Goal: Task Accomplishment & Management: Manage account settings

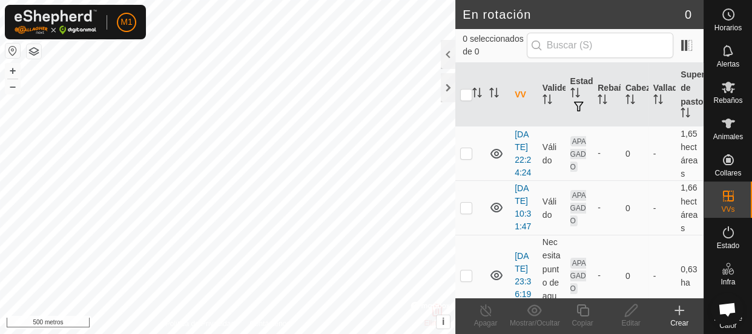
scroll to position [84, 0]
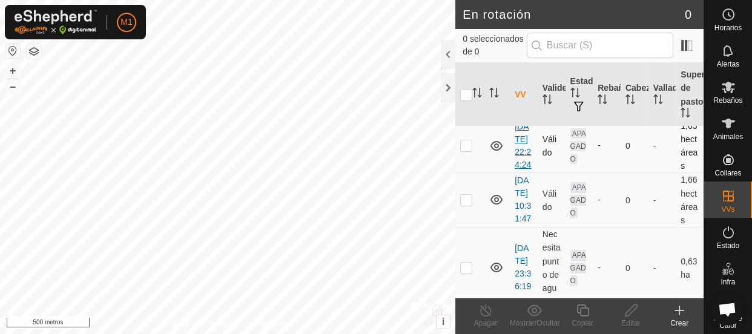
click at [520, 164] on font "[DATE] 22:24:24" at bounding box center [523, 146] width 16 height 48
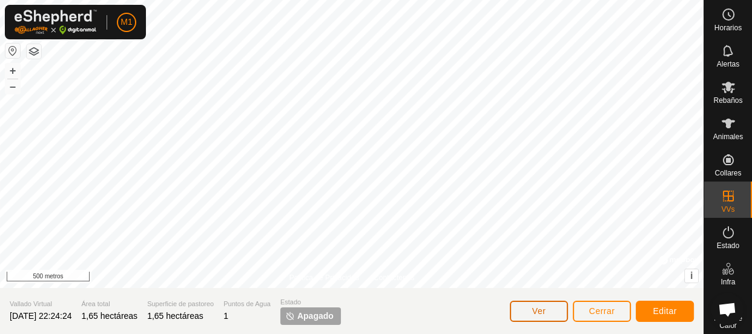
click at [538, 315] on font "Ver" at bounding box center [539, 311] width 14 height 10
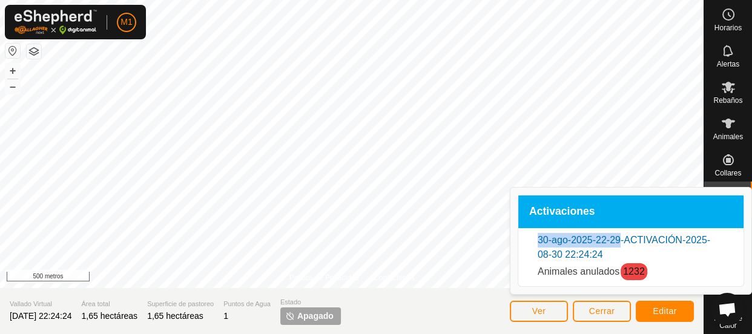
drag, startPoint x: 628, startPoint y: 210, endPoint x: 618, endPoint y: 240, distance: 32.4
click at [618, 240] on div "Activaciones 30-ago-2025-22-29-ACTIVACIÓN-2025-08-30 22:24:24 Animales anulados…" at bounding box center [631, 241] width 227 height 92
click at [598, 310] on font "Cerrar" at bounding box center [602, 311] width 26 height 10
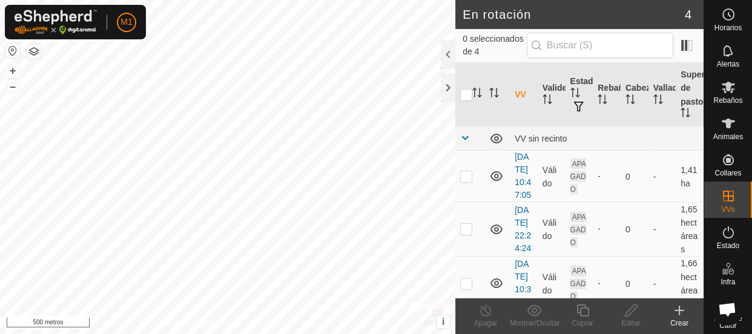
click at [505, 0] on html "M1 Horarios Alertas Rebaños Animales Collares VVs Estado Infra Mapa de Calor Ay…" at bounding box center [376, 167] width 752 height 334
checkbox input "true"
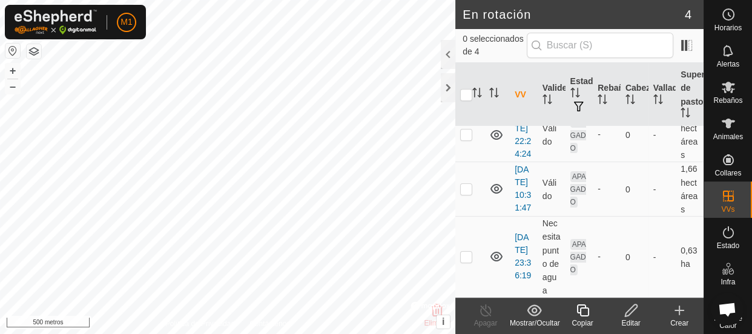
scroll to position [145, 0]
click at [523, 250] on font "27/09/2025 23:36:19" at bounding box center [523, 257] width 16 height 48
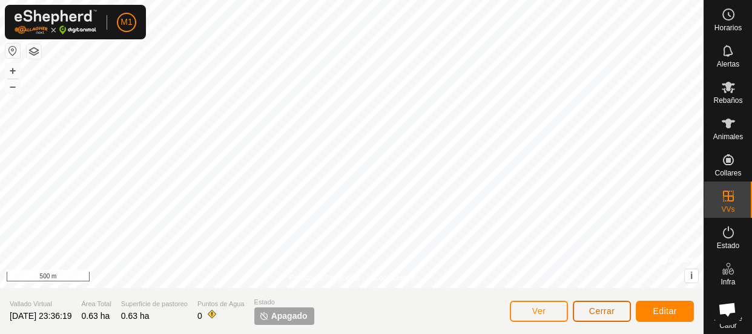
click at [579, 311] on button "Cerrar" at bounding box center [602, 311] width 58 height 21
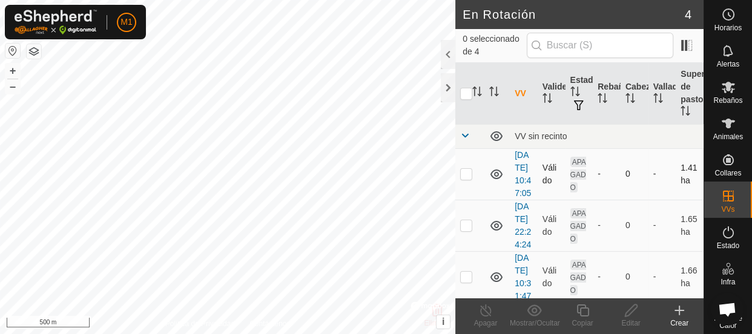
click at [469, 179] on p-checkbox at bounding box center [466, 174] width 12 height 10
checkbox input "true"
click at [464, 230] on p-checkbox at bounding box center [466, 225] width 12 height 10
checkbox input "true"
click at [545, 316] on show-hide-svg-icon at bounding box center [534, 310] width 48 height 15
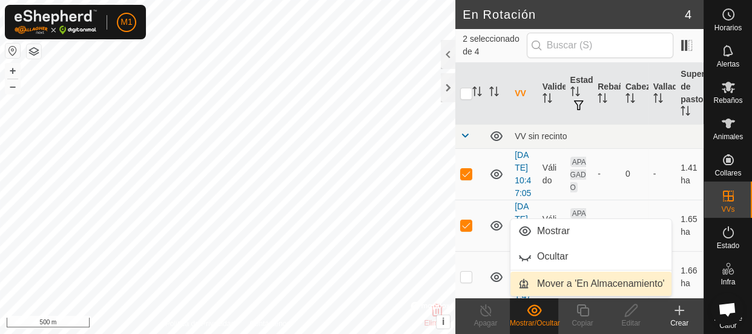
click at [575, 280] on link "Mover a 'En Almacenamiento'" at bounding box center [592, 284] width 162 height 24
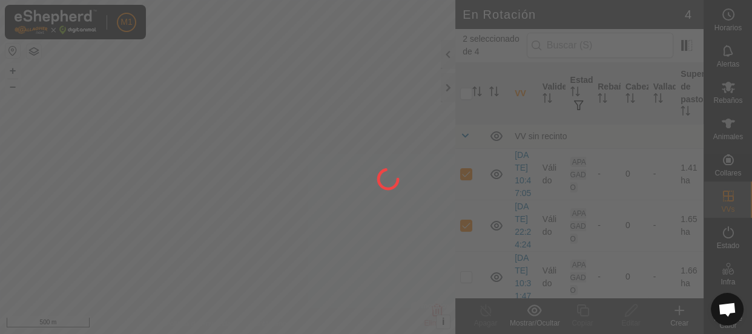
checkbox input "false"
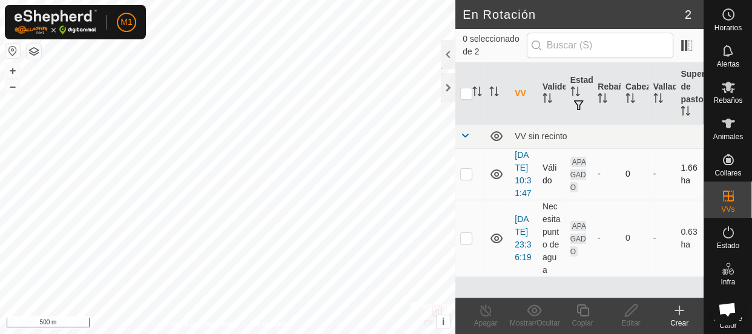
checkbox input "true"
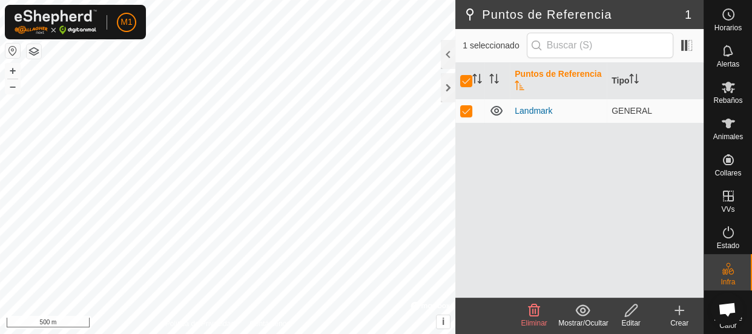
click at [535, 310] on icon at bounding box center [535, 311] width 12 height 12
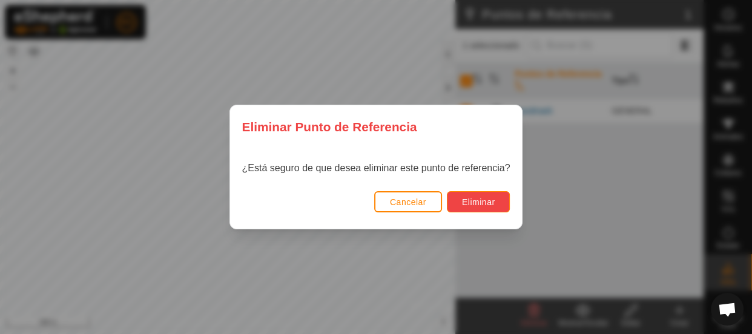
click at [483, 211] on button "Eliminar" at bounding box center [479, 201] width 64 height 21
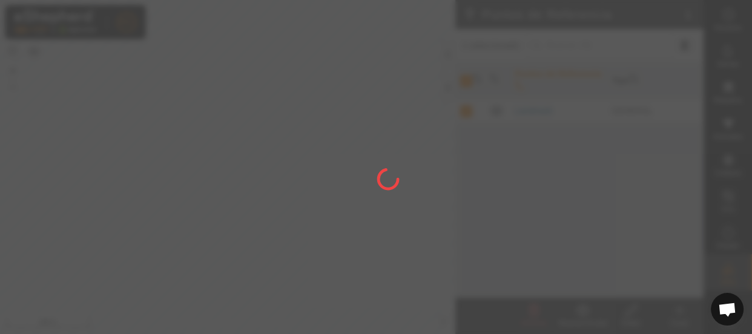
checkbox input "false"
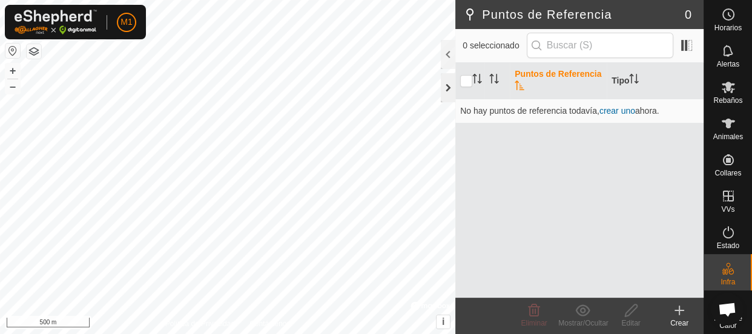
click at [442, 85] on div at bounding box center [448, 87] width 15 height 29
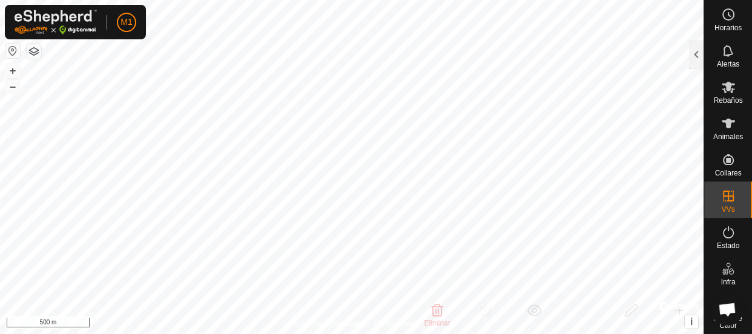
click at [360, 334] on html "M1 Horarios Alertas Rebaños Animales Collares VVs Estado Infra Mapa de Calor Ay…" at bounding box center [376, 167] width 752 height 334
click at [389, 334] on html "M1 Horarios Alertas Rebaños Animales Collares VVs Estado Infra Mapa de Calor Ay…" at bounding box center [376, 167] width 752 height 334
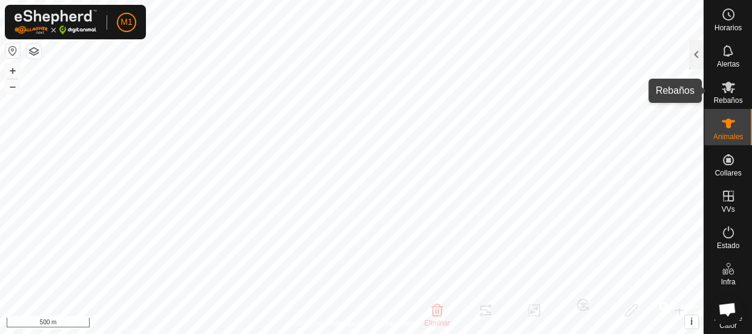
click at [722, 90] on icon at bounding box center [728, 88] width 13 height 12
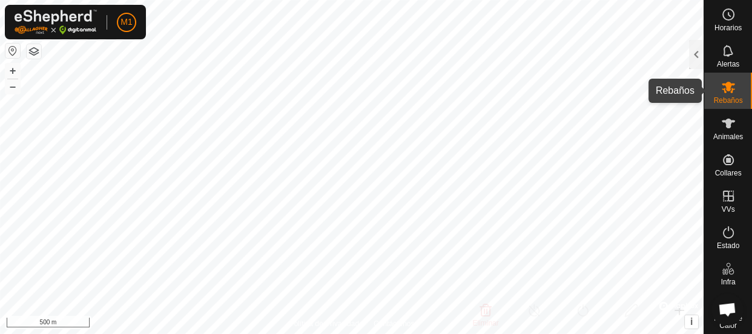
drag, startPoint x: 724, startPoint y: 87, endPoint x: 715, endPoint y: 89, distance: 10.0
click at [724, 87] on icon at bounding box center [728, 88] width 13 height 12
click at [703, 59] on div at bounding box center [696, 54] width 15 height 29
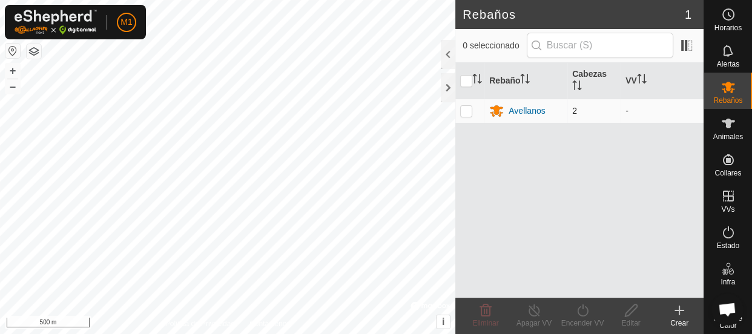
click at [463, 111] on p-checkbox at bounding box center [466, 111] width 12 height 10
checkbox input "true"
click at [489, 305] on icon at bounding box center [486, 310] width 15 height 15
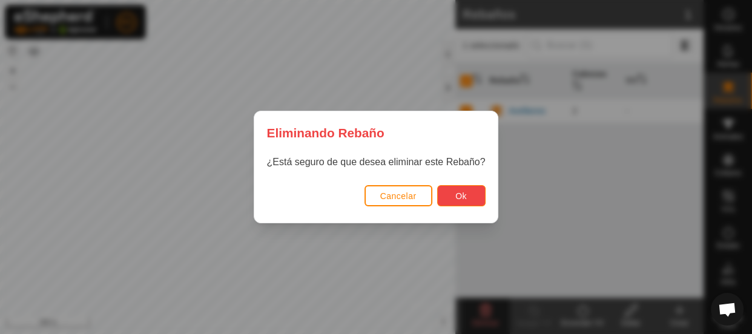
click at [454, 200] on button "Ok" at bounding box center [461, 195] width 48 height 21
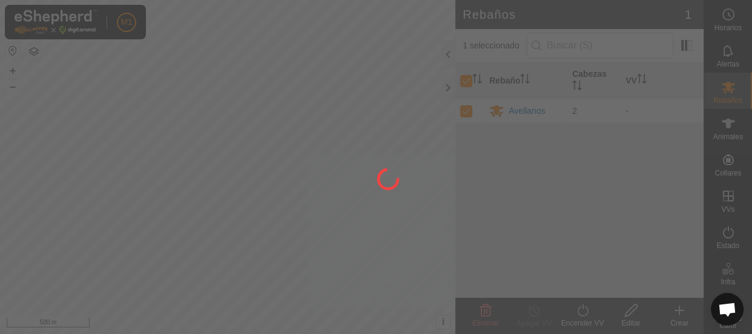
checkbox input "false"
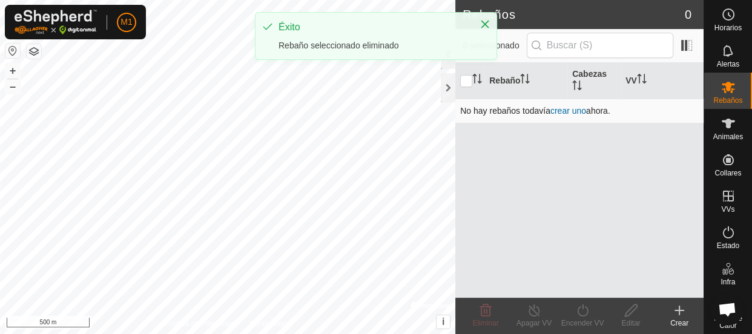
click at [567, 115] on link "crear uno" at bounding box center [569, 111] width 36 height 10
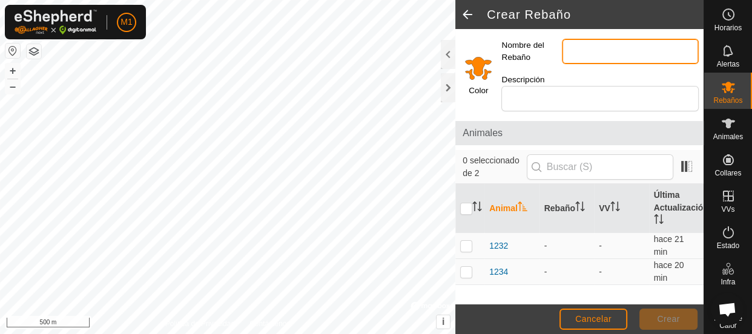
click at [584, 48] on input "Nombre del Rebaño" at bounding box center [630, 51] width 137 height 25
type input "sayaguesas"
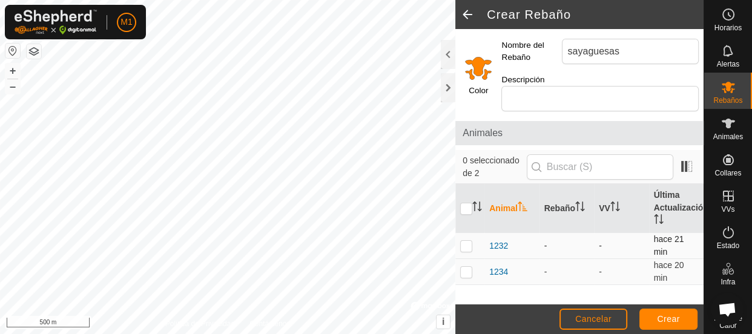
click at [465, 251] on td at bounding box center [469, 246] width 29 height 26
checkbox input "true"
click at [466, 269] on p-checkbox at bounding box center [466, 272] width 12 height 10
checkbox input "true"
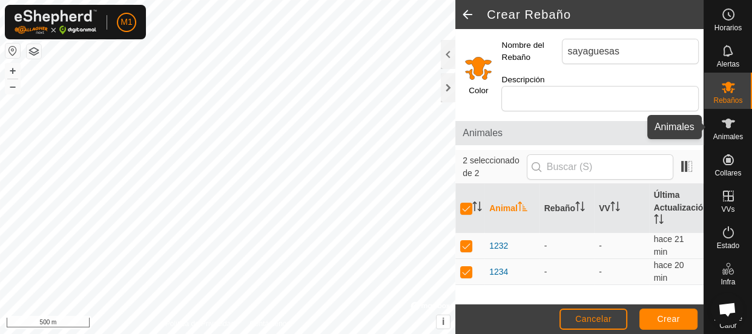
click at [727, 128] on icon at bounding box center [728, 123] width 15 height 15
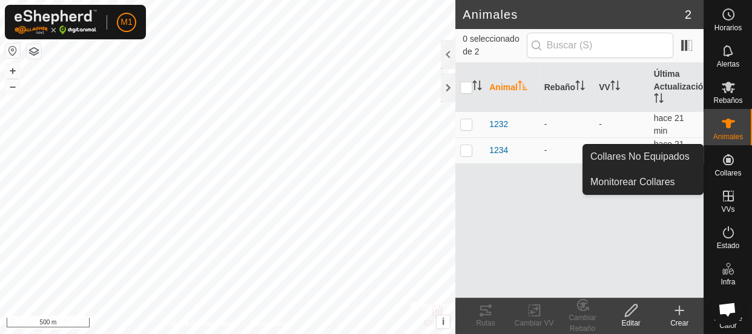
click at [726, 162] on icon at bounding box center [728, 159] width 11 height 11
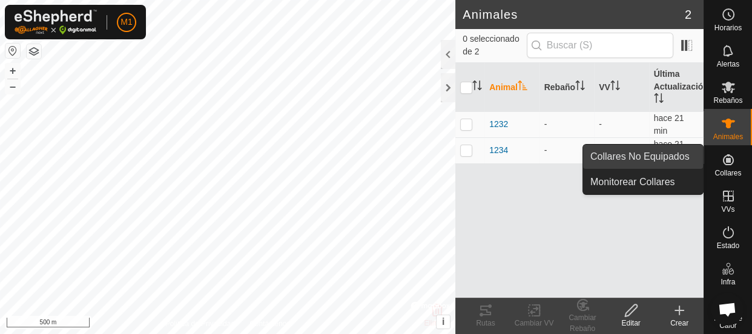
click at [671, 165] on link "Collares No Equipados" at bounding box center [643, 157] width 120 height 24
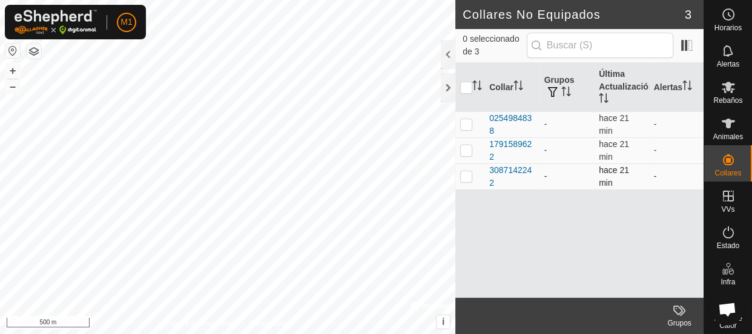
click at [466, 175] on p-checkbox at bounding box center [466, 176] width 12 height 10
checkbox input "true"
click at [466, 154] on p-tablecheckbox at bounding box center [466, 150] width 12 height 10
checkbox input "true"
click at [465, 127] on p-checkbox at bounding box center [466, 124] width 12 height 10
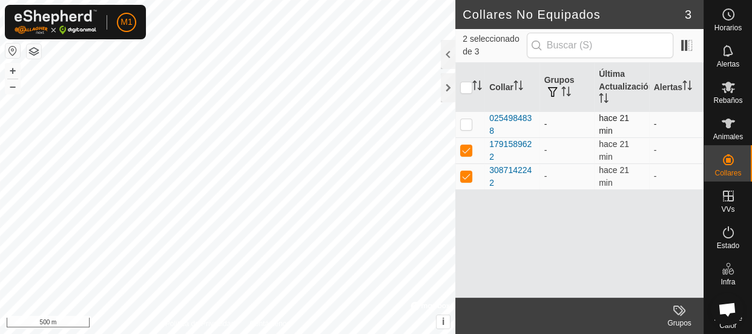
checkbox input "true"
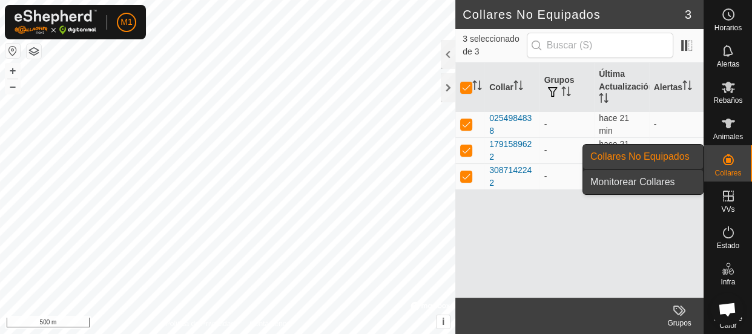
click at [657, 180] on link "Monitorear Collares" at bounding box center [643, 182] width 120 height 24
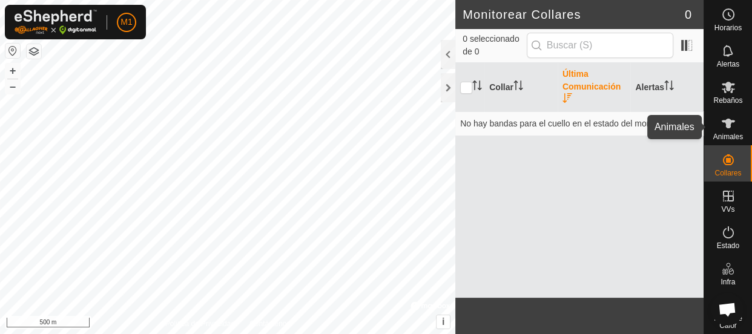
click at [724, 135] on span "Animales" at bounding box center [729, 136] width 30 height 7
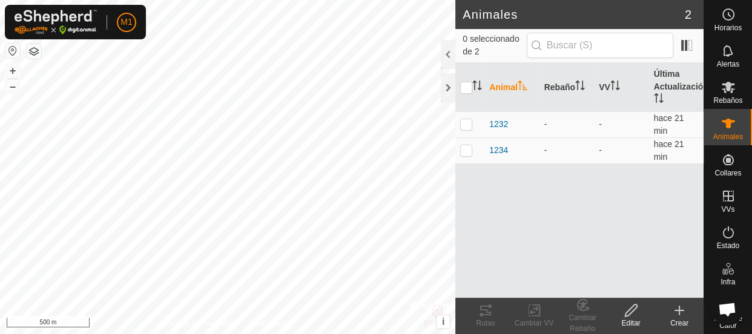
click at [679, 319] on div "Crear" at bounding box center [679, 323] width 48 height 11
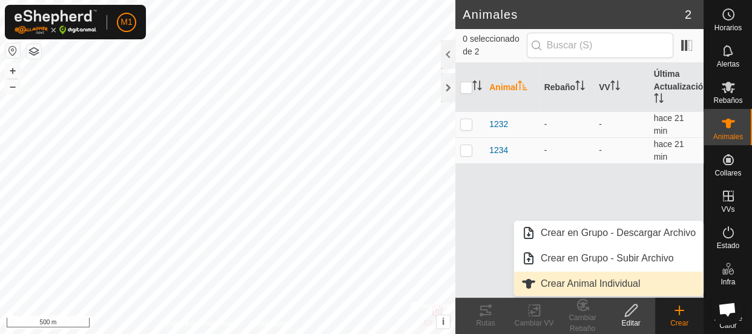
click at [594, 280] on link "Crear Animal Individual" at bounding box center [608, 284] width 189 height 24
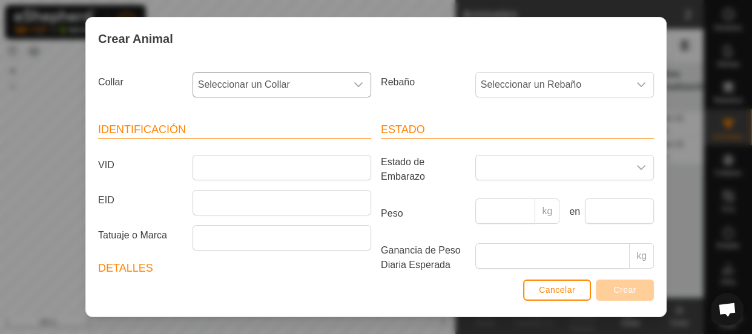
click at [356, 85] on icon "dropdown trigger" at bounding box center [359, 85] width 10 height 10
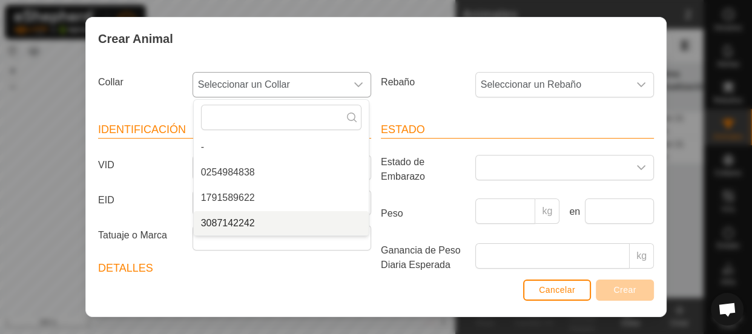
click at [295, 214] on li "3087142242" at bounding box center [281, 223] width 175 height 24
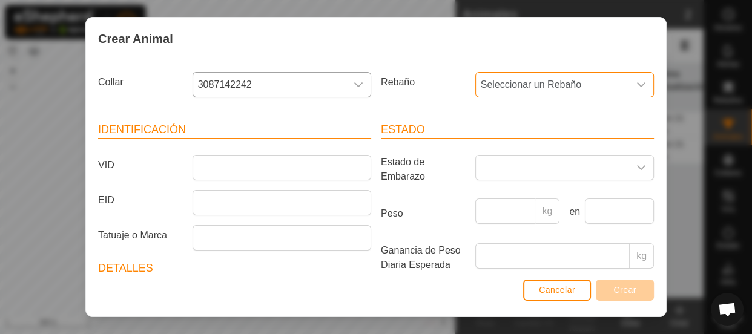
click at [502, 84] on span "Seleccionar un Rebaño" at bounding box center [552, 85] width 153 height 24
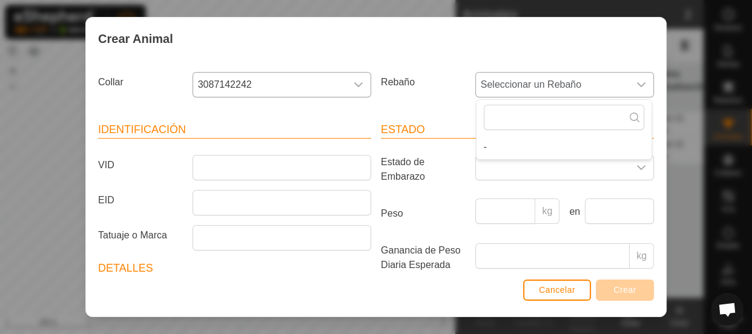
click at [485, 147] on li "-" at bounding box center [564, 147] width 175 height 24
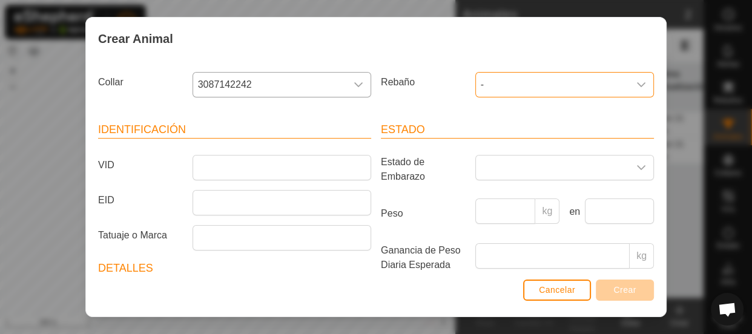
click at [557, 80] on span "-" at bounding box center [552, 85] width 153 height 24
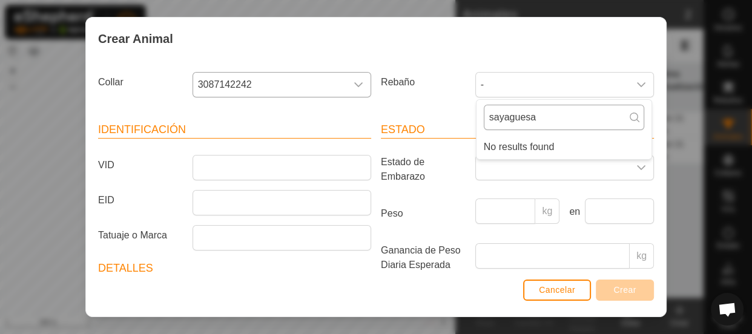
type input "sayaguesas"
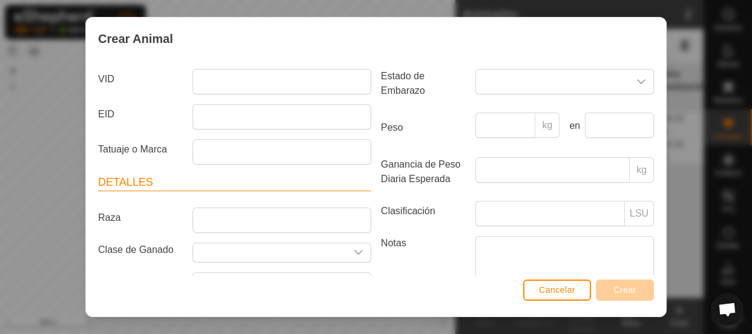
scroll to position [150, 0]
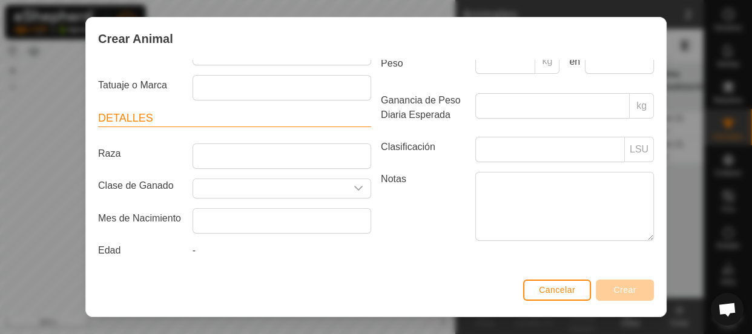
click at [681, 54] on div "Crear Animal Collar 3087142242 Rebaño - Identificación VID EID Tatuaje o Marca …" at bounding box center [376, 167] width 752 height 334
click at [563, 297] on div "Cancelar Crear" at bounding box center [376, 296] width 580 height 41
click at [560, 291] on span "Cancelar" at bounding box center [557, 290] width 36 height 10
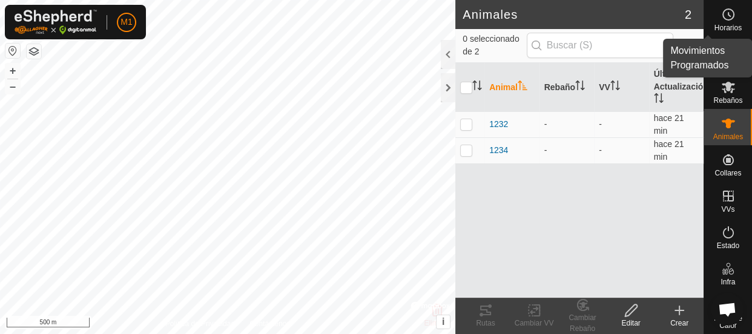
click at [726, 28] on span "Horarios" at bounding box center [728, 27] width 27 height 7
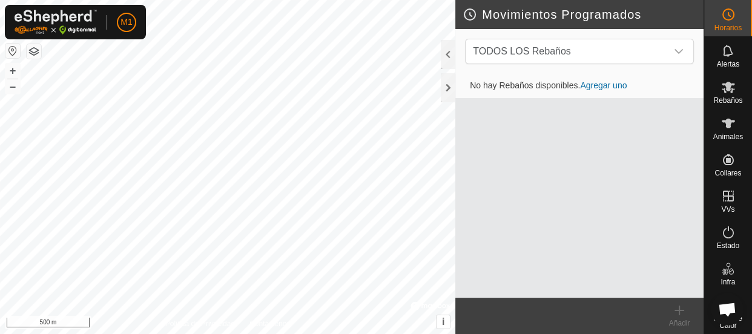
click at [724, 24] on span "Horarios" at bounding box center [728, 27] width 27 height 7
click at [446, 61] on div at bounding box center [448, 54] width 15 height 29
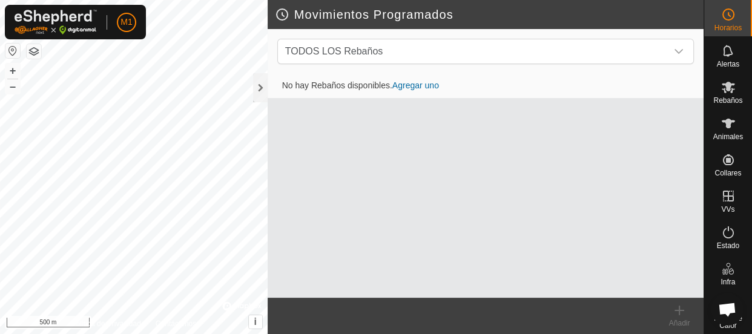
click at [407, 85] on link "Agregar uno" at bounding box center [416, 86] width 47 height 10
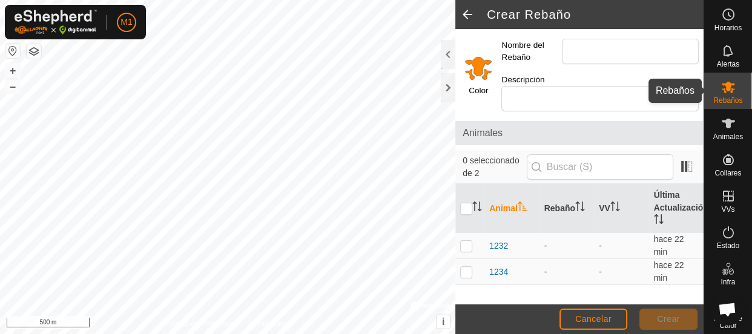
click at [727, 94] on icon at bounding box center [728, 87] width 15 height 15
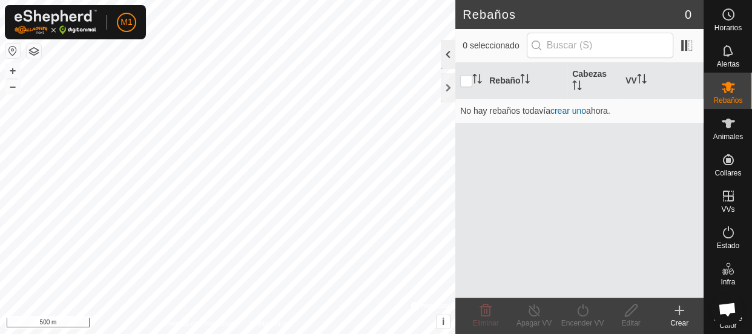
click at [445, 58] on div at bounding box center [448, 54] width 15 height 29
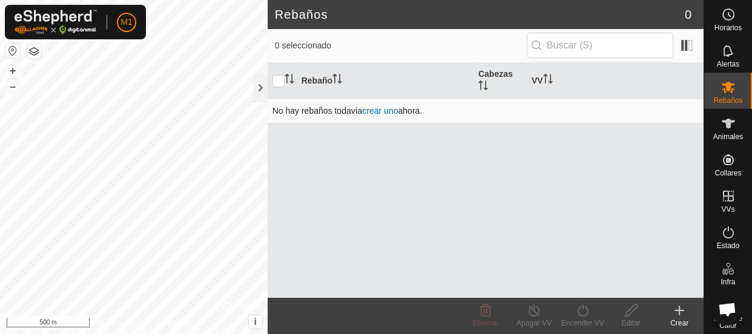
click at [391, 110] on link "crear uno" at bounding box center [380, 111] width 36 height 10
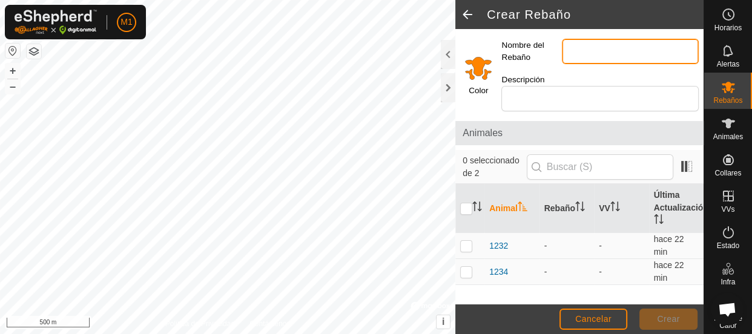
click at [601, 51] on input "Nombre del Rebaño" at bounding box center [630, 51] width 137 height 25
type input "sayaguesas"
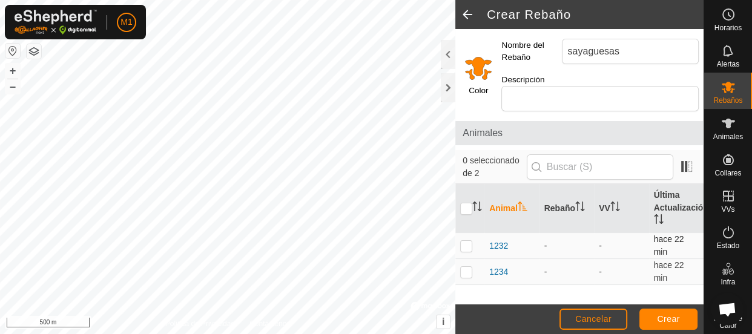
click at [466, 243] on p-checkbox at bounding box center [466, 246] width 12 height 10
checkbox input "true"
click at [466, 273] on p-checkbox at bounding box center [466, 272] width 12 height 10
checkbox input "true"
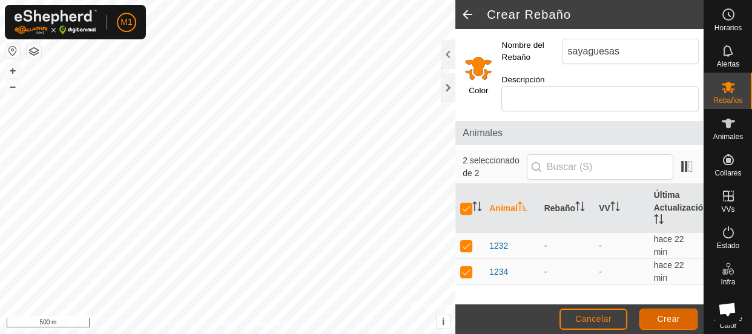
click at [671, 317] on span "Crear" at bounding box center [668, 319] width 23 height 10
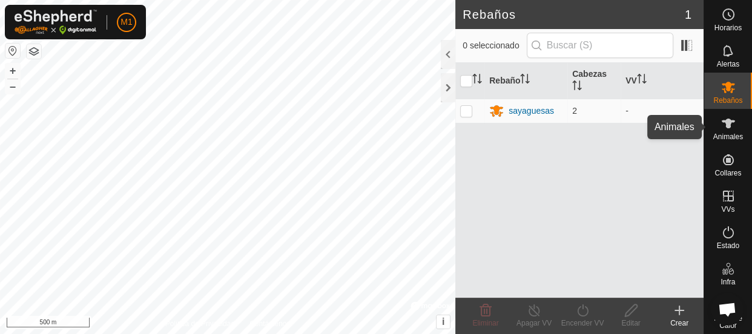
click at [718, 126] on es-animals-svg-icon at bounding box center [729, 123] width 22 height 19
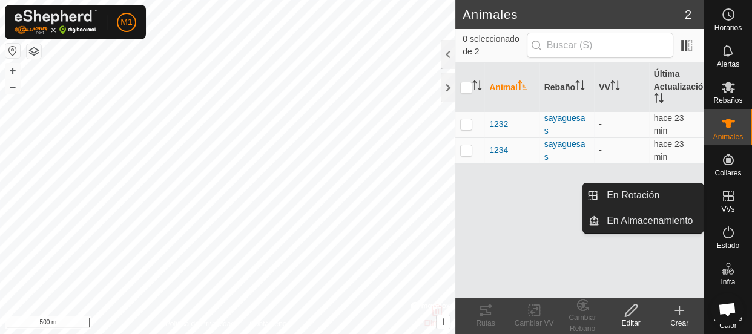
click at [723, 201] on icon at bounding box center [728, 196] width 15 height 15
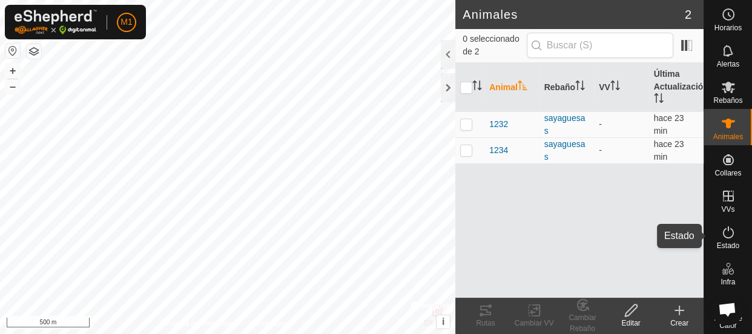
drag, startPoint x: 723, startPoint y: 233, endPoint x: 719, endPoint y: 250, distance: 18.1
click at [723, 234] on icon at bounding box center [728, 232] width 15 height 15
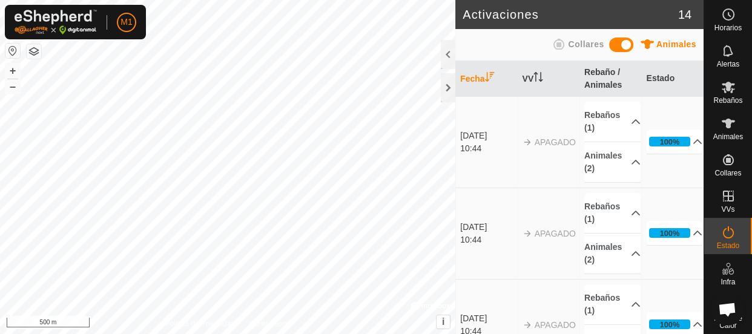
click at [580, 39] on span "Collares" at bounding box center [586, 44] width 36 height 10
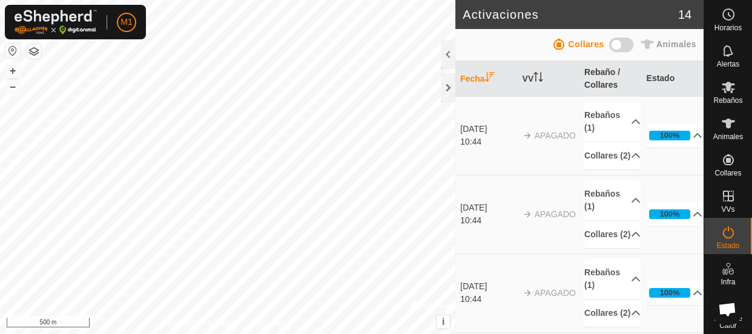
click at [630, 47] on span at bounding box center [621, 45] width 24 height 15
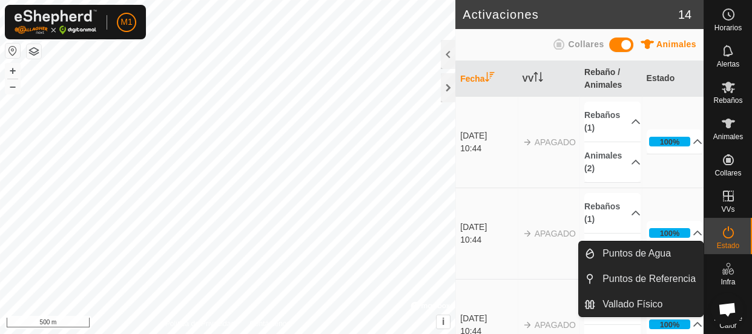
click at [727, 267] on icon at bounding box center [728, 269] width 15 height 15
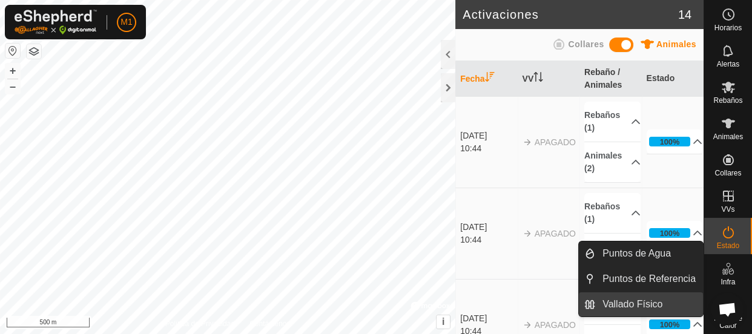
click at [661, 301] on link "Vallado Físico" at bounding box center [649, 305] width 108 height 24
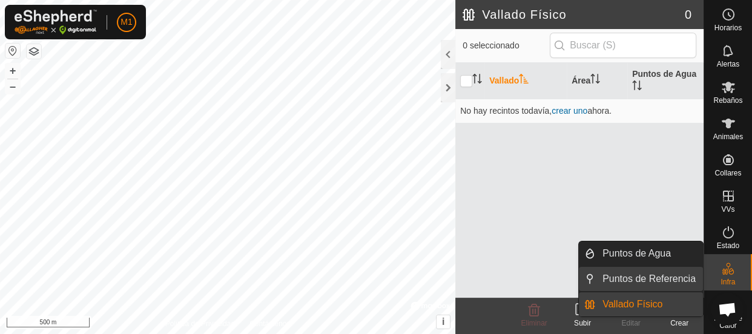
click at [674, 277] on span "Puntos de Referencia" at bounding box center [649, 279] width 93 height 15
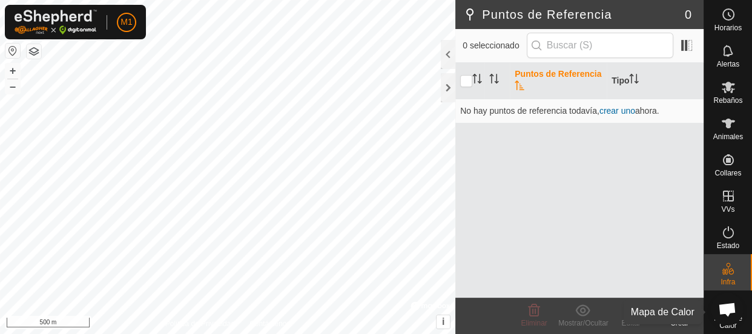
click at [710, 319] on span "Mapa de Calor" at bounding box center [728, 322] width 42 height 15
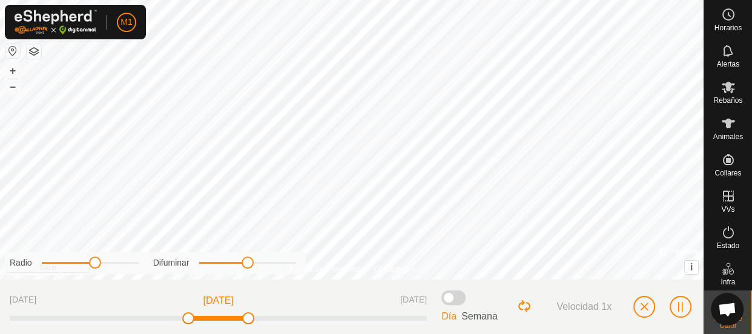
drag, startPoint x: 207, startPoint y: 265, endPoint x: 243, endPoint y: 280, distance: 39.4
click at [244, 280] on div "Radio Difuminar 21 sept 2025 24 sept 2025 27 sept 2025 Día Semana Velocidad 1x" at bounding box center [352, 307] width 704 height 55
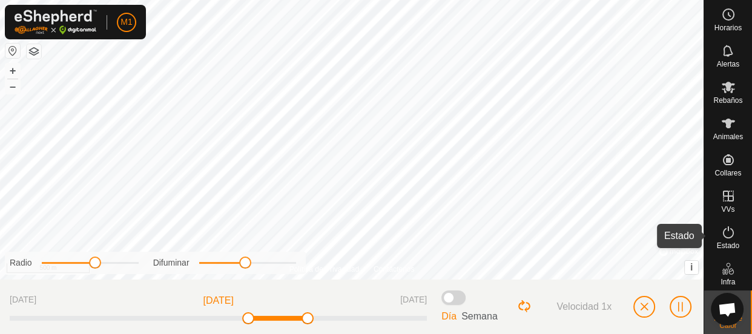
click at [721, 237] on icon at bounding box center [728, 232] width 15 height 15
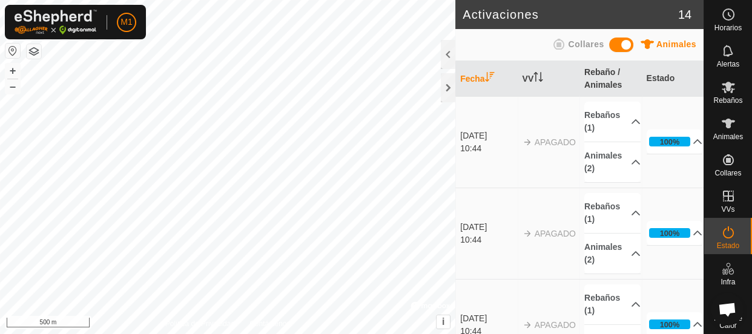
click at [721, 239] on icon at bounding box center [728, 232] width 15 height 15
click at [724, 48] on icon at bounding box center [728, 51] width 15 height 15
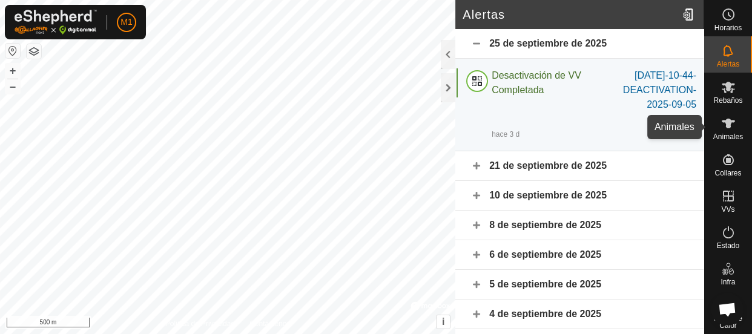
click at [722, 125] on icon at bounding box center [728, 124] width 13 height 10
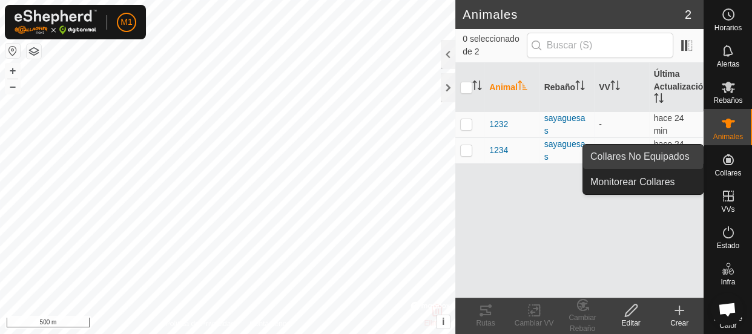
click at [690, 156] on link "Collares No Equipados" at bounding box center [643, 157] width 120 height 24
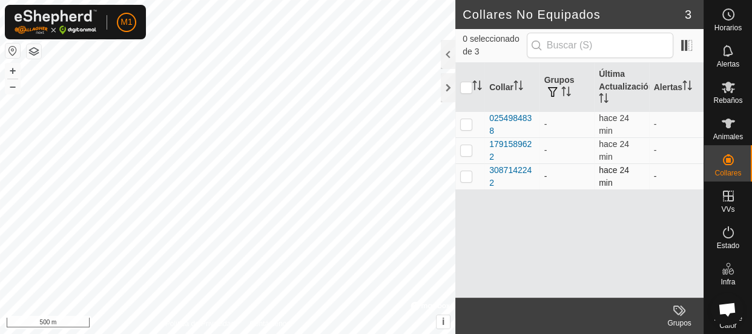
click at [465, 177] on p-checkbox at bounding box center [466, 176] width 12 height 10
checkbox input "true"
click at [462, 158] on td at bounding box center [469, 150] width 29 height 26
checkbox input "true"
click at [463, 124] on p-checkbox at bounding box center [466, 124] width 12 height 10
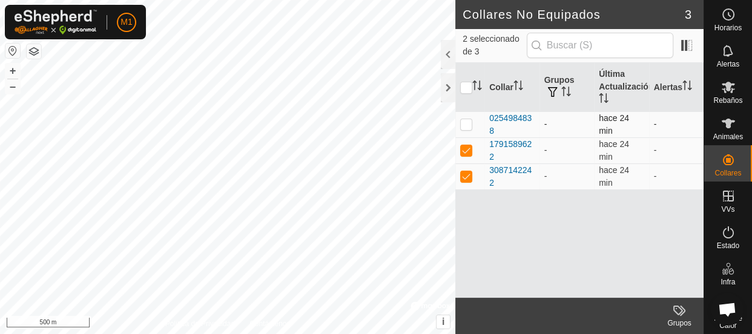
checkbox input "true"
click at [682, 318] on div "Grupos" at bounding box center [679, 323] width 48 height 11
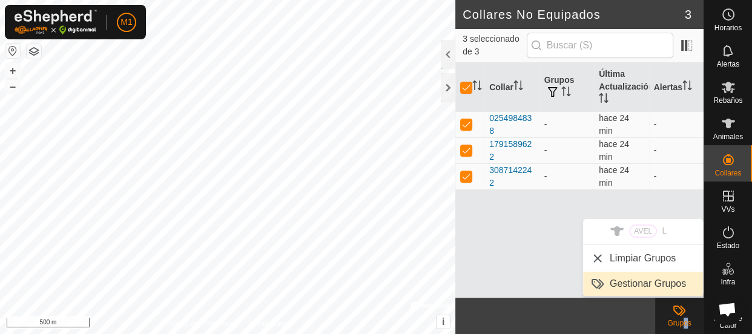
click at [652, 277] on link "Gestionar Grupos" at bounding box center [643, 284] width 120 height 24
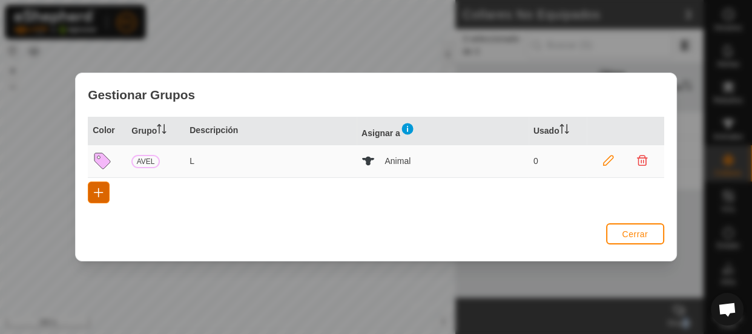
click at [94, 194] on span "button" at bounding box center [99, 193] width 10 height 10
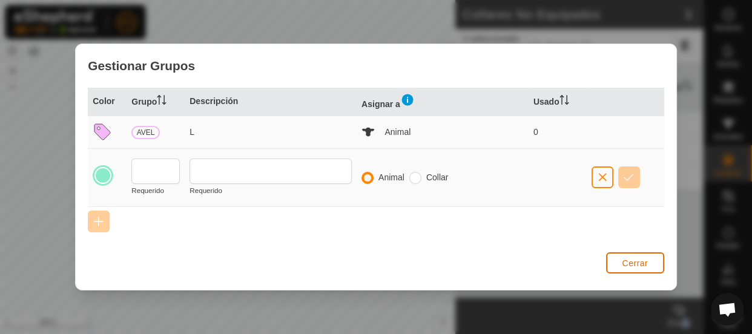
click at [639, 261] on span "Cerrar" at bounding box center [635, 264] width 26 height 10
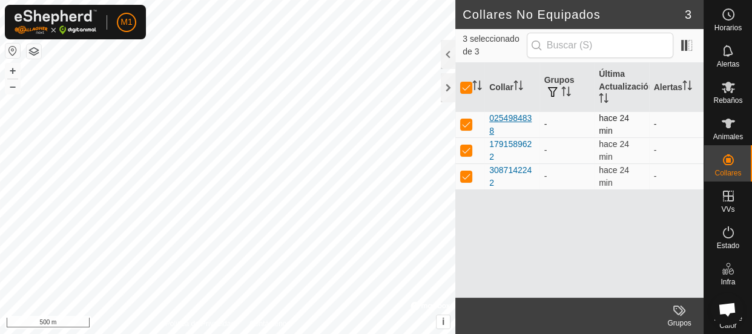
click at [500, 120] on div "0254984838" at bounding box center [511, 124] width 45 height 25
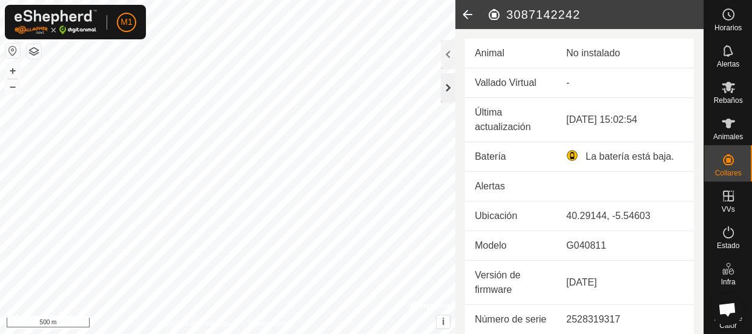
click at [453, 87] on div at bounding box center [448, 87] width 15 height 29
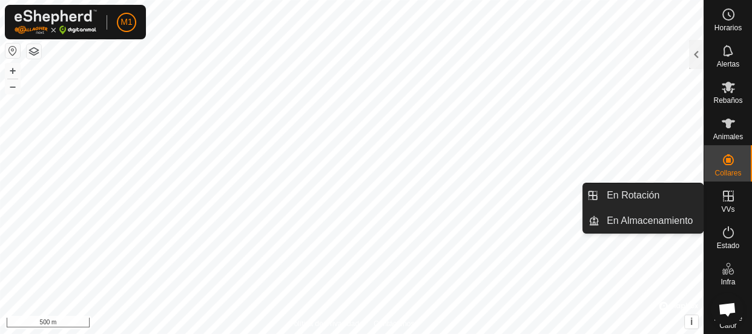
click at [726, 210] on span "VVs" at bounding box center [727, 209] width 13 height 7
click at [723, 194] on icon at bounding box center [728, 196] width 15 height 15
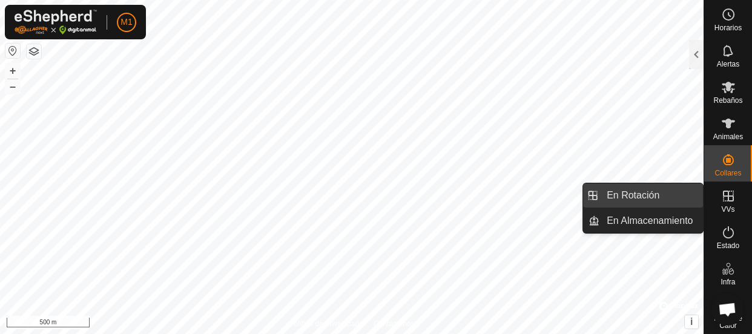
click at [673, 196] on link "En Rotación" at bounding box center [652, 196] width 104 height 24
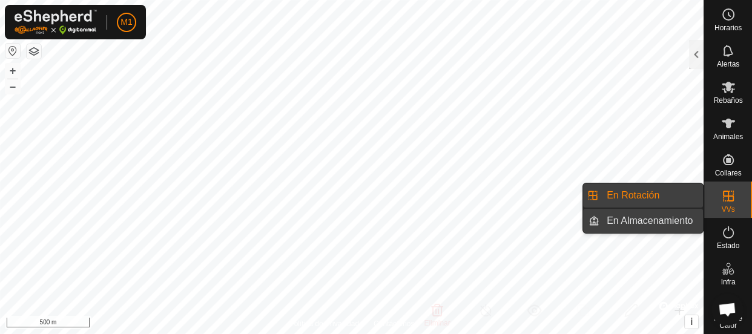
click at [681, 225] on link "En Almacenamiento" at bounding box center [652, 221] width 104 height 24
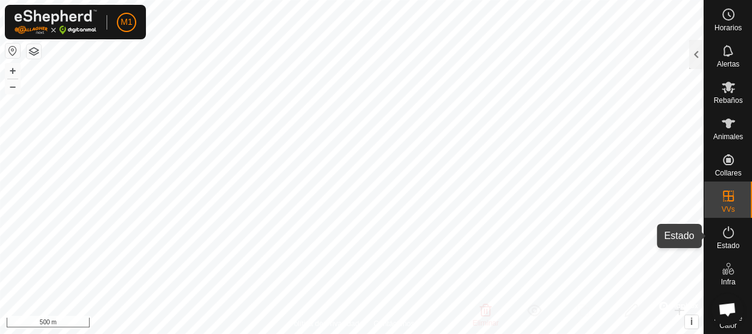
click at [723, 237] on icon at bounding box center [728, 233] width 11 height 12
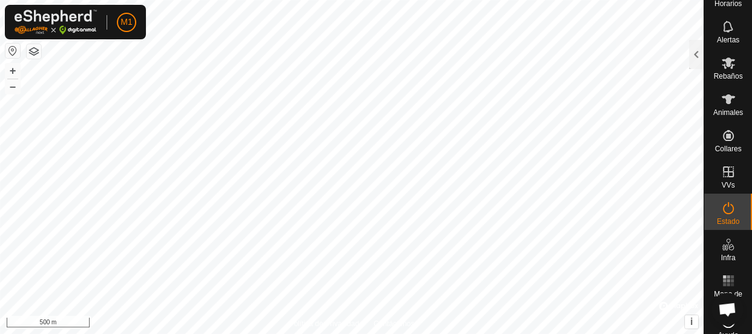
scroll to position [36, 0]
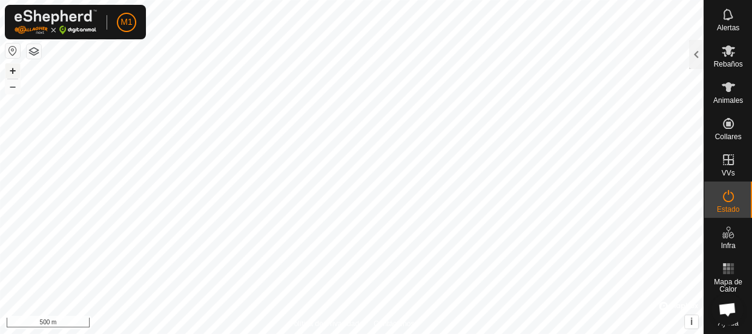
click at [12, 71] on button "+" at bounding box center [12, 71] width 15 height 15
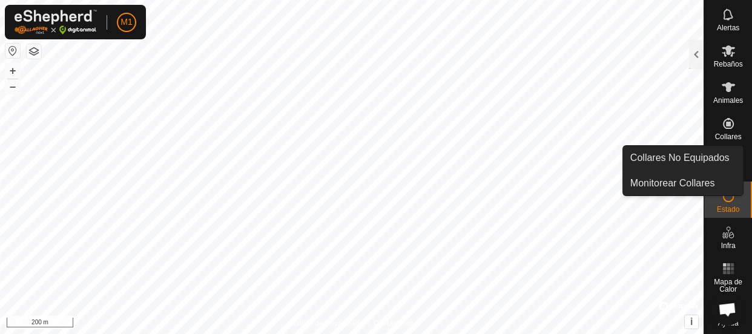
click at [725, 116] on icon at bounding box center [728, 123] width 15 height 15
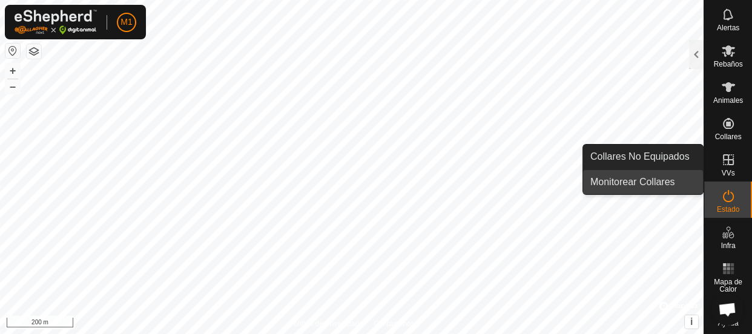
click at [689, 182] on link "Monitorear Collares" at bounding box center [643, 182] width 120 height 24
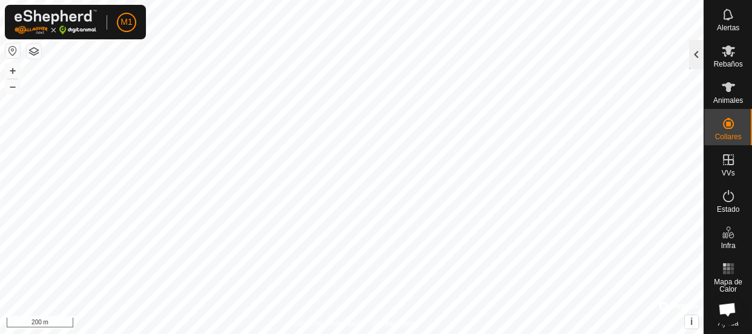
click at [698, 54] on div at bounding box center [696, 54] width 15 height 29
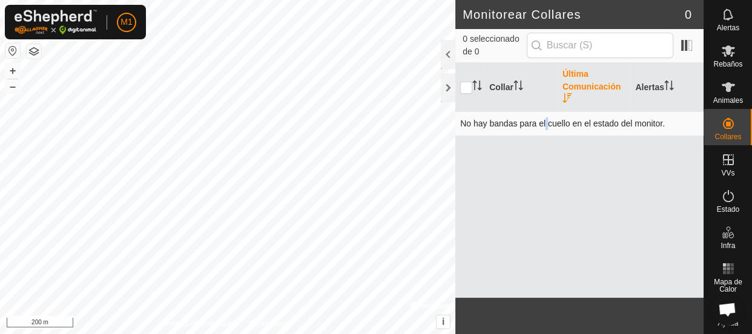
click at [545, 131] on td "No hay bandas para el cuello en el estado del monitor." at bounding box center [579, 123] width 248 height 24
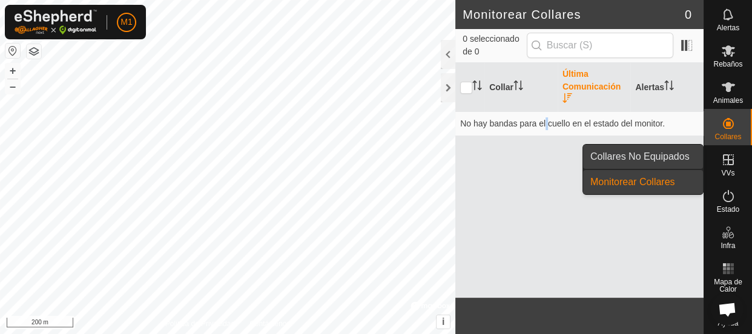
click at [685, 155] on link "Collares No Equipados" at bounding box center [643, 157] width 120 height 24
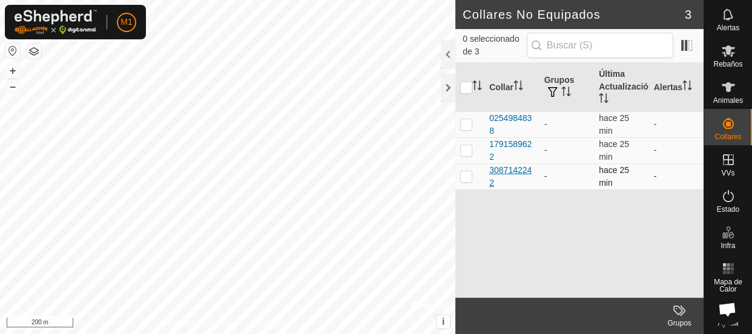
click at [500, 171] on div "3087142242" at bounding box center [511, 176] width 45 height 25
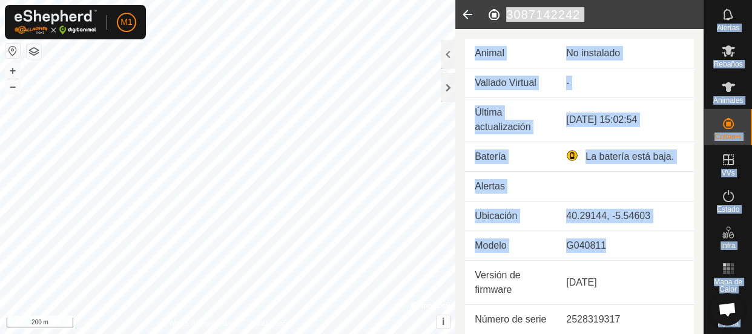
drag, startPoint x: 703, startPoint y: 151, endPoint x: 691, endPoint y: 230, distance: 80.4
click at [691, 230] on div "Horarios Alertas Rebaños Animales Collares VVs Estado Infra Mapa de Calor Ayuda…" at bounding box center [376, 167] width 752 height 334
click at [467, 16] on icon at bounding box center [467, 14] width 24 height 29
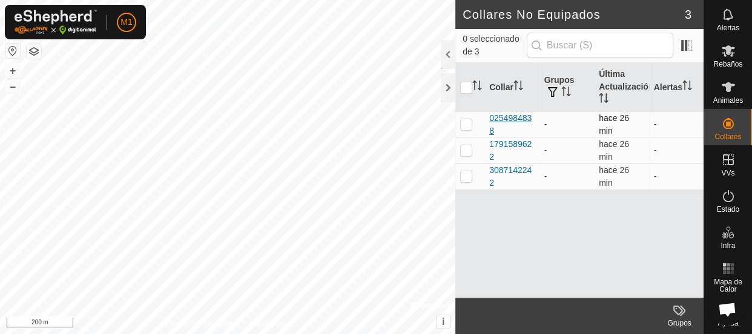
click at [498, 121] on div "0254984838" at bounding box center [511, 124] width 45 height 25
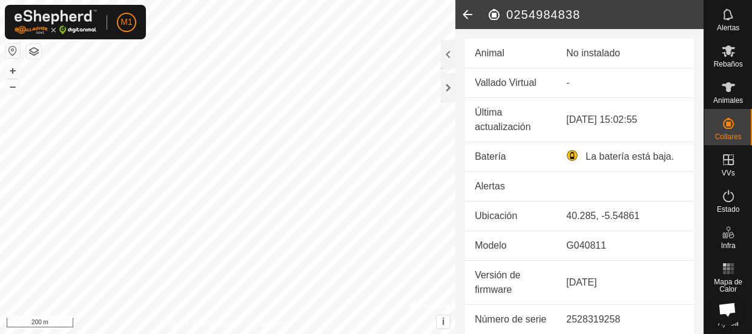
click at [465, 15] on icon at bounding box center [467, 14] width 24 height 29
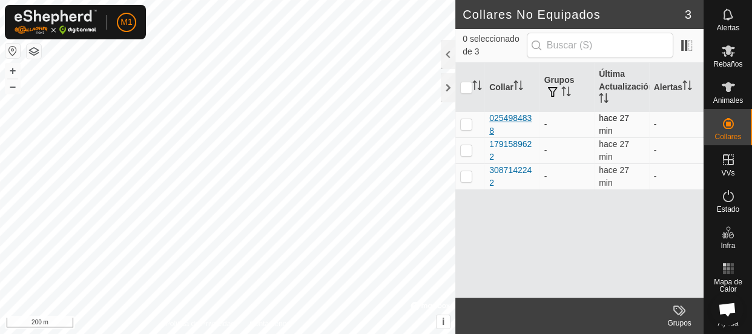
click at [505, 118] on div "0254984838" at bounding box center [511, 124] width 45 height 25
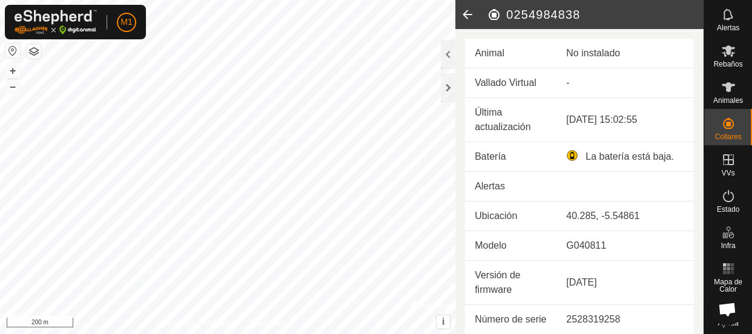
click at [469, 13] on icon at bounding box center [467, 14] width 24 height 29
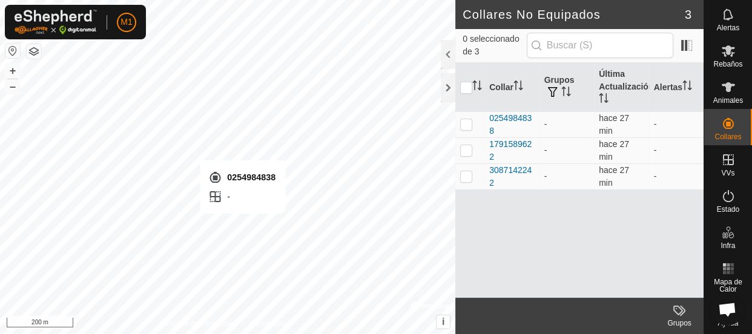
checkbox input "true"
click at [502, 118] on div "0254984838" at bounding box center [511, 124] width 45 height 25
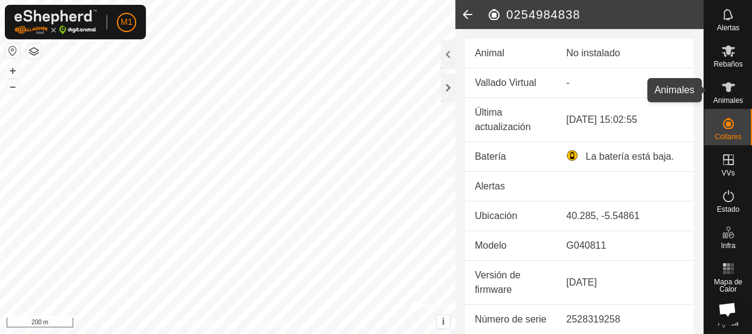
click at [718, 89] on es-animals-svg-icon at bounding box center [729, 87] width 22 height 19
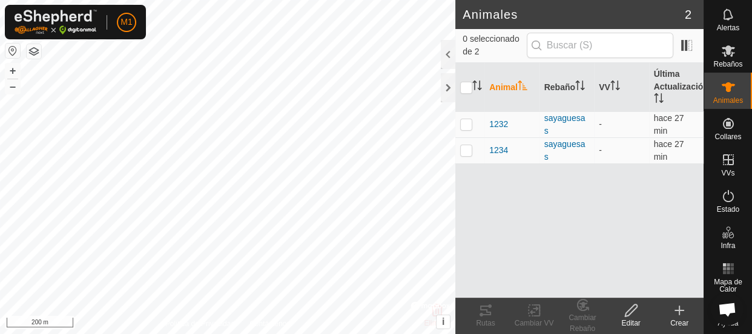
click at [681, 322] on div "Crear" at bounding box center [679, 323] width 48 height 11
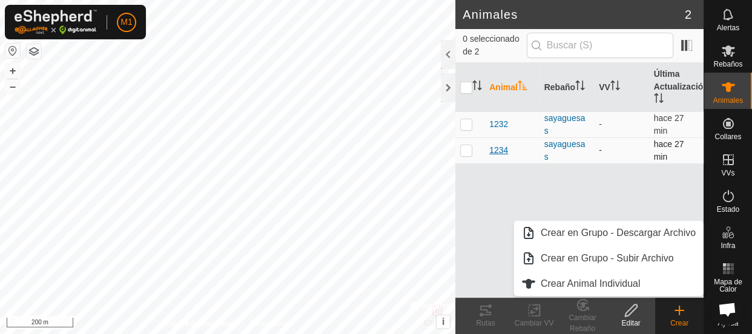
click at [500, 147] on span "1234" at bounding box center [498, 150] width 19 height 13
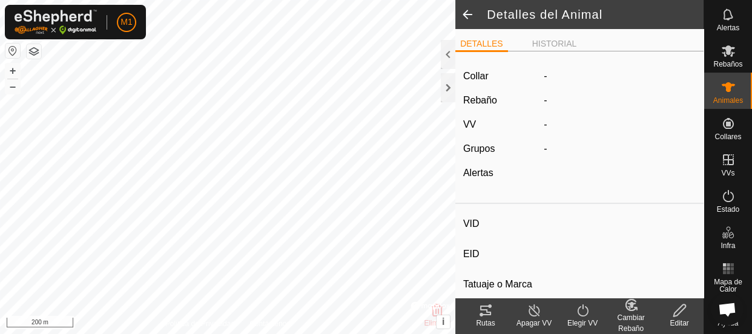
type input "1234"
type input "-"
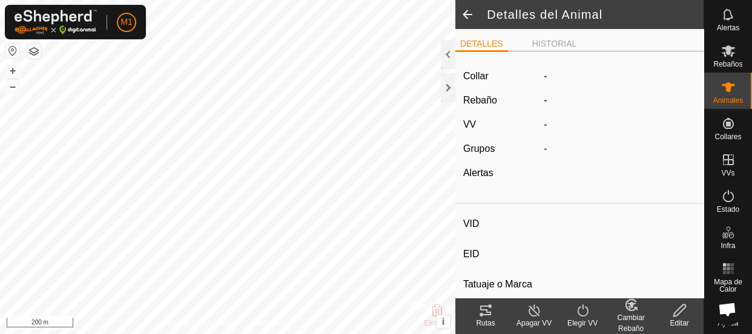
type input "0 kg"
type input "-"
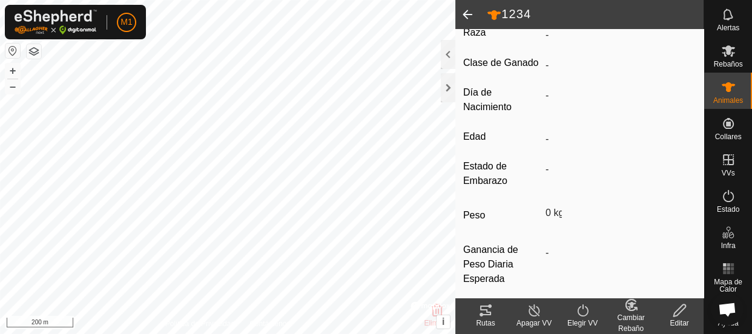
scroll to position [311, 0]
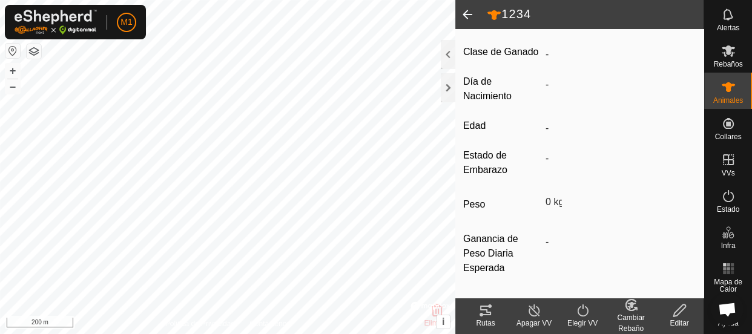
click at [491, 318] on div "Rutas" at bounding box center [486, 323] width 48 height 11
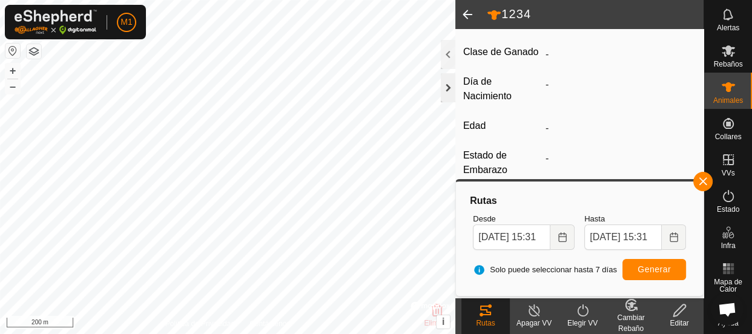
click at [447, 93] on div at bounding box center [448, 87] width 15 height 29
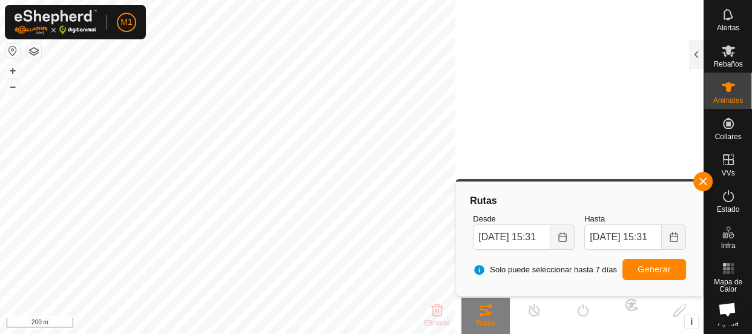
scroll to position [440, 0]
drag, startPoint x: 703, startPoint y: 178, endPoint x: 691, endPoint y: 180, distance: 12.8
click at [704, 179] on span "button" at bounding box center [703, 182] width 10 height 10
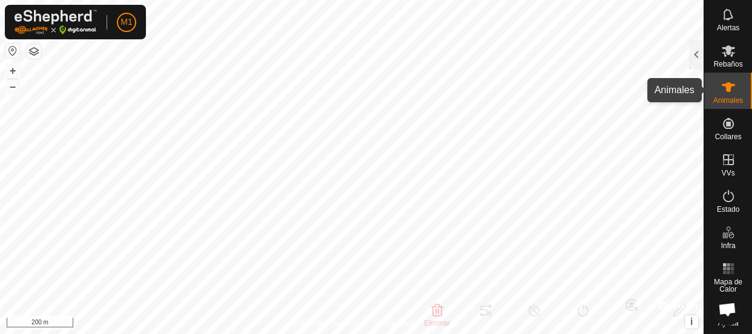
click at [729, 87] on icon at bounding box center [728, 87] width 15 height 15
click at [726, 91] on icon at bounding box center [728, 87] width 15 height 15
click at [694, 56] on div at bounding box center [696, 54] width 15 height 29
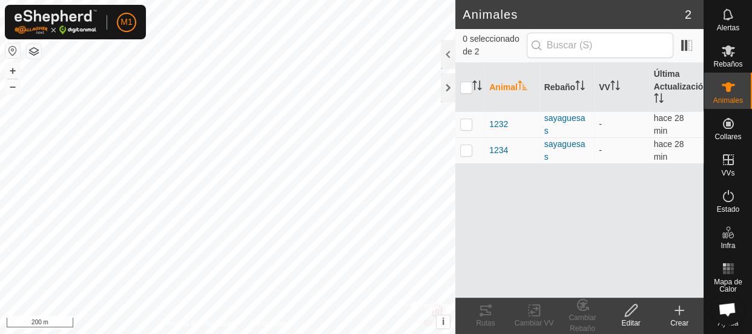
click at [677, 315] on icon at bounding box center [679, 310] width 15 height 15
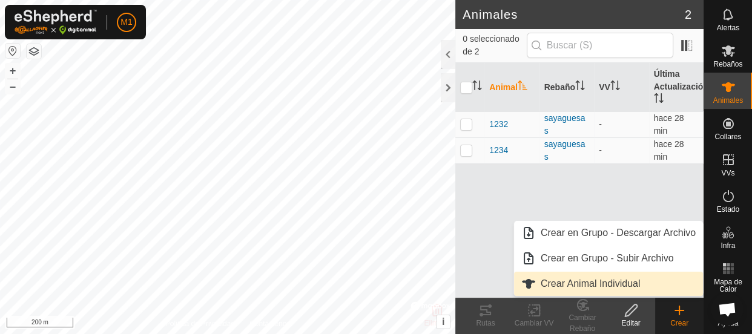
click at [600, 283] on link "Crear Animal Individual" at bounding box center [608, 284] width 189 height 24
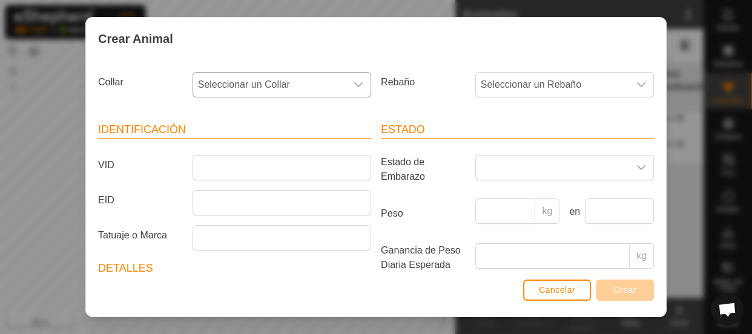
click at [354, 88] on icon "dropdown trigger" at bounding box center [359, 85] width 10 height 10
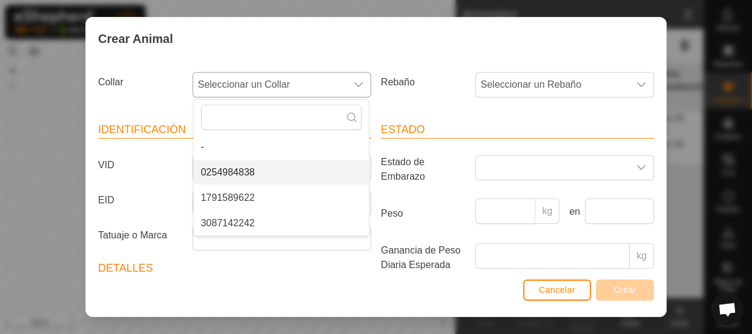
click at [308, 172] on li "0254984838" at bounding box center [281, 173] width 175 height 24
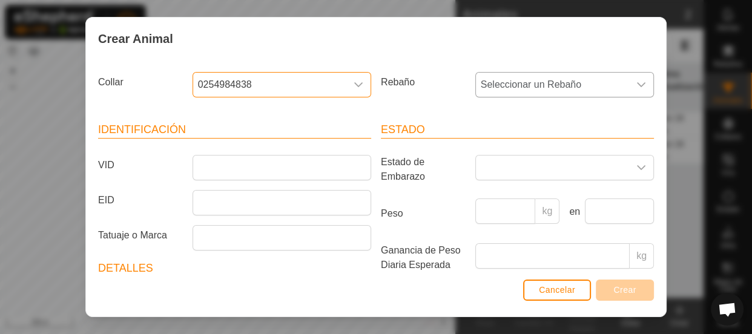
click at [556, 89] on span "Seleccionar un Rebaño" at bounding box center [552, 85] width 153 height 24
click at [637, 85] on icon "dropdown trigger" at bounding box center [642, 85] width 10 height 10
click at [565, 85] on span "Seleccionar un Rebaño" at bounding box center [552, 85] width 153 height 24
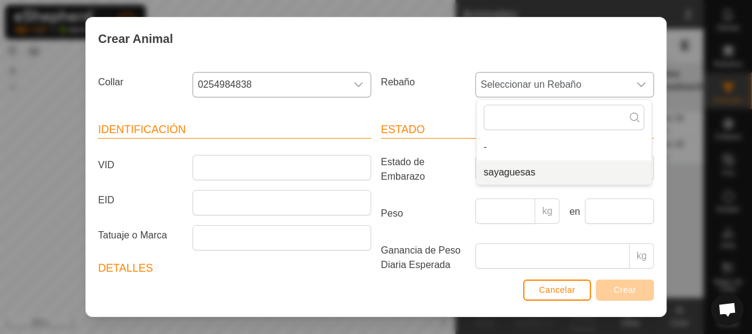
click at [526, 177] on li "sayaguesas" at bounding box center [564, 173] width 175 height 24
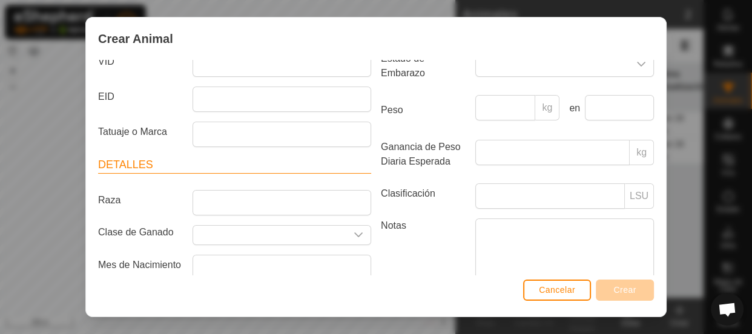
scroll to position [108, 0]
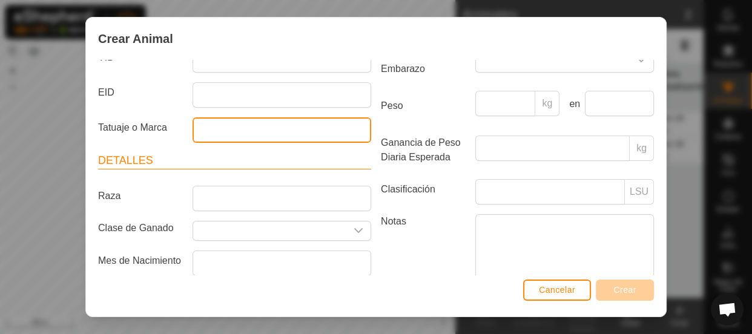
click at [331, 134] on input "Tatuaje o Marca" at bounding box center [282, 130] width 179 height 25
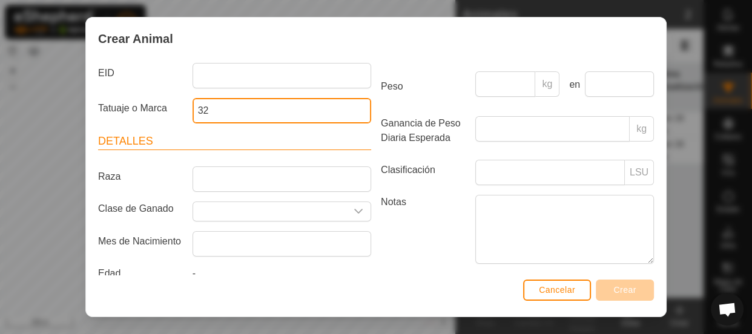
scroll to position [150, 0]
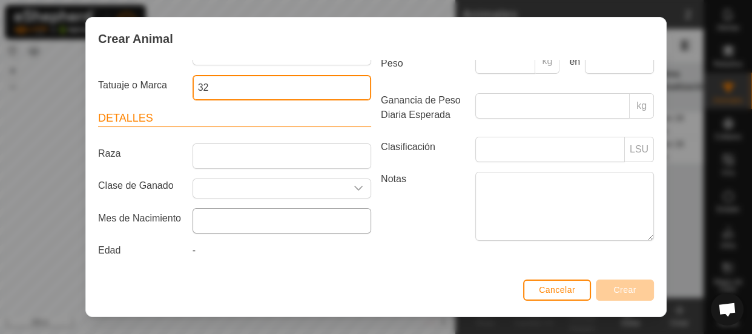
type input "32"
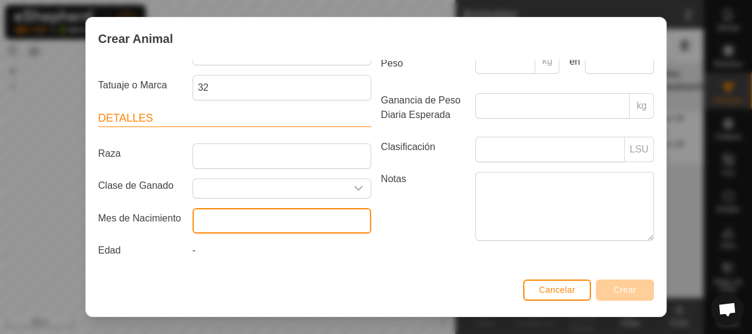
click at [324, 219] on input "text" at bounding box center [282, 220] width 179 height 25
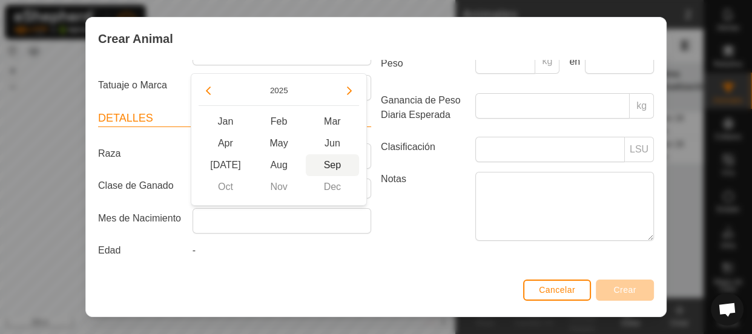
click at [330, 170] on span "Sep" at bounding box center [332, 165] width 53 height 22
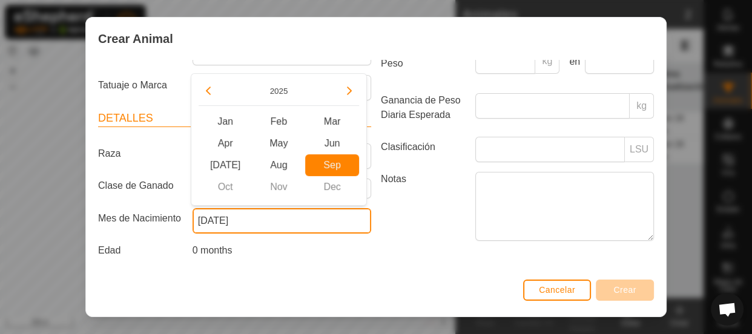
click at [290, 215] on input "September 2025" at bounding box center [282, 220] width 179 height 25
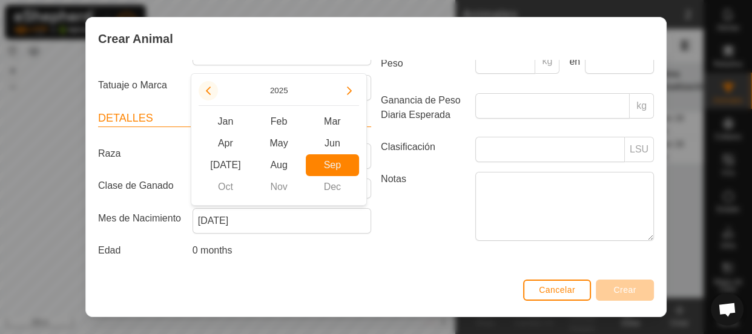
click at [206, 91] on button "Previous Year" at bounding box center [208, 90] width 19 height 19
click at [338, 194] on span "Dec" at bounding box center [332, 187] width 53 height 22
type input "December 2024"
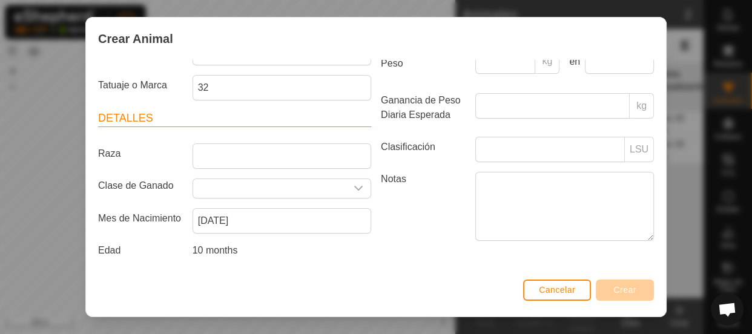
click at [389, 237] on label "Notas" at bounding box center [423, 206] width 94 height 68
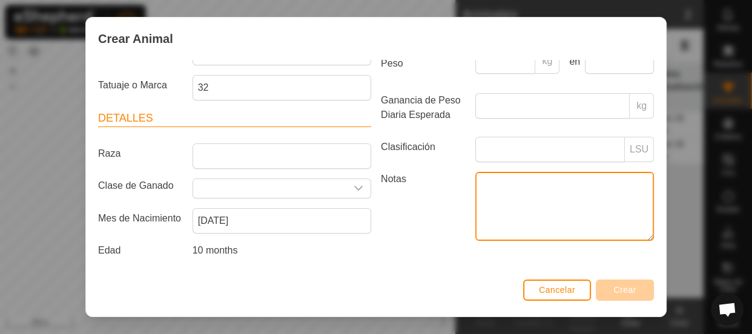
click at [475, 237] on textarea "Notas" at bounding box center [564, 206] width 179 height 69
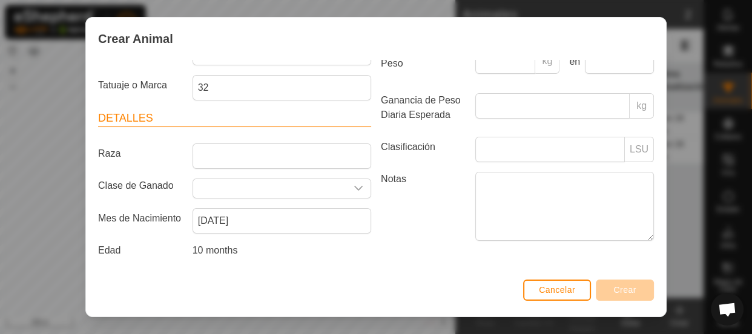
drag, startPoint x: 668, startPoint y: 200, endPoint x: 663, endPoint y: 190, distance: 11.7
click at [663, 190] on div "Crear Animal Collar 0254984838 Rebaño sayaguesas Identificación VID EID Tatuaje…" at bounding box center [376, 167] width 752 height 334
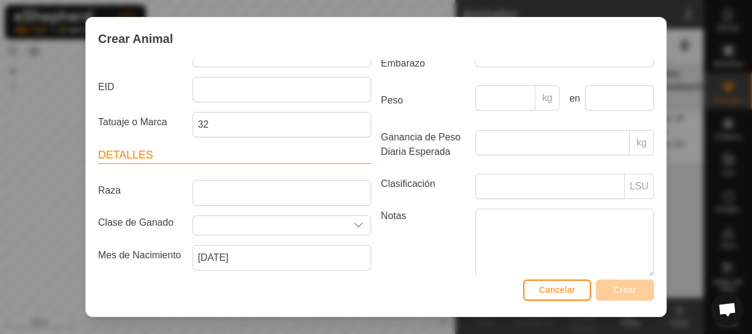
scroll to position [0, 0]
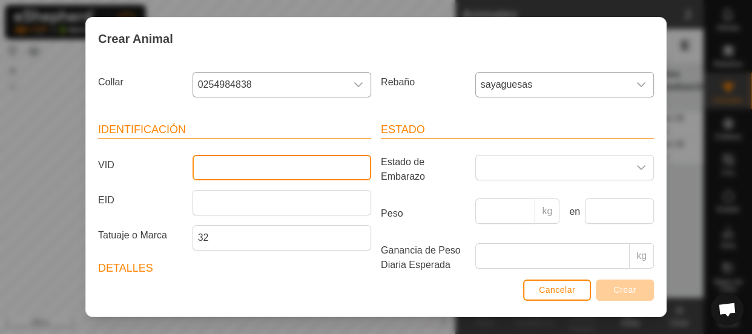
click at [316, 169] on input "VID" at bounding box center [282, 167] width 179 height 25
type input "0"
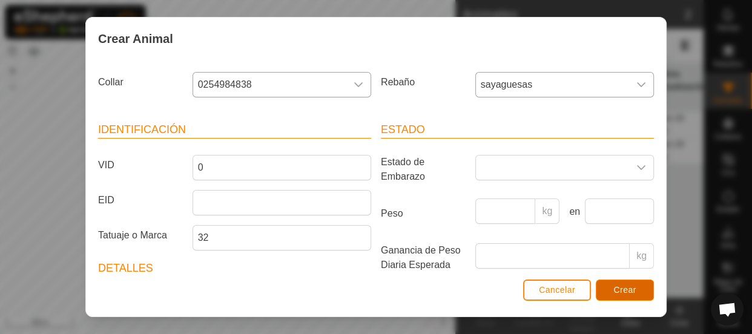
click at [603, 285] on button "Crear" at bounding box center [625, 290] width 58 height 21
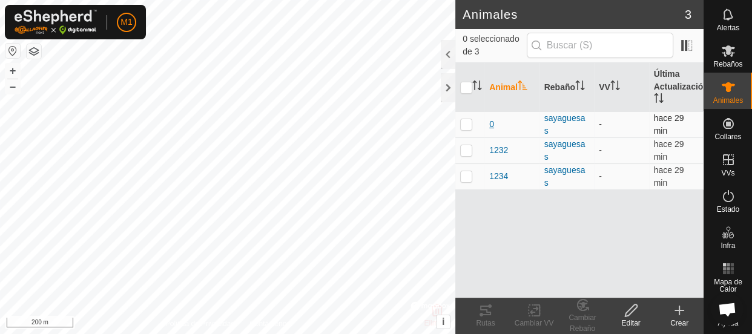
click at [492, 124] on span "0" at bounding box center [491, 124] width 5 height 13
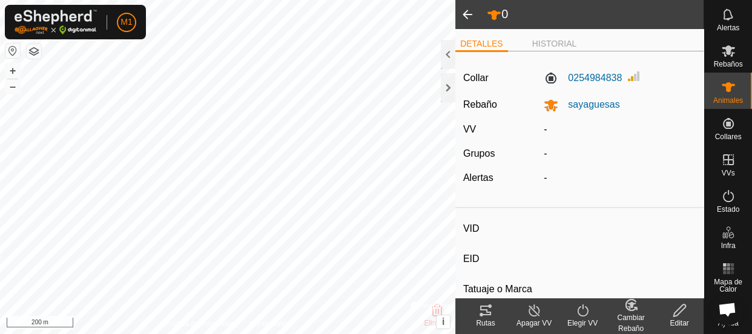
type input "0"
type input "-"
type input "32"
type input "-"
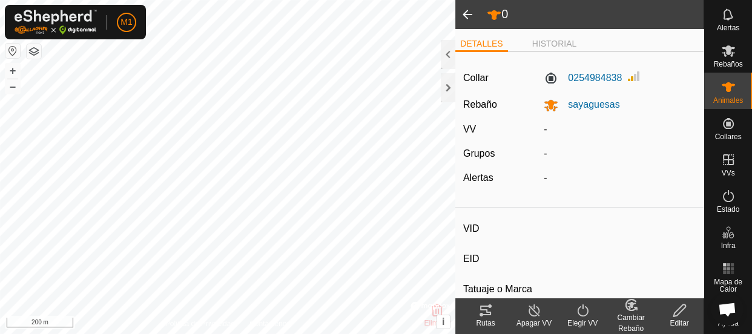
type input "12/2024"
type input "10 months"
type input "0 kg"
type input "-"
click at [671, 316] on edit-svg-icon at bounding box center [679, 310] width 48 height 15
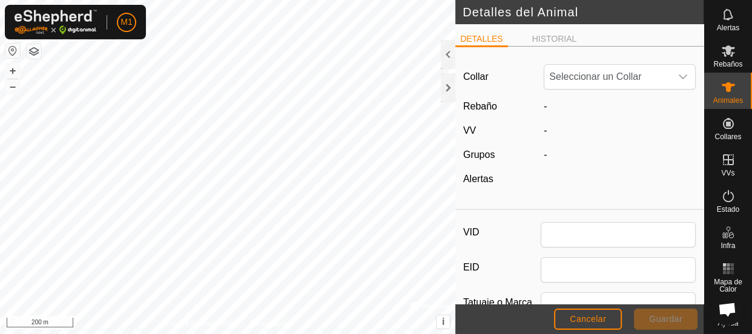
type input "0"
type input "32"
type input "12/2024"
type input "10 months"
type input "0"
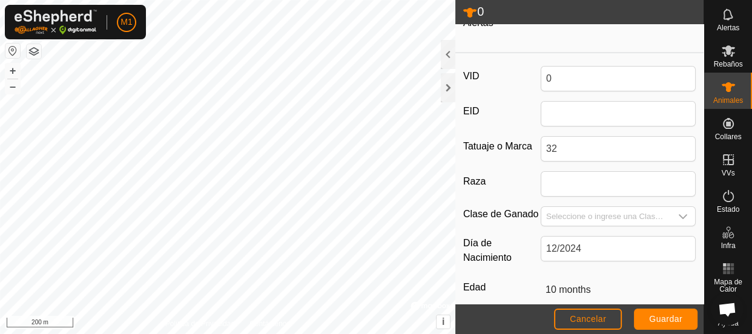
scroll to position [157, 0]
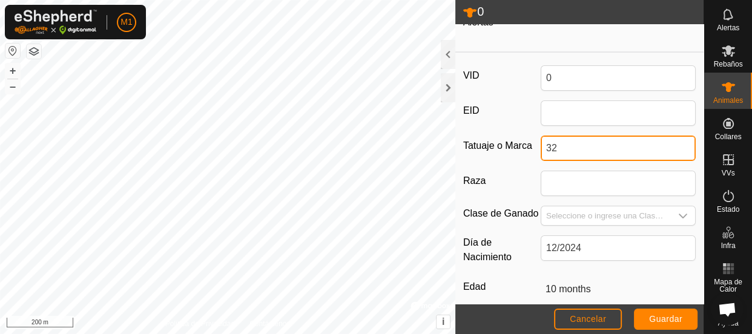
click at [628, 151] on input "32" at bounding box center [618, 148] width 155 height 25
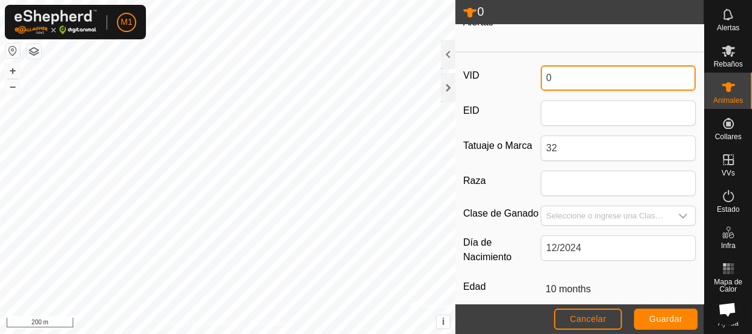
click at [570, 76] on input "0" at bounding box center [618, 77] width 155 height 25
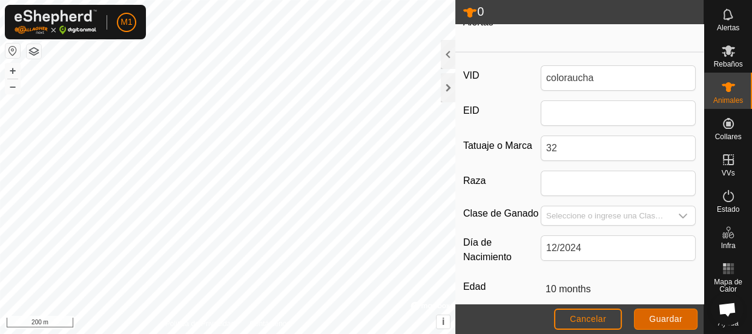
click at [660, 317] on span "Guardar" at bounding box center [665, 319] width 33 height 10
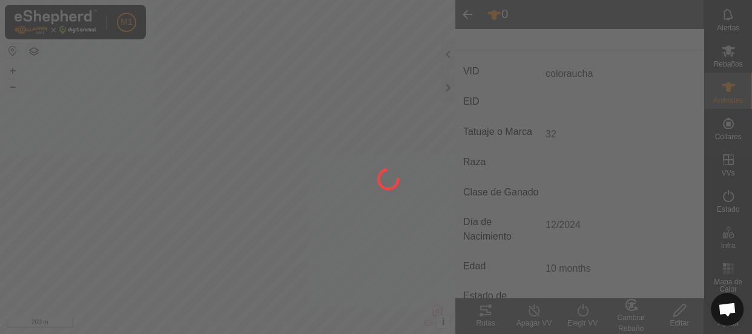
scroll to position [151, 0]
type input "0"
type input "-"
type input "0 kg"
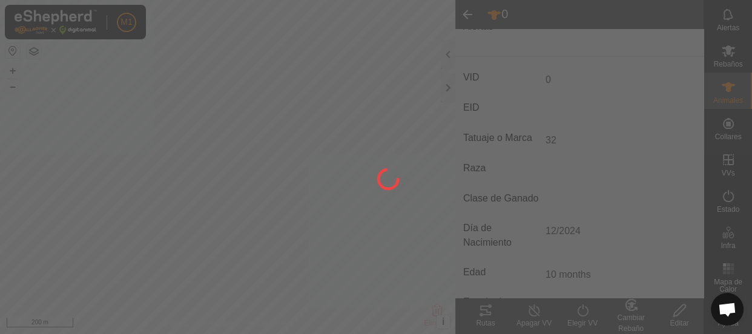
type input "-"
type input "coloraucha"
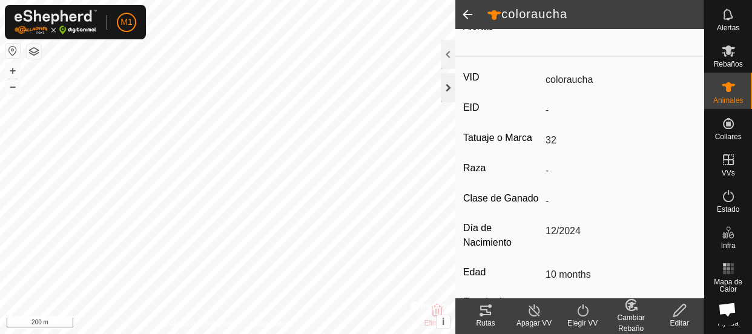
click at [449, 88] on div at bounding box center [448, 87] width 15 height 29
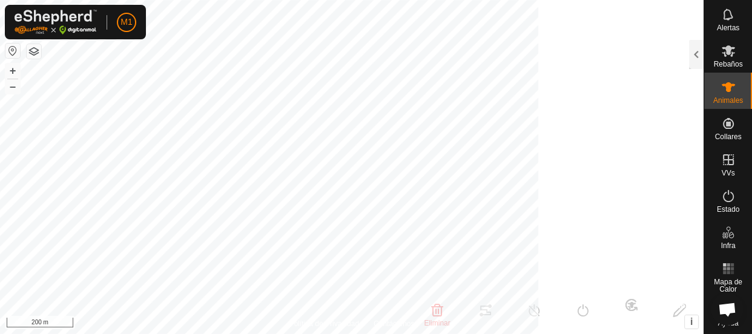
scroll to position [234, 0]
click at [436, 0] on html "M1 Horarios Alertas Rebaños Animales Collares VVs Estado Infra Mapa de Calor Ay…" at bounding box center [376, 167] width 752 height 334
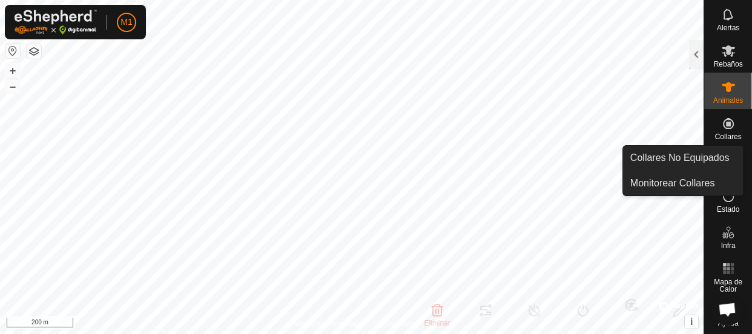
click at [724, 121] on icon at bounding box center [728, 123] width 15 height 15
click at [723, 122] on icon at bounding box center [728, 123] width 11 height 11
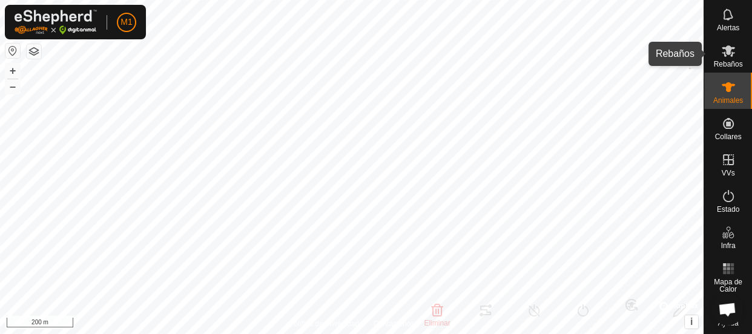
click at [727, 61] on span "Rebaños" at bounding box center [728, 64] width 29 height 7
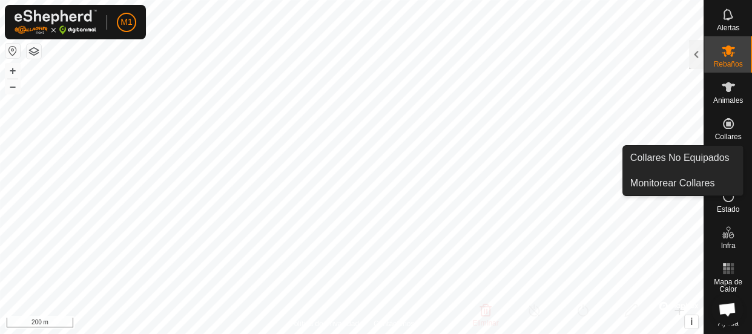
click at [724, 129] on icon at bounding box center [728, 123] width 15 height 15
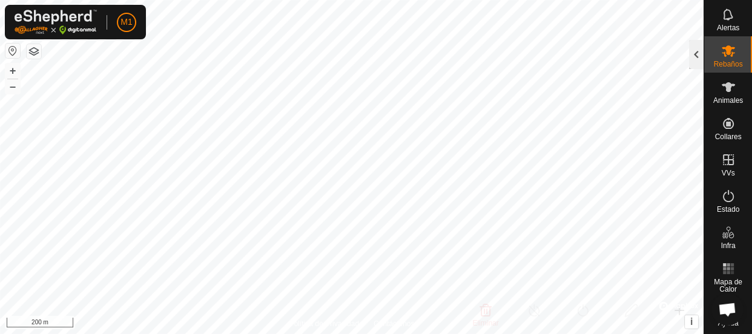
click at [699, 56] on div at bounding box center [696, 54] width 15 height 29
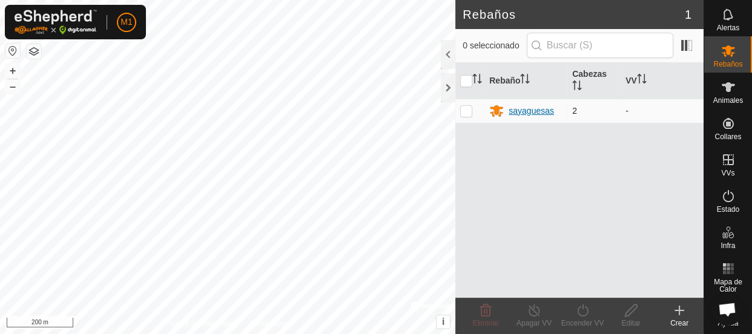
click at [523, 112] on div "sayaguesas" at bounding box center [531, 111] width 45 height 13
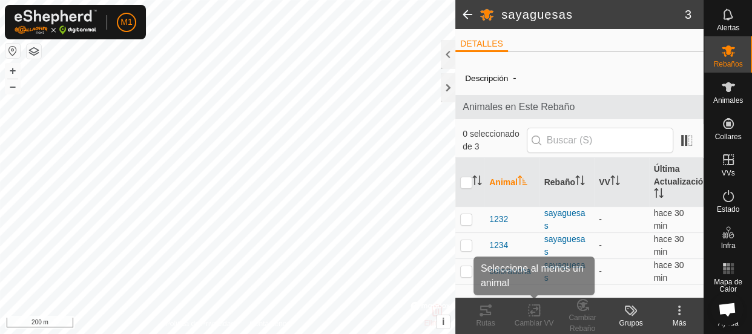
click at [518, 322] on div "Cambiar VV" at bounding box center [534, 323] width 48 height 11
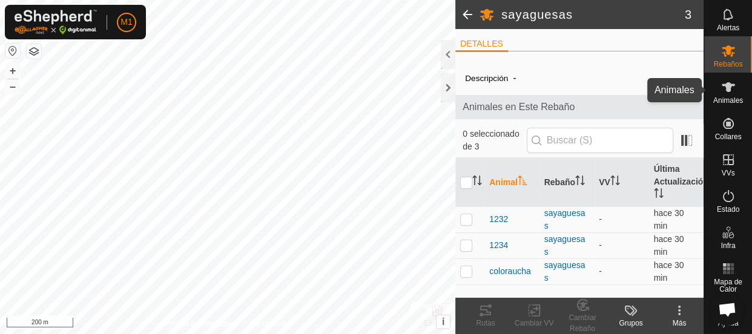
click at [727, 90] on icon at bounding box center [728, 87] width 15 height 15
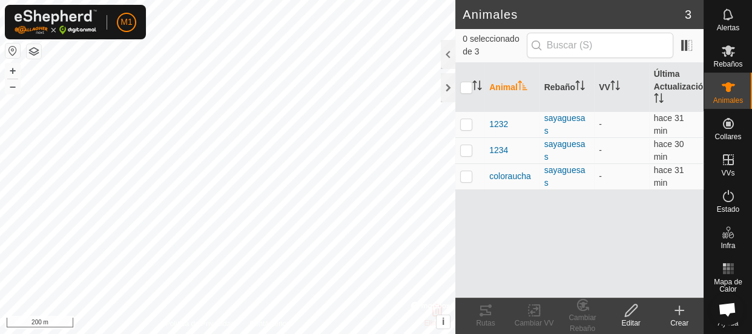
click at [218, 334] on html "M1 Horarios Alertas Rebaños Animales Collares VVs Estado Infra Mapa de Calor Ay…" at bounding box center [376, 167] width 752 height 334
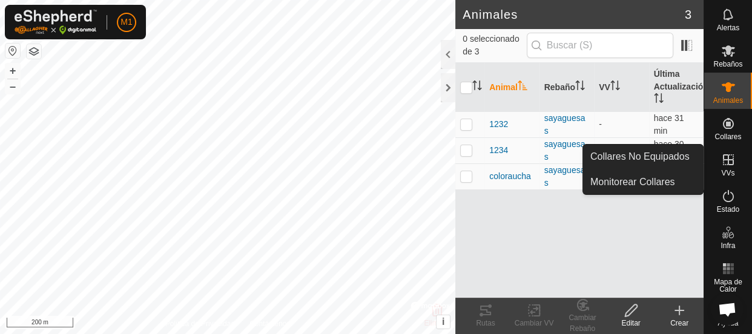
click at [724, 134] on span "Collares" at bounding box center [728, 136] width 27 height 7
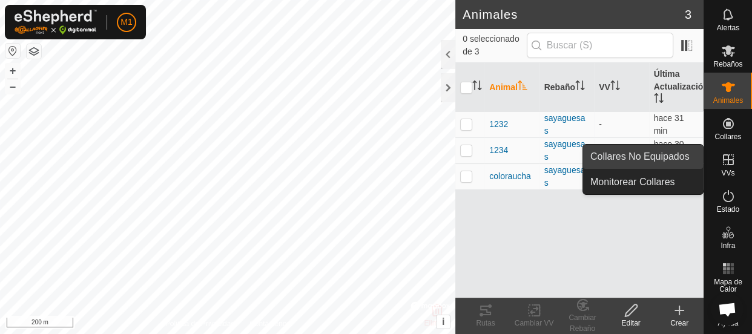
click at [668, 162] on link "Collares No Equipados" at bounding box center [643, 157] width 120 height 24
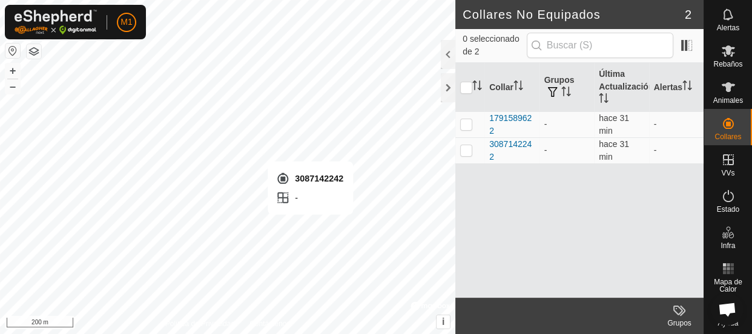
checkbox input "true"
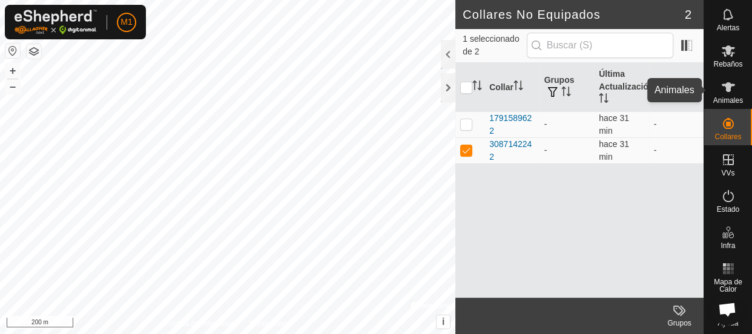
click at [733, 97] on span "Animales" at bounding box center [729, 100] width 30 height 7
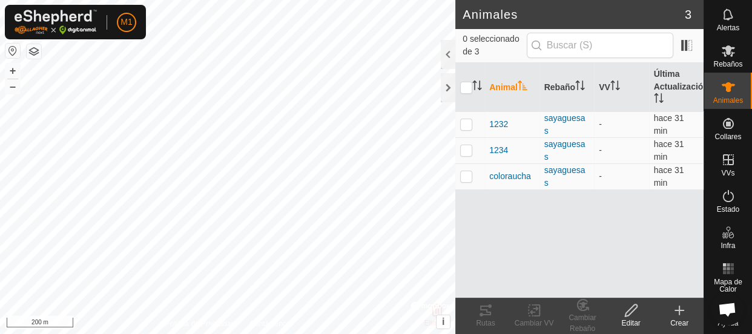
click at [681, 315] on icon at bounding box center [679, 310] width 15 height 15
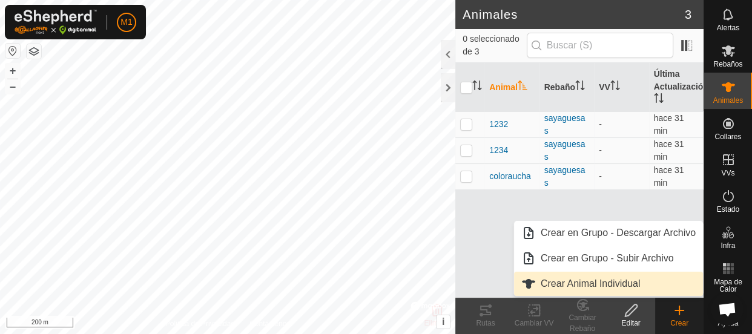
click at [586, 279] on link "Crear Animal Individual" at bounding box center [608, 284] width 189 height 24
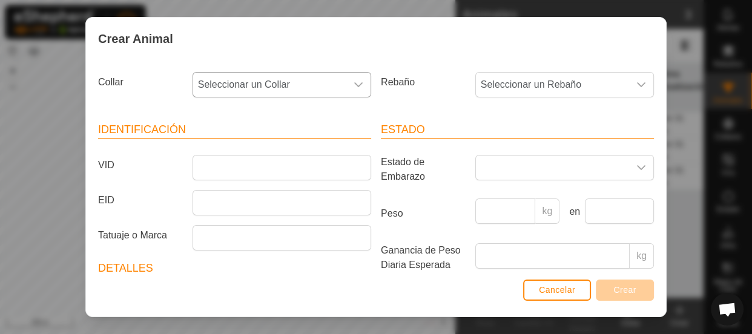
click at [358, 82] on icon "dropdown trigger" at bounding box center [359, 85] width 10 height 10
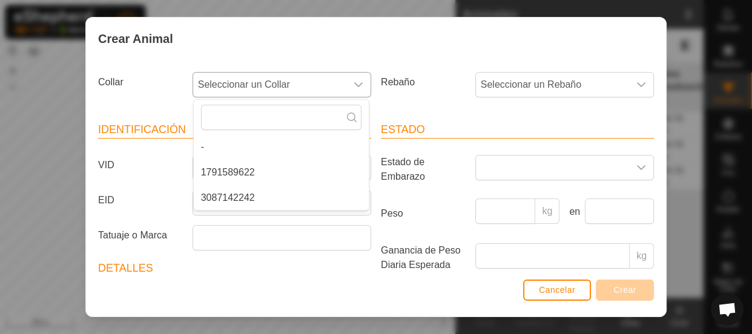
click at [278, 166] on li "1791589622" at bounding box center [281, 173] width 175 height 24
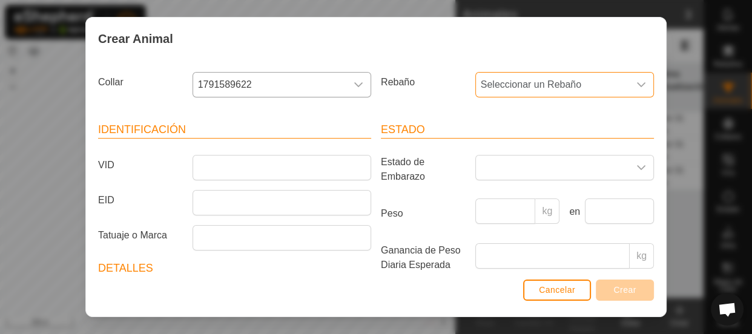
click at [509, 87] on span "Seleccionar un Rebaño" at bounding box center [552, 85] width 153 height 24
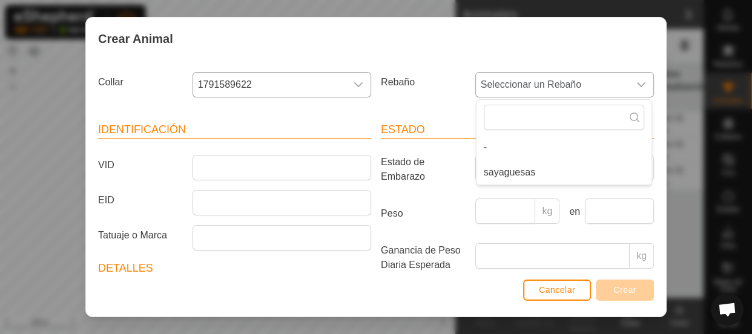
click at [497, 176] on li "sayaguesas" at bounding box center [564, 173] width 175 height 24
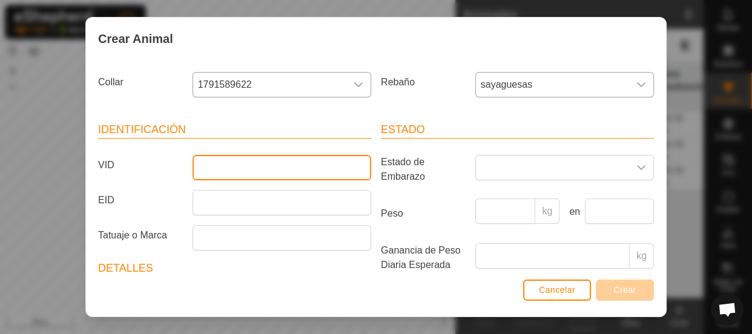
click at [339, 171] on input "VID" at bounding box center [282, 167] width 179 height 25
type input "0"
type input "1437"
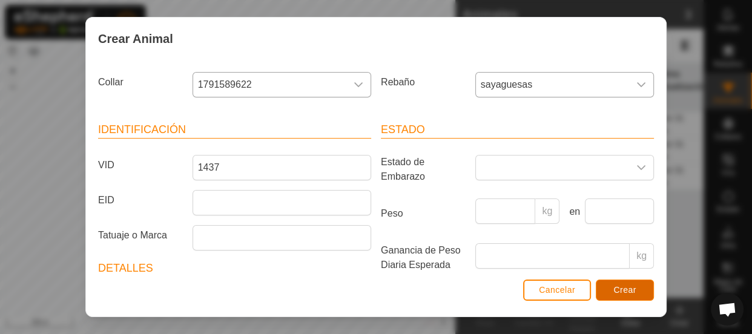
click at [631, 291] on span "Crear" at bounding box center [625, 290] width 23 height 10
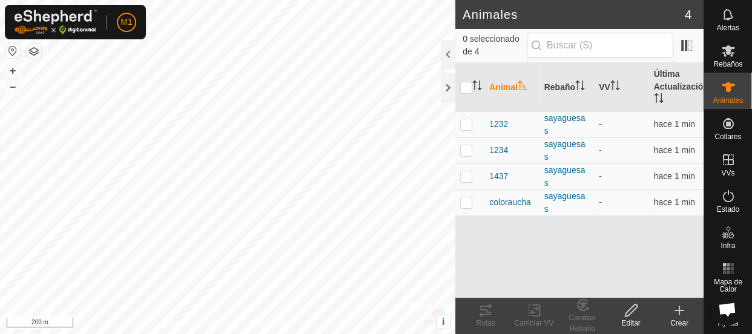
click at [414, 0] on html "M1 Horarios Alertas Rebaños Animales Collares VVs Estado Infra Mapa de Calor Ay…" at bounding box center [376, 167] width 752 height 334
click at [673, 315] on icon at bounding box center [679, 310] width 15 height 15
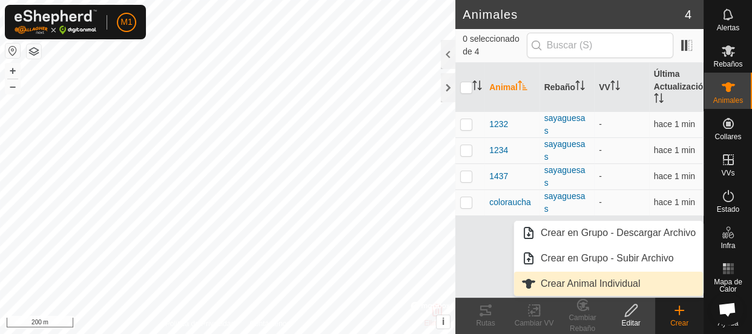
click at [606, 285] on link "Crear Animal Individual" at bounding box center [608, 284] width 189 height 24
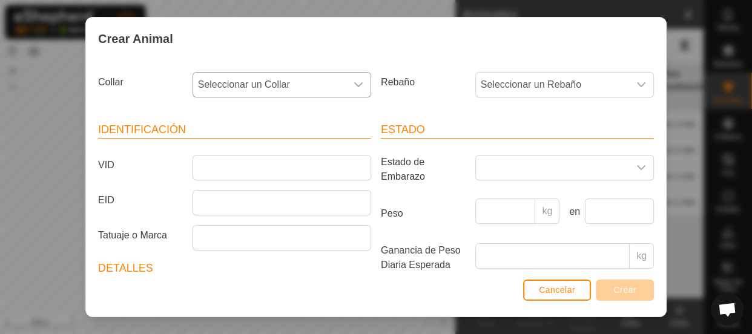
click at [334, 85] on span "Seleccionar un Collar" at bounding box center [269, 85] width 153 height 24
click at [302, 166] on li "3087142242" at bounding box center [281, 173] width 175 height 24
click at [548, 96] on span "Seleccionar un Rebaño" at bounding box center [552, 85] width 153 height 24
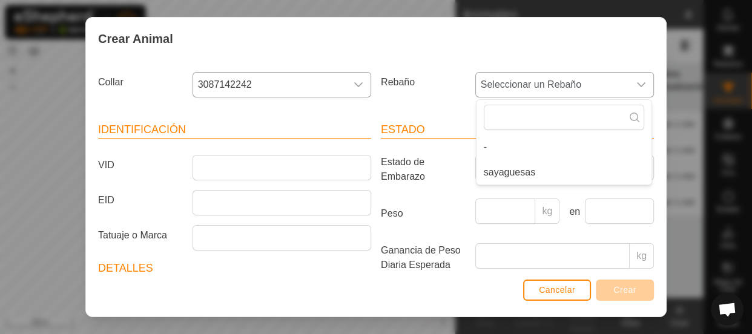
click at [529, 172] on li "sayaguesas" at bounding box center [564, 173] width 175 height 24
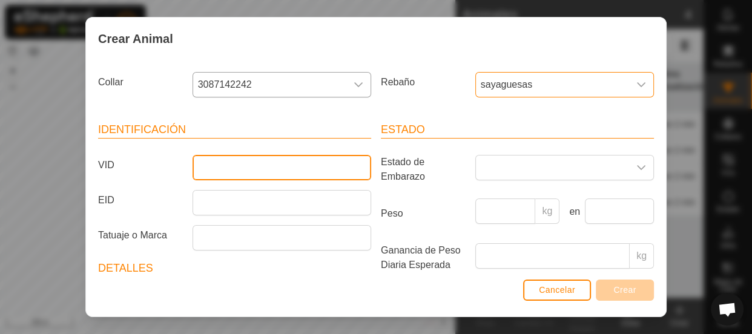
click at [276, 162] on input "VID" at bounding box center [282, 167] width 179 height 25
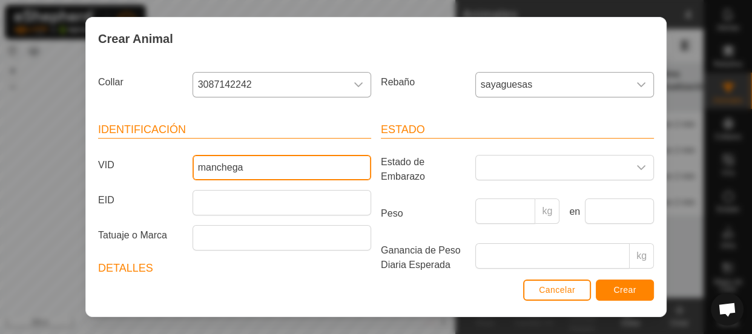
type input "manchega"
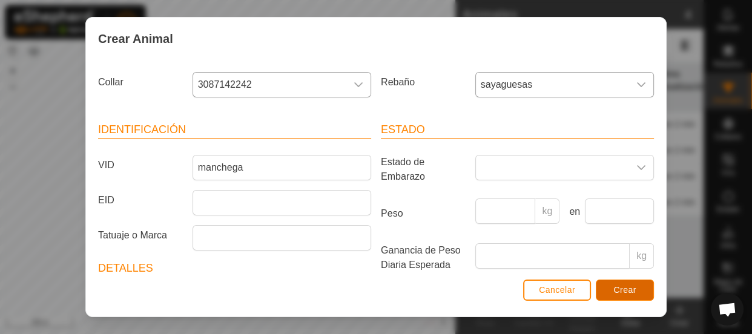
click at [627, 290] on span "Crear" at bounding box center [625, 290] width 23 height 10
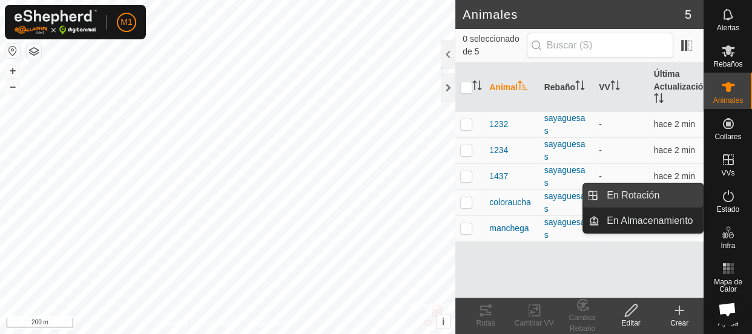
click at [691, 197] on link "En Rotación" at bounding box center [652, 196] width 104 height 24
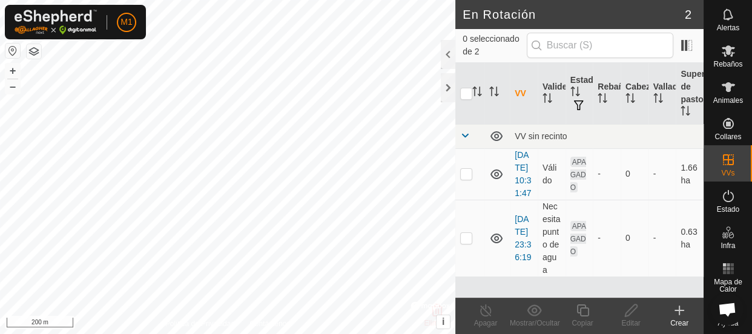
scroll to position [17, 0]
click at [680, 315] on icon at bounding box center [679, 310] width 15 height 15
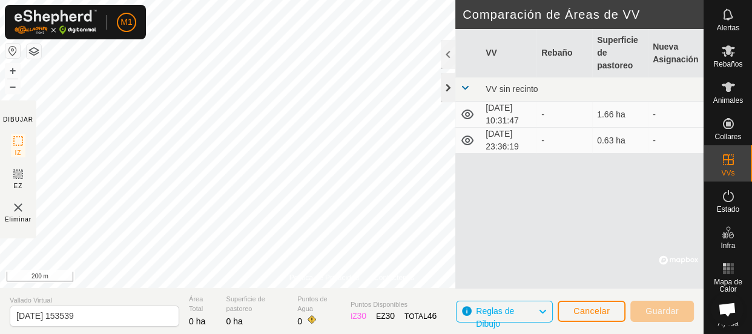
click at [449, 86] on div at bounding box center [448, 87] width 15 height 29
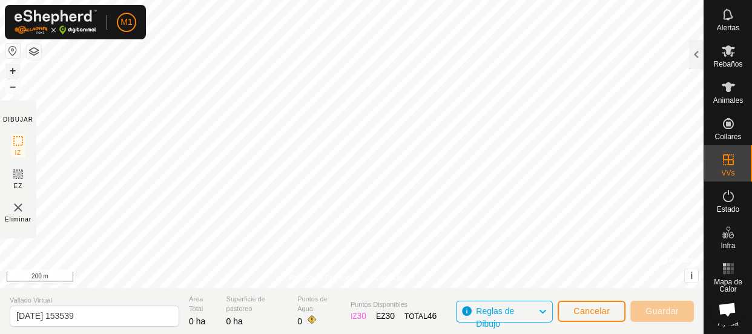
click at [14, 70] on button "+" at bounding box center [12, 71] width 15 height 15
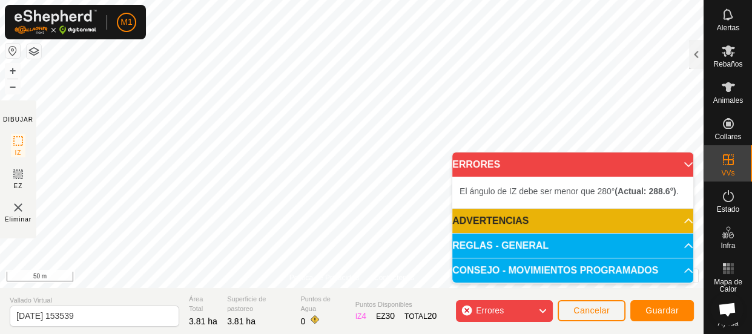
click at [635, 236] on body "M1 Horarios Alertas Rebaños Animales Collares VVs Estado Infra Mapa de Calor Ay…" at bounding box center [376, 167] width 752 height 334
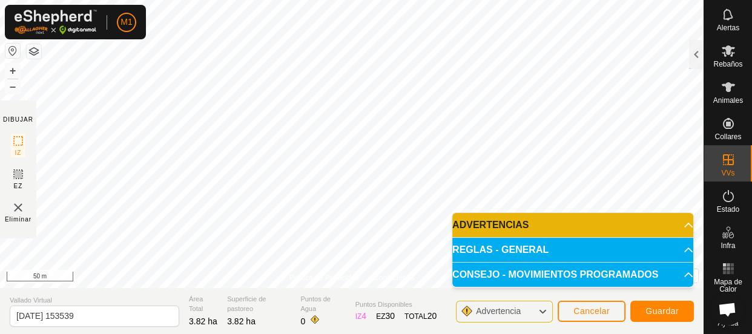
click at [674, 224] on p-accordion-header "ADVERTENCIAS" at bounding box center [572, 225] width 241 height 24
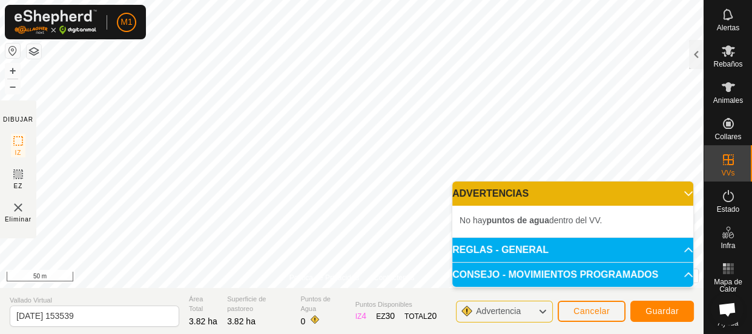
click at [663, 196] on p-accordion-header "ADVERTENCIAS" at bounding box center [572, 194] width 241 height 24
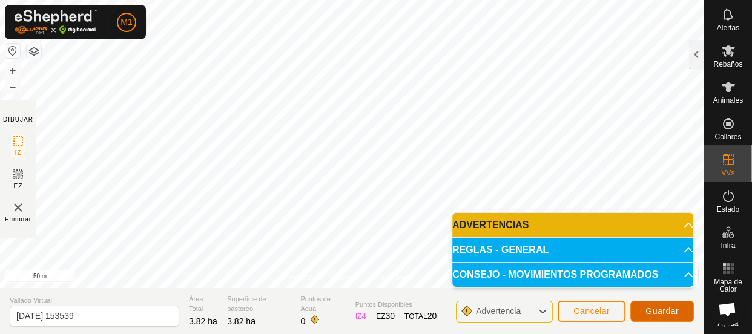
click at [654, 313] on span "Guardar" at bounding box center [662, 311] width 33 height 10
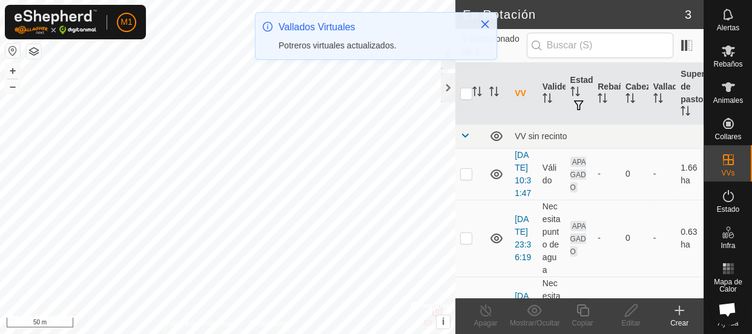
scroll to position [107, 0]
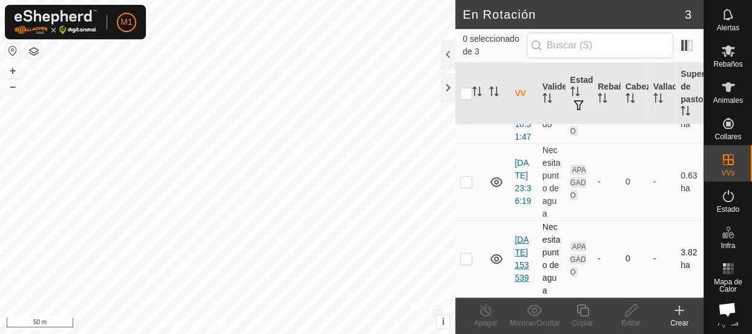
click at [521, 261] on link "2025-09-28 153539" at bounding box center [522, 259] width 14 height 48
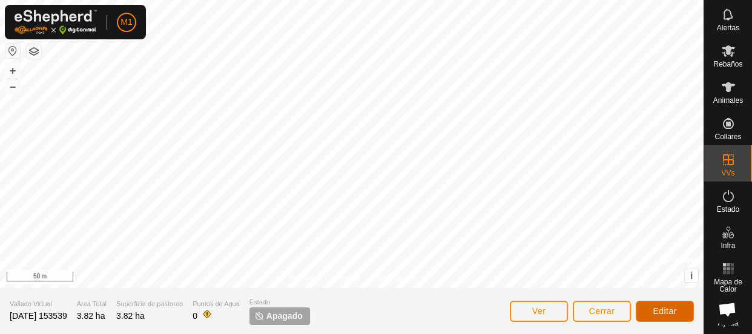
click at [676, 312] on span "Editar" at bounding box center [665, 311] width 24 height 10
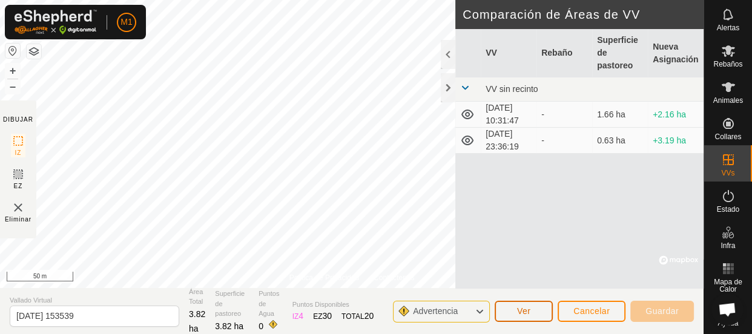
click at [522, 311] on span "Ver" at bounding box center [524, 311] width 14 height 10
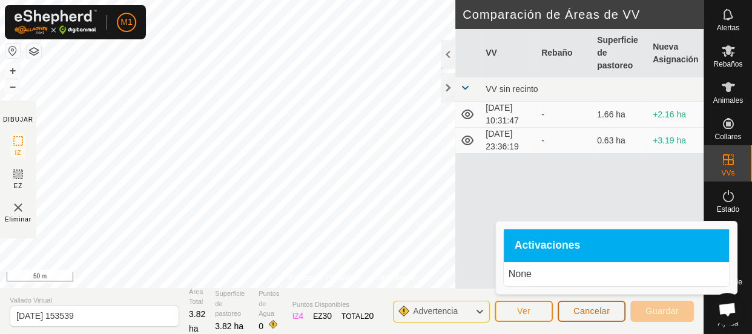
click at [577, 318] on button "Cancelar" at bounding box center [592, 311] width 68 height 21
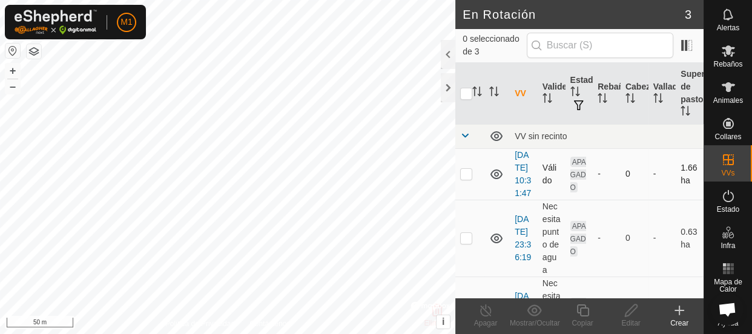
checkbox input "true"
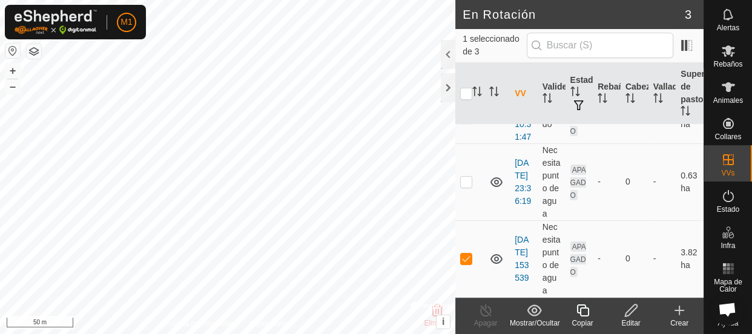
scroll to position [107, 0]
click at [629, 313] on icon at bounding box center [631, 310] width 15 height 15
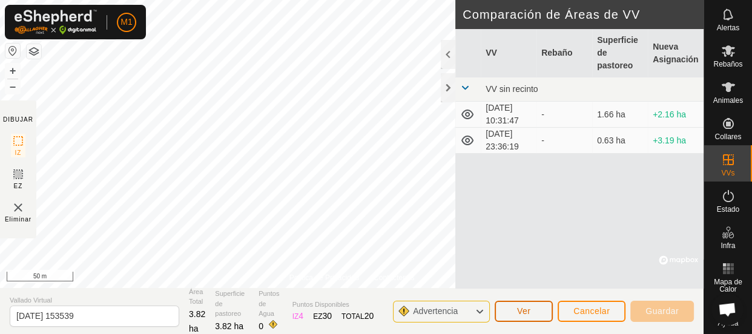
click at [534, 313] on button "Ver" at bounding box center [524, 311] width 58 height 21
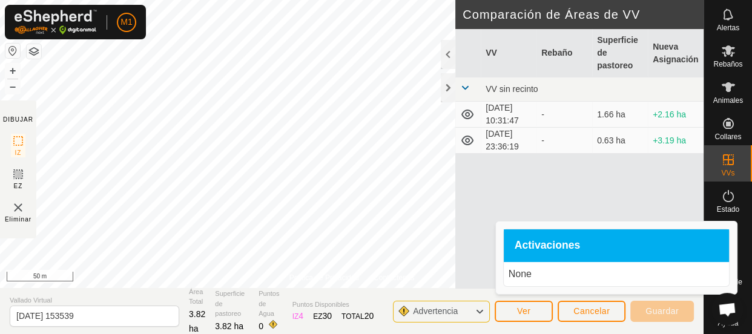
click at [538, 272] on p "None" at bounding box center [617, 274] width 216 height 15
click at [480, 310] on icon at bounding box center [480, 312] width 10 height 16
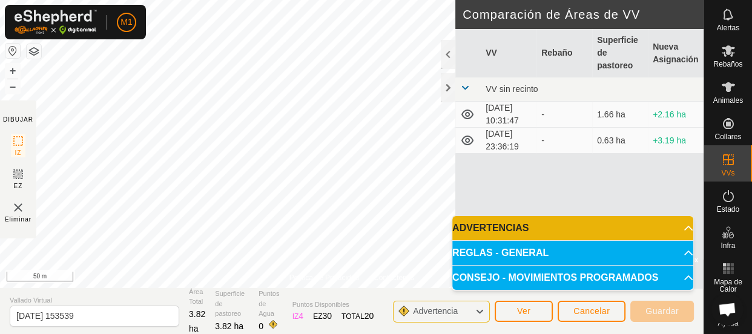
click at [520, 250] on p-accordion-header "REGLAS - GENERAL" at bounding box center [572, 253] width 241 height 24
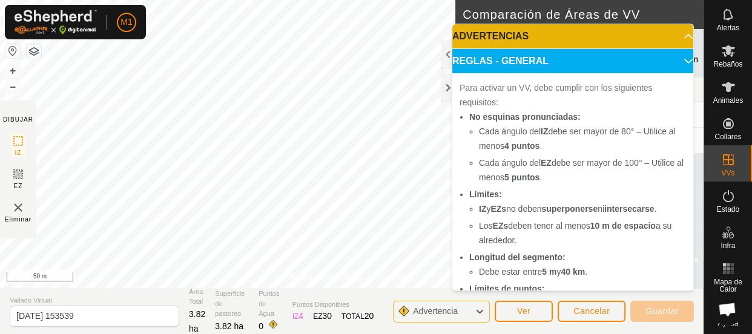
drag, startPoint x: 680, startPoint y: 192, endPoint x: 681, endPoint y: 240, distance: 48.5
click at [681, 240] on div "Para activar un VV, debe cumplir con los siguientes requisitos: No esquinas pro…" at bounding box center [572, 221] width 241 height 296
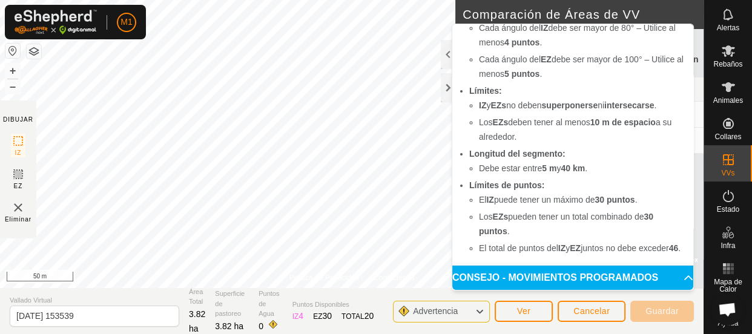
scroll to position [118, 0]
click at [514, 311] on button "Ver" at bounding box center [524, 311] width 58 height 21
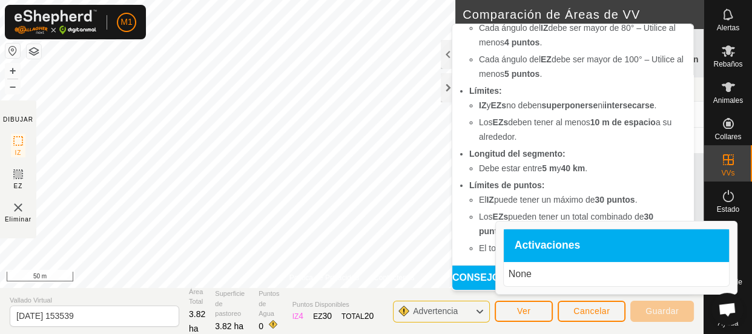
click at [475, 310] on icon at bounding box center [480, 312] width 10 height 16
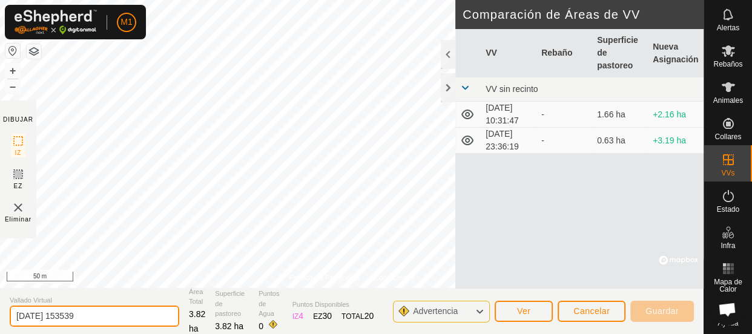
drag, startPoint x: 139, startPoint y: 320, endPoint x: 0, endPoint y: 321, distance: 139.3
click at [0, 321] on section "Vallado Virtual 2025-09-28 153539 Área Total 3.82 ha Superficie de pastoreo 3.8…" at bounding box center [352, 311] width 704 height 46
type input "burrero"
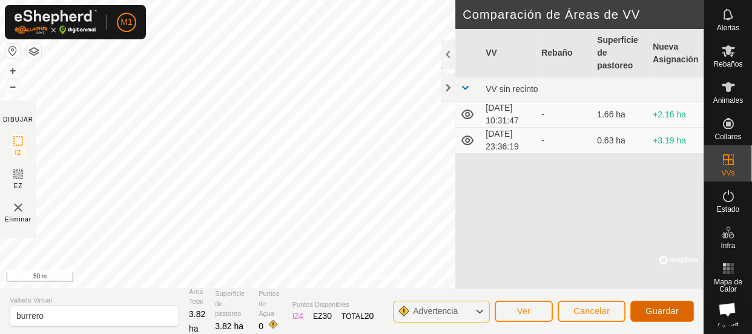
click at [663, 313] on span "Guardar" at bounding box center [662, 311] width 33 height 10
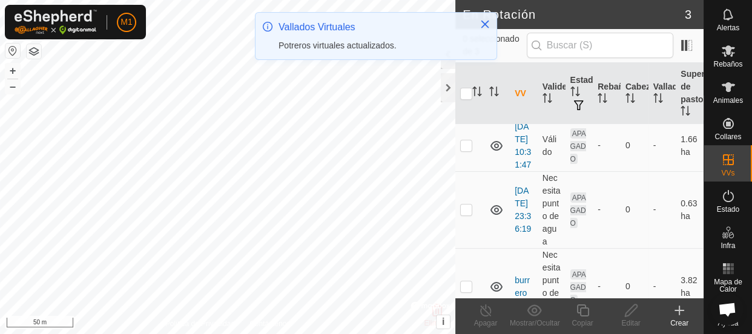
scroll to position [107, 0]
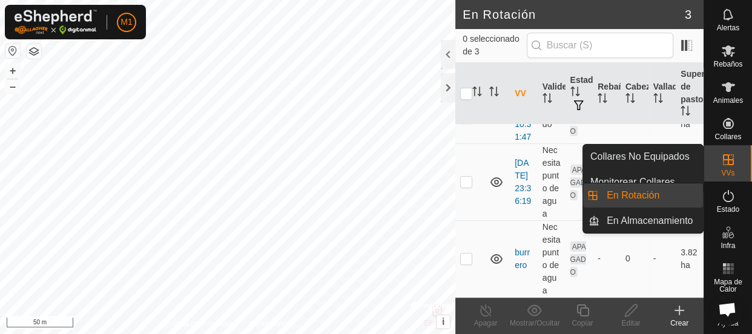
click at [723, 174] on span "VVs" at bounding box center [727, 173] width 13 height 7
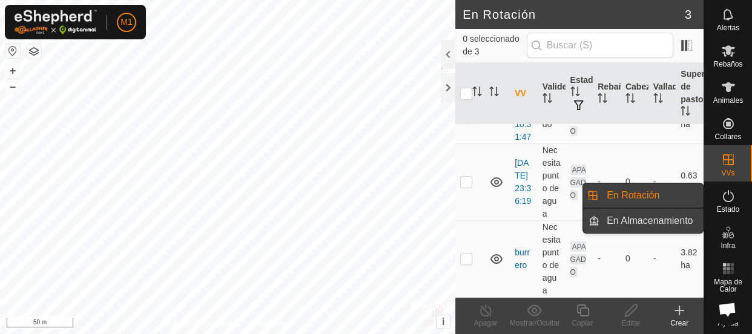
click at [669, 222] on link "En Almacenamiento" at bounding box center [652, 221] width 104 height 24
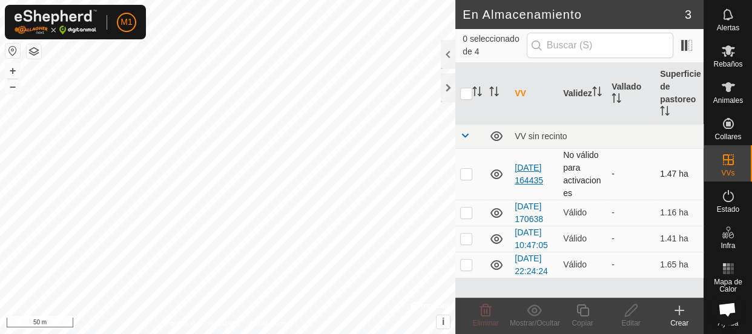
click at [521, 170] on link "2025-08-29 164435" at bounding box center [529, 174] width 28 height 22
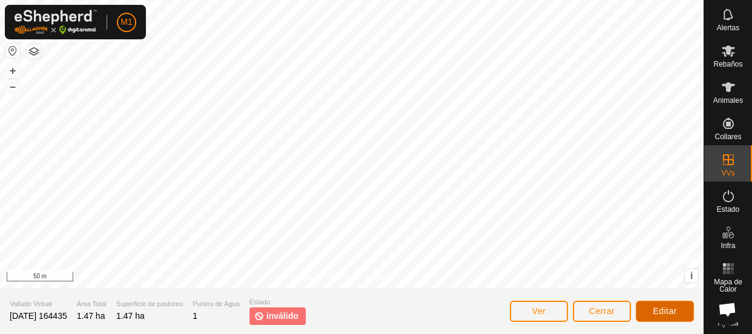
click at [641, 313] on button "Editar" at bounding box center [665, 311] width 58 height 21
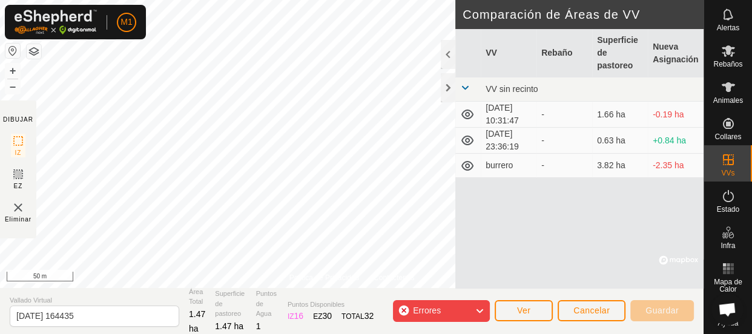
click at [15, 210] on img at bounding box center [18, 207] width 15 height 15
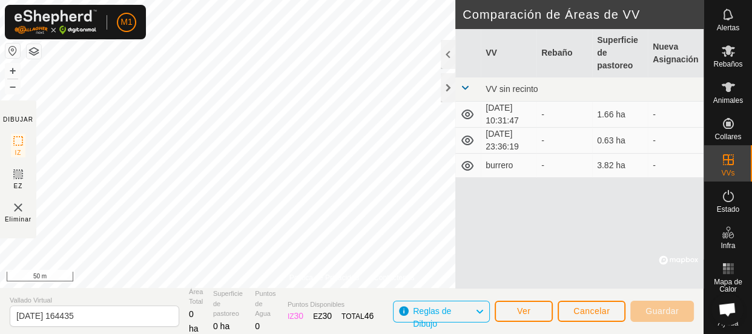
click at [15, 210] on img at bounding box center [18, 207] width 15 height 15
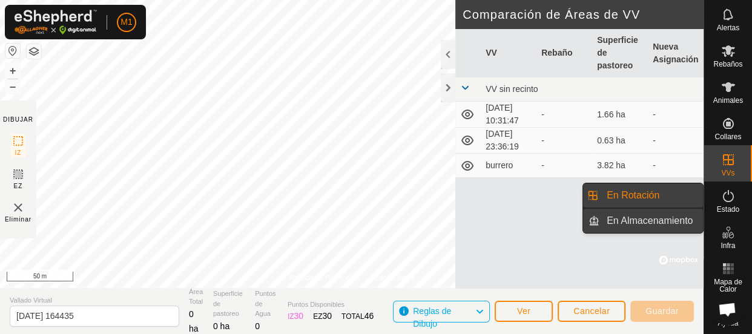
click at [692, 217] on link "En Almacenamiento" at bounding box center [652, 221] width 104 height 24
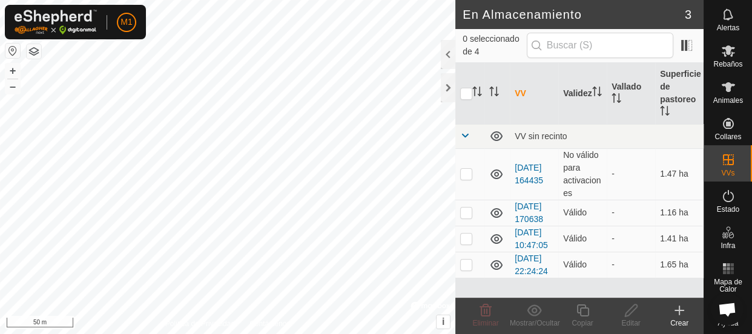
scroll to position [18, 0]
click at [515, 276] on link "[DATE] 22:24:24" at bounding box center [531, 265] width 33 height 22
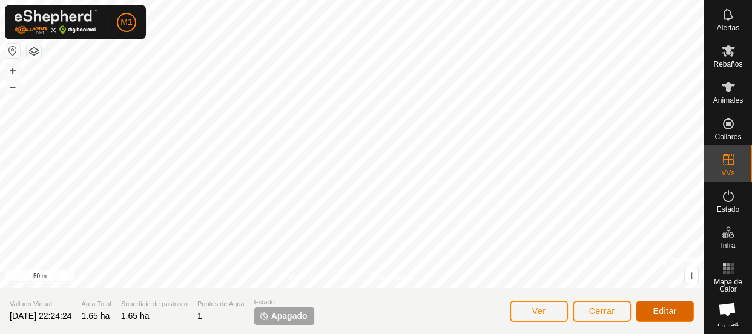
click at [650, 306] on button "Editar" at bounding box center [665, 311] width 58 height 21
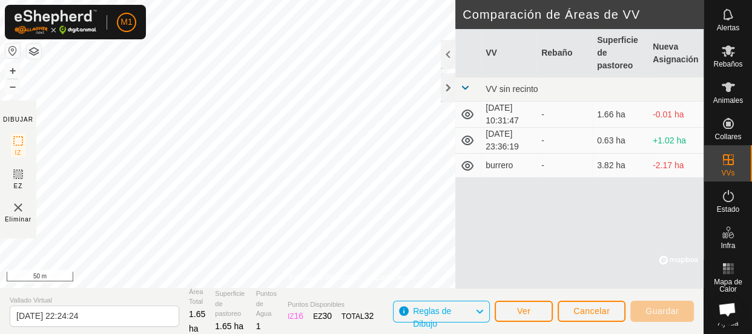
click at [17, 204] on img at bounding box center [18, 207] width 15 height 15
click at [525, 306] on span "Ver" at bounding box center [524, 311] width 14 height 10
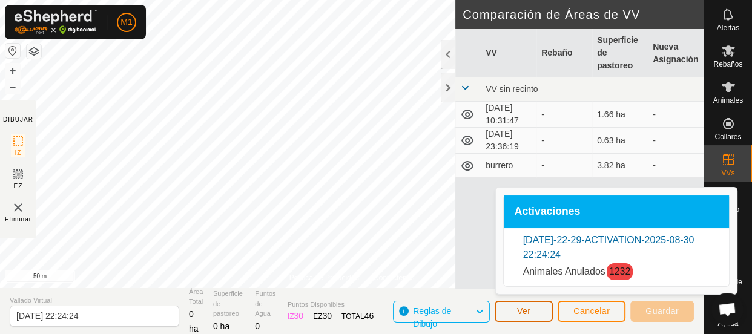
click at [520, 314] on span "Ver" at bounding box center [524, 311] width 14 height 10
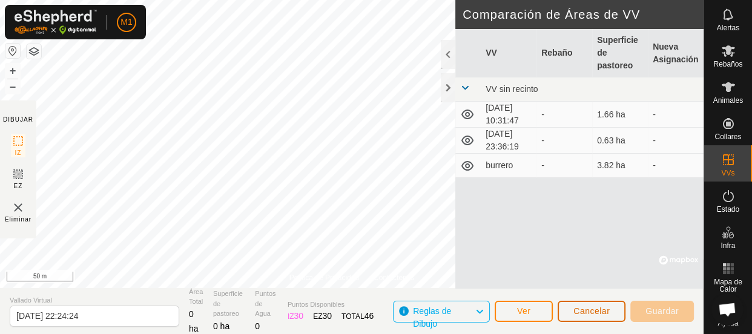
click at [597, 313] on span "Cancelar" at bounding box center [592, 311] width 36 height 10
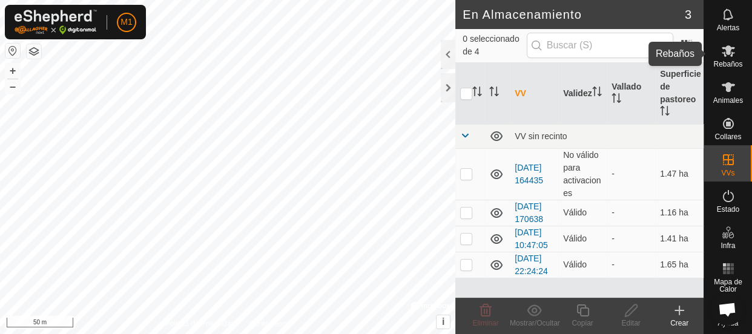
click at [727, 58] on es-mob-svg-icon at bounding box center [729, 50] width 22 height 19
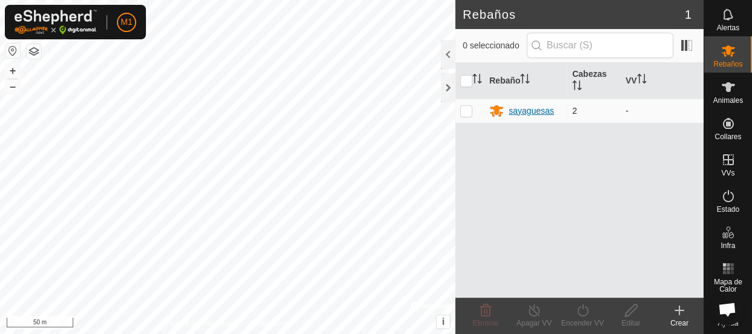
click at [524, 111] on div "sayaguesas" at bounding box center [531, 111] width 45 height 13
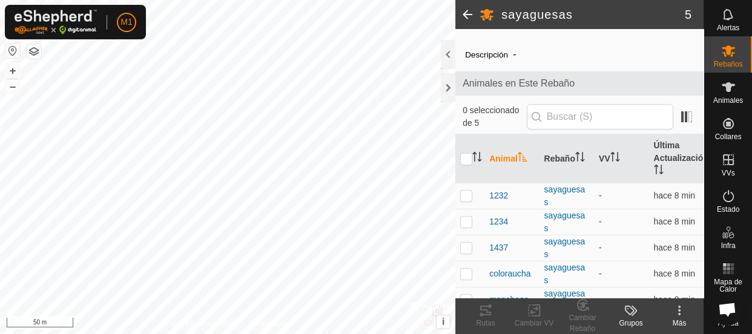
scroll to position [38, 0]
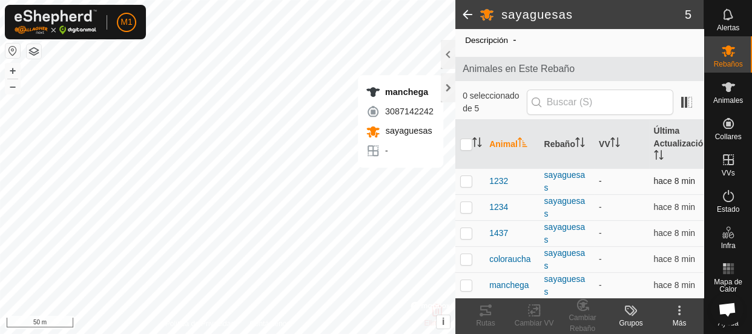
click at [464, 182] on p-checkbox at bounding box center [466, 181] width 12 height 10
checkbox input "true"
click at [465, 205] on p-checkbox at bounding box center [466, 207] width 12 height 10
checkbox input "true"
drag, startPoint x: 463, startPoint y: 233, endPoint x: 464, endPoint y: 245, distance: 11.5
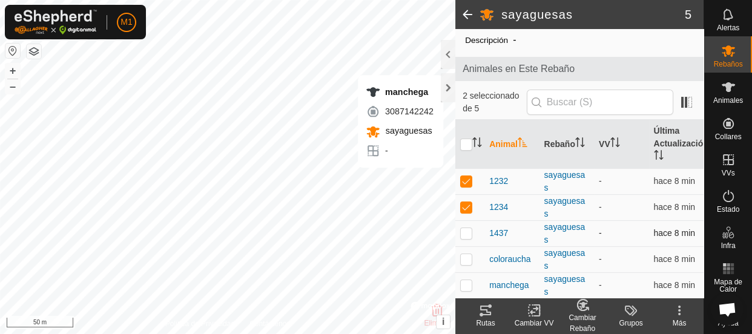
click at [464, 245] on td at bounding box center [469, 233] width 29 height 26
click at [465, 233] on p-checkbox at bounding box center [466, 233] width 12 height 10
click at [466, 236] on p-checkbox at bounding box center [466, 233] width 12 height 10
click at [466, 235] on p-checkbox at bounding box center [466, 233] width 12 height 10
checkbox input "false"
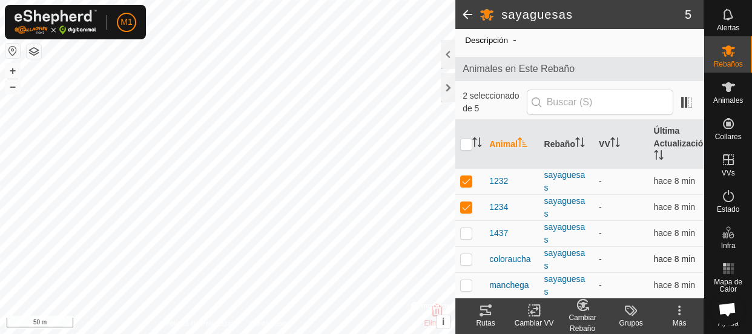
click at [463, 258] on p-checkbox at bounding box center [466, 259] width 12 height 10
checkbox input "false"
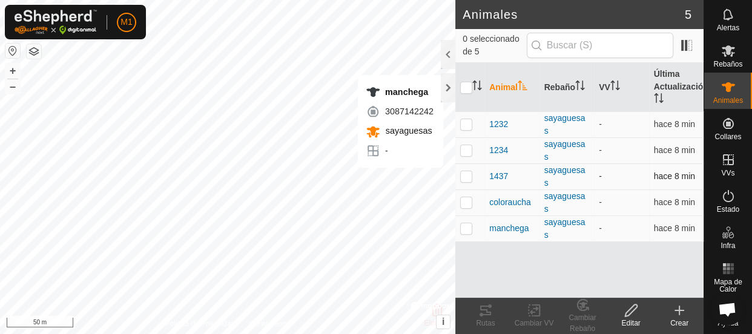
checkbox input "true"
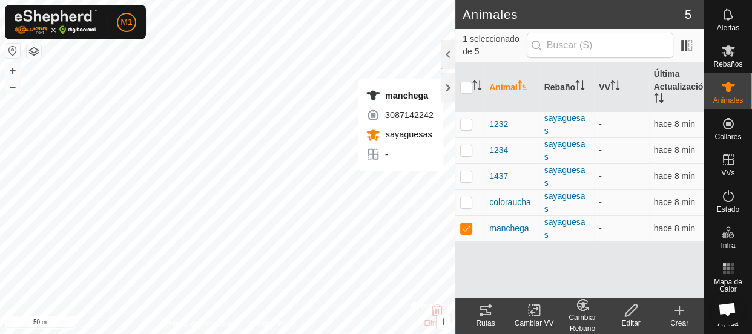
click at [635, 310] on icon at bounding box center [631, 310] width 15 height 15
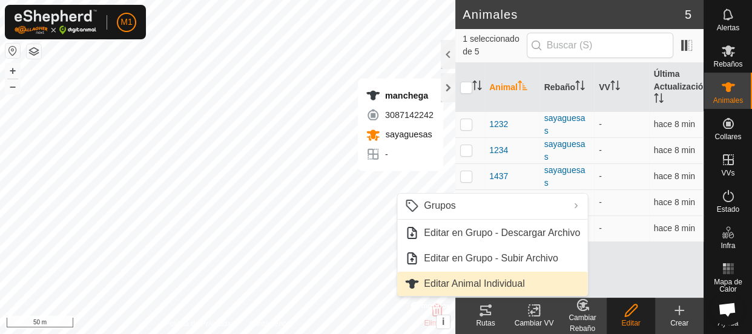
click at [528, 280] on link "Editar Animal Individual" at bounding box center [492, 284] width 190 height 24
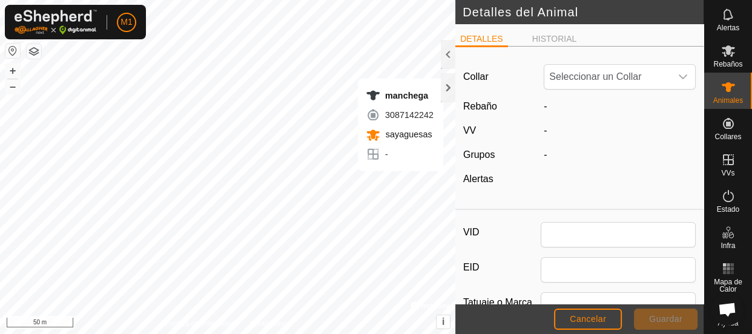
type input "manchega"
type input "0"
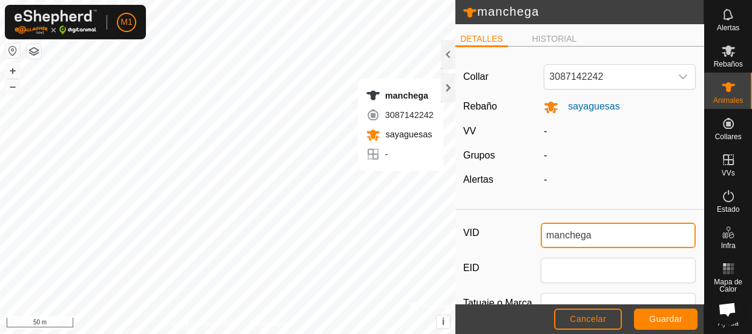
drag, startPoint x: 593, startPoint y: 234, endPoint x: 489, endPoint y: 244, distance: 104.7
click at [489, 244] on div "VID manchega" at bounding box center [579, 235] width 233 height 25
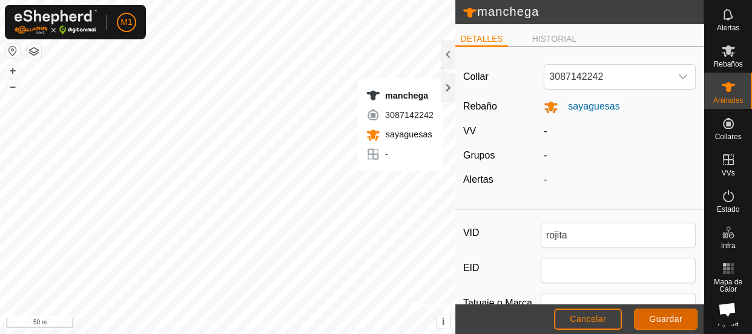
click at [669, 321] on span "Guardar" at bounding box center [665, 319] width 33 height 10
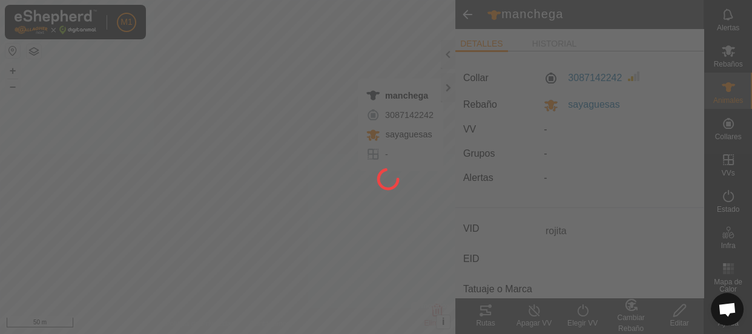
type input "manchega"
type input "-"
type input "0 kg"
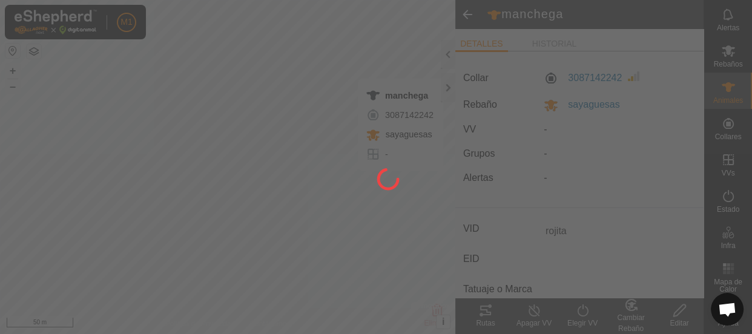
type input "-"
type input "rojita"
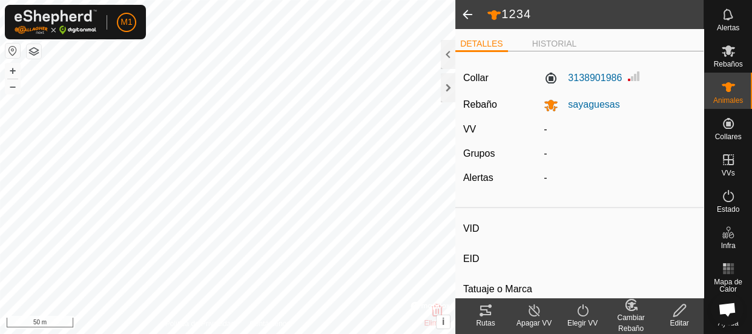
type input "1234"
type input "-"
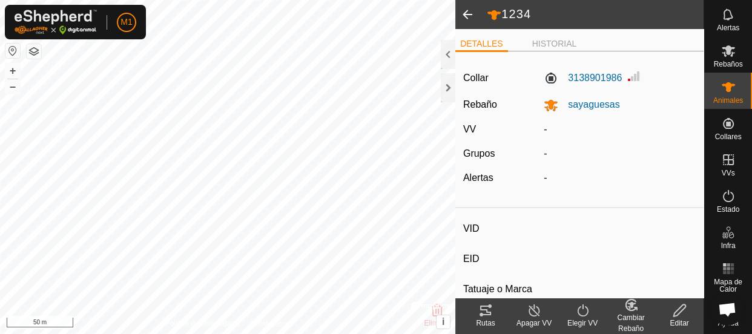
type input "0 kg"
type input "-"
type input "1232"
type input "-"
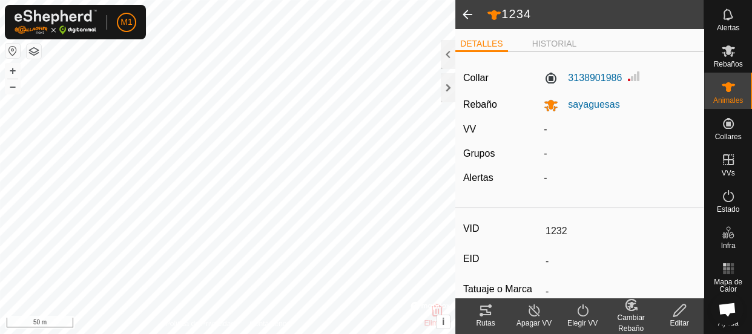
type input "Cruce"
type input "-"
type input "0 kg"
type input "-"
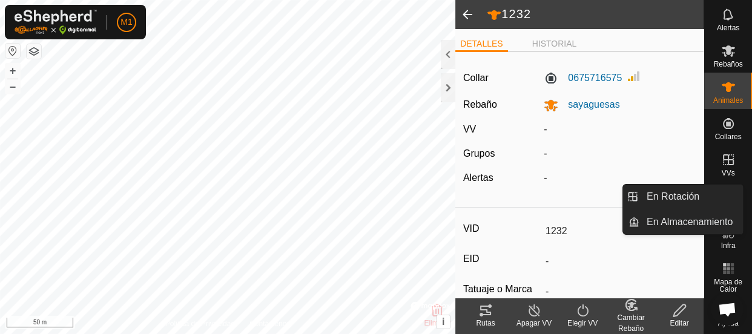
click at [723, 157] on icon at bounding box center [728, 160] width 15 height 15
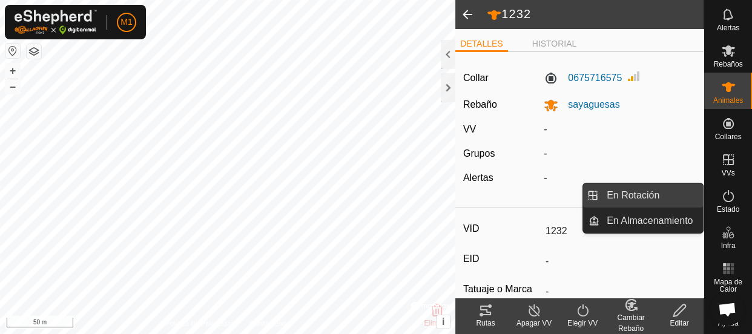
click at [697, 191] on link "En Rotación" at bounding box center [652, 196] width 104 height 24
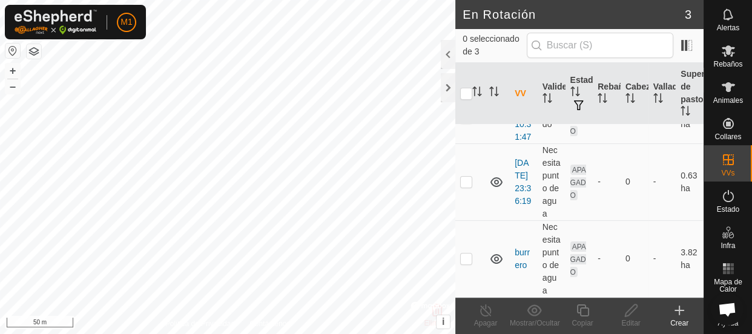
scroll to position [107, 0]
click at [466, 254] on p-checkbox at bounding box center [466, 259] width 12 height 10
checkbox input "true"
click at [521, 254] on link "burrero" at bounding box center [522, 259] width 15 height 22
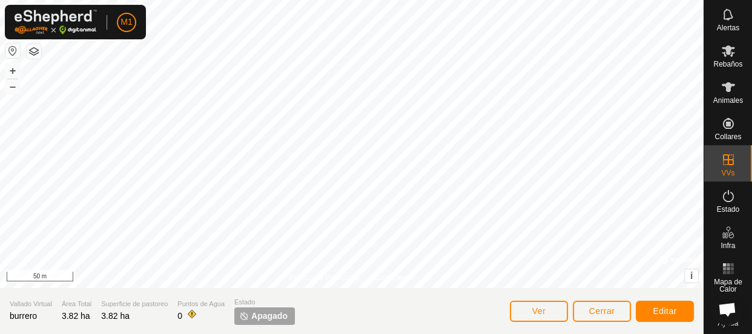
click at [260, 313] on span "Apagado" at bounding box center [269, 316] width 36 height 13
click at [718, 204] on es-activation-svg-icon at bounding box center [729, 196] width 22 height 19
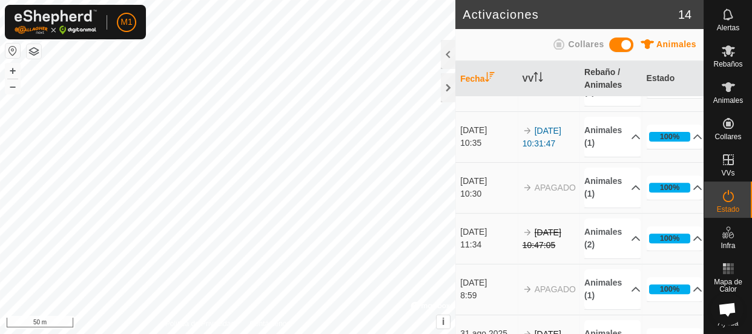
scroll to position [481, 0]
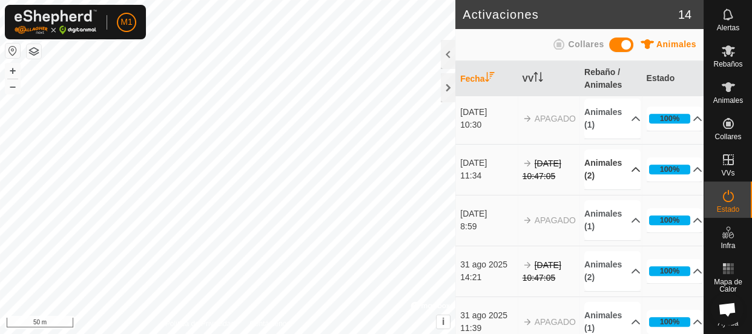
click at [620, 178] on p-accordion-header "Animales (2)" at bounding box center [613, 170] width 56 height 40
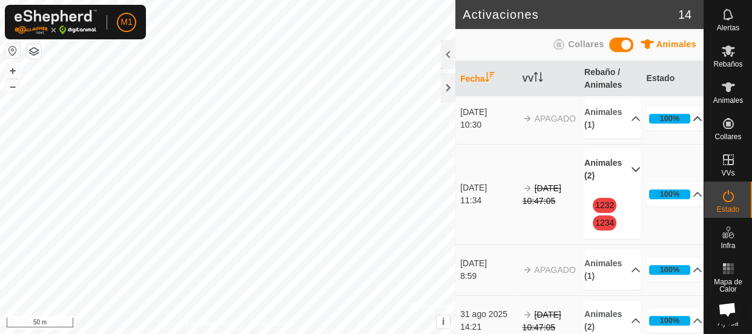
drag, startPoint x: 620, startPoint y: 178, endPoint x: 643, endPoint y: 127, distance: 55.6
click at [620, 177] on p-accordion-header "Animales (2)" at bounding box center [613, 170] width 56 height 40
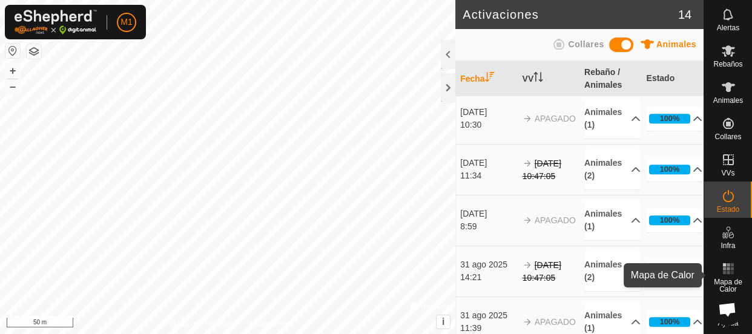
click at [728, 275] on icon at bounding box center [728, 269] width 15 height 15
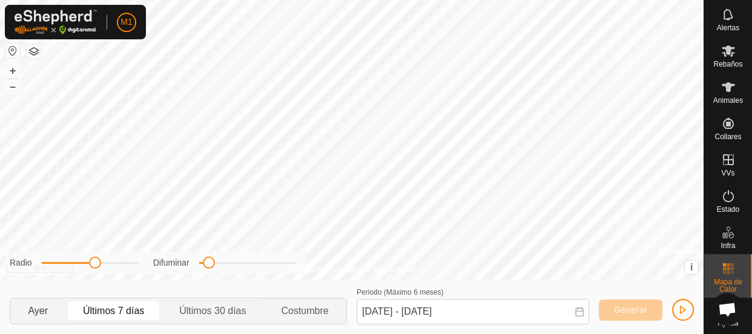
click at [36, 313] on p-togglebutton "Ayer" at bounding box center [37, 311] width 55 height 25
type input "27 Sep, 2025 - 27 Sep, 2025"
click at [681, 309] on span "button" at bounding box center [683, 310] width 10 height 10
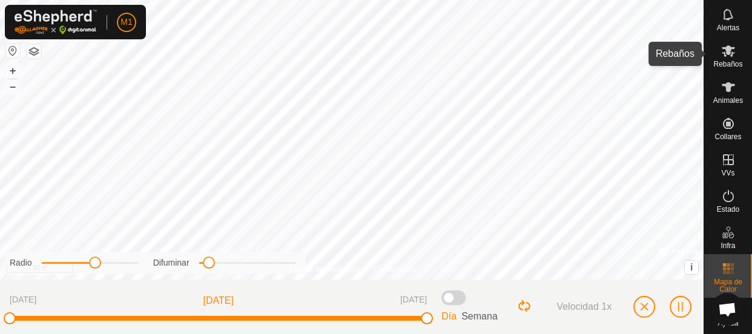
click at [727, 61] on span "Rebaños" at bounding box center [728, 64] width 29 height 7
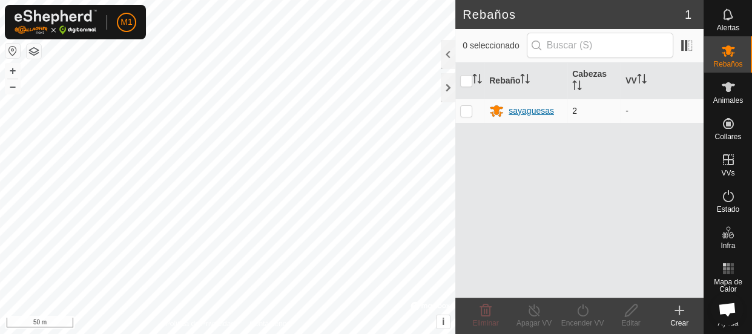
click at [548, 111] on div "sayaguesas" at bounding box center [531, 111] width 45 height 13
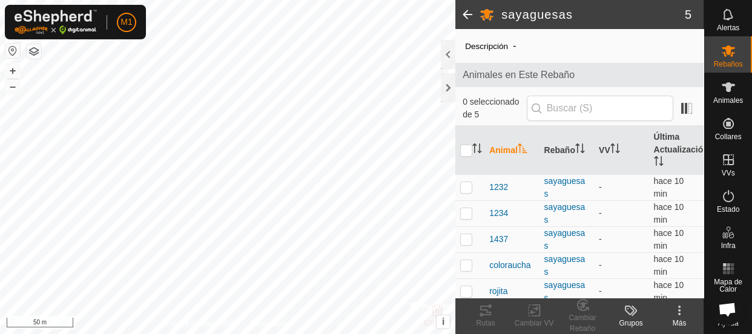
scroll to position [38, 0]
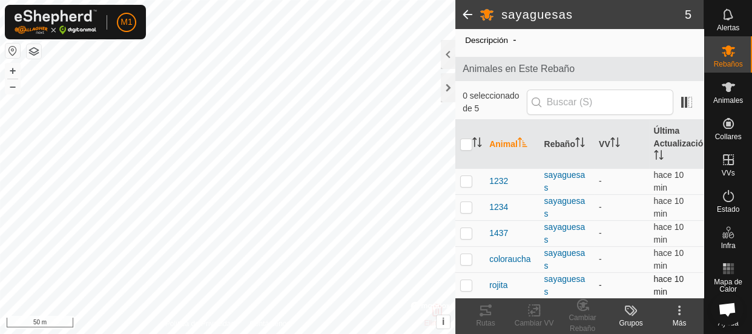
click at [463, 287] on p-checkbox at bounding box center [466, 285] width 12 height 10
checkbox input "true"
click at [466, 254] on p-checkbox at bounding box center [466, 259] width 12 height 10
checkbox input "false"
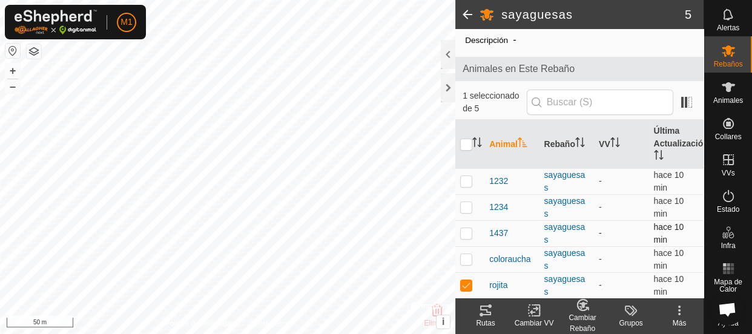
click at [466, 227] on td at bounding box center [469, 233] width 29 height 26
click at [466, 228] on p-checkbox at bounding box center [466, 233] width 12 height 10
checkbox input "false"
click at [462, 204] on p-checkbox at bounding box center [466, 207] width 12 height 10
checkbox input "true"
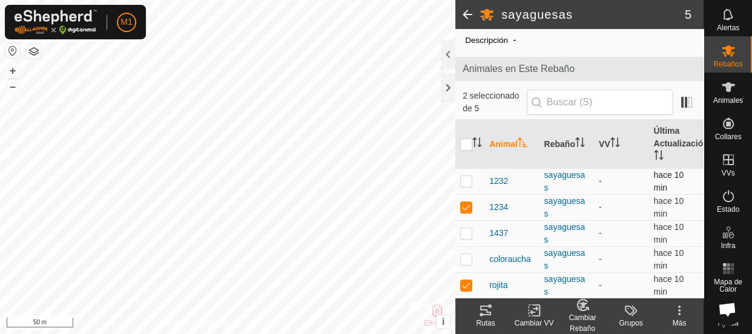
click at [465, 184] on p-checkbox at bounding box center [466, 181] width 12 height 10
checkbox input "true"
click at [533, 320] on div "Cambiar VV" at bounding box center [534, 323] width 48 height 11
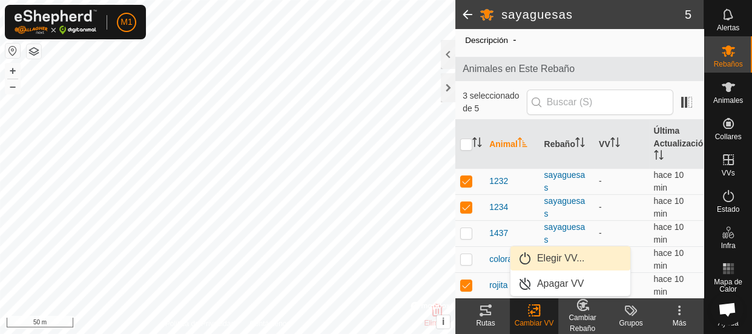
click at [551, 263] on link "Elegir VV..." at bounding box center [571, 259] width 120 height 24
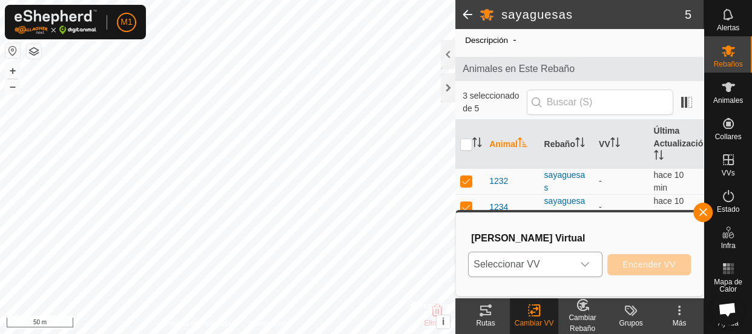
click at [589, 267] on icon "dropdown trigger" at bounding box center [585, 265] width 10 height 10
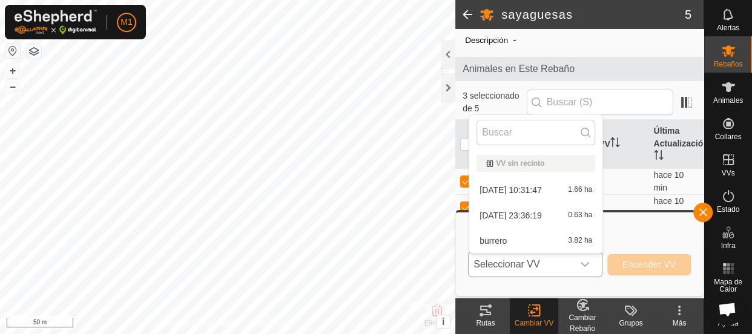
click at [577, 240] on li "burrero 3.82 ha" at bounding box center [535, 241] width 133 height 24
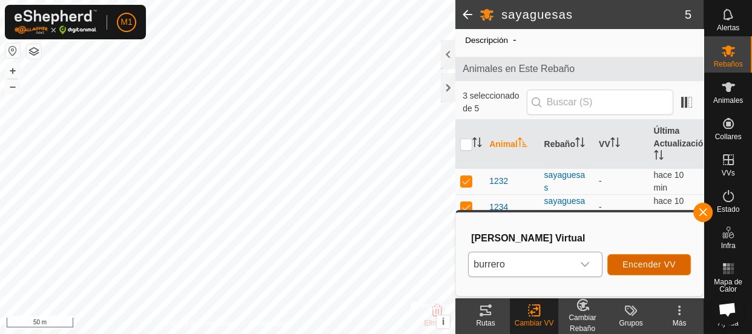
click at [660, 266] on span "Encender VV" at bounding box center [649, 265] width 53 height 10
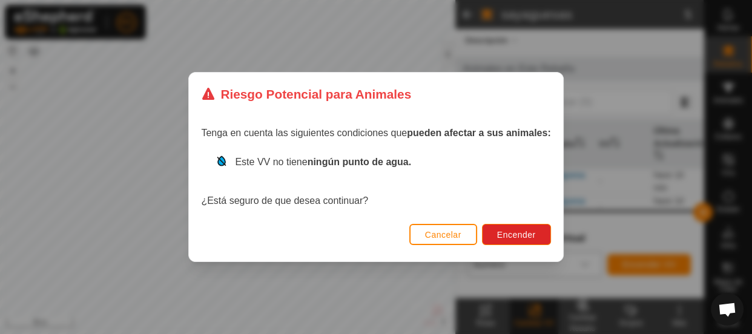
click at [254, 161] on span "Este VV no tiene ningún punto de agua." at bounding box center [323, 162] width 176 height 10
click at [530, 239] on span "Encender" at bounding box center [516, 235] width 39 height 10
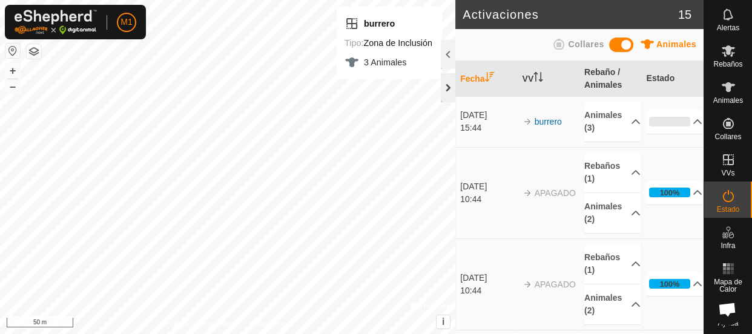
click at [442, 91] on div at bounding box center [448, 87] width 15 height 29
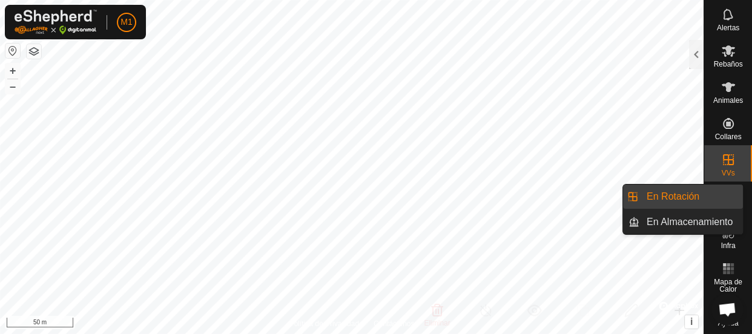
click at [724, 153] on icon at bounding box center [728, 160] width 15 height 15
click at [734, 158] on es-virtualpaddocks-svg-icon at bounding box center [729, 159] width 22 height 19
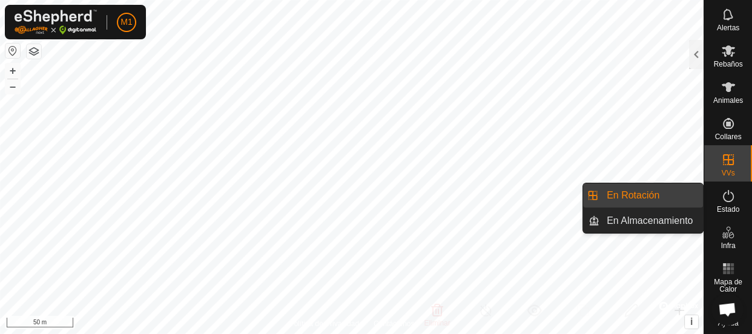
click at [698, 194] on link "En Rotación" at bounding box center [652, 196] width 104 height 24
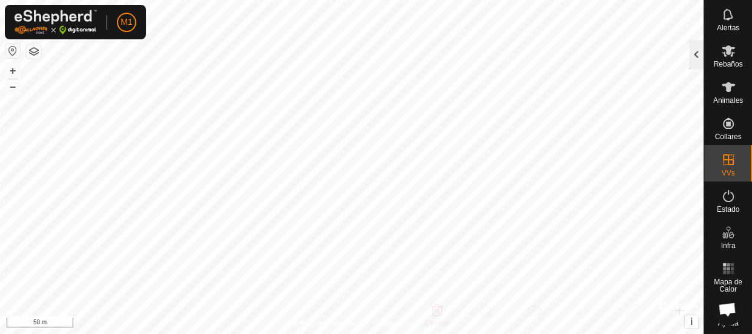
click at [699, 48] on div at bounding box center [696, 54] width 15 height 29
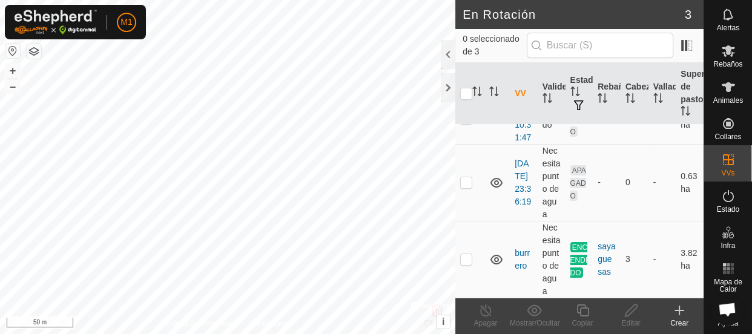
scroll to position [107, 0]
click at [529, 248] on link "burrero" at bounding box center [522, 259] width 15 height 22
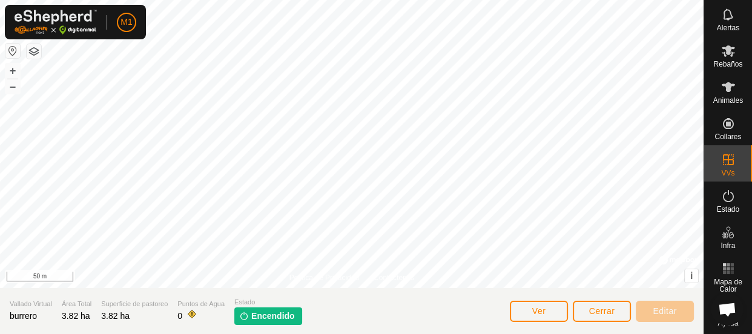
click at [284, 317] on span "Encendido" at bounding box center [273, 316] width 44 height 13
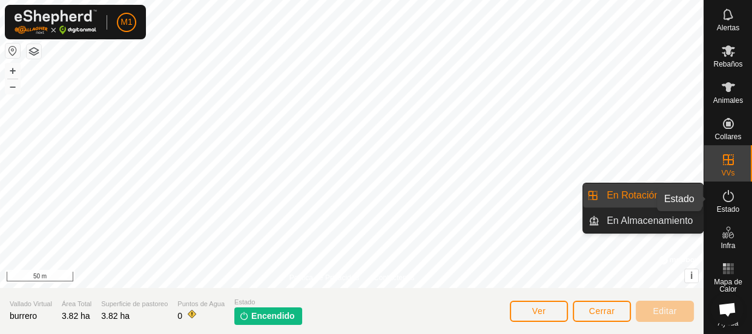
click at [723, 191] on icon at bounding box center [728, 196] width 15 height 15
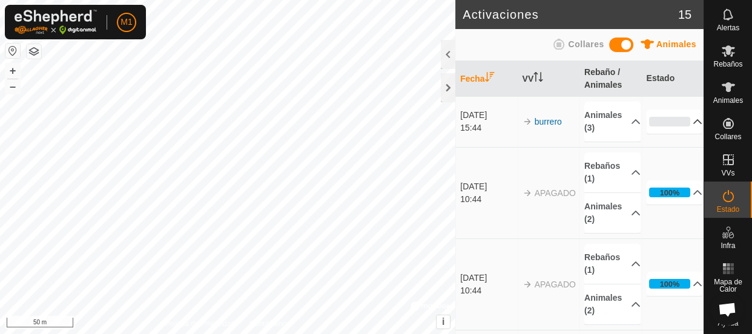
click at [674, 122] on p-accordion-header "0%" at bounding box center [675, 122] width 56 height 24
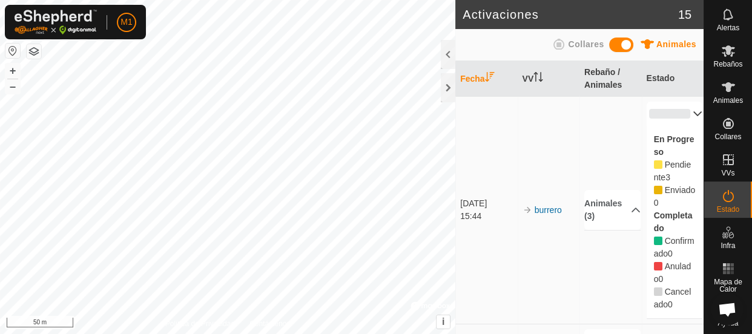
click at [670, 114] on p-accordion-header "0%" at bounding box center [675, 114] width 56 height 24
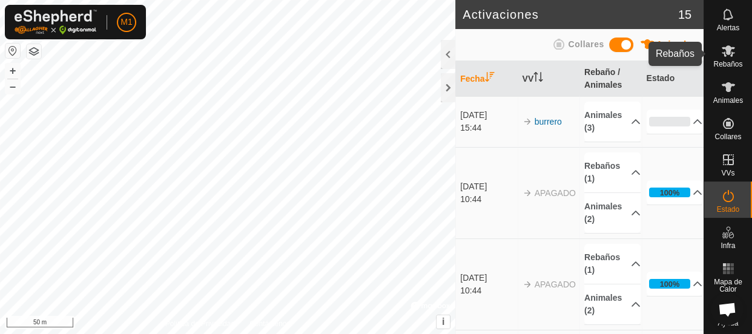
click at [728, 53] on icon at bounding box center [728, 51] width 13 height 12
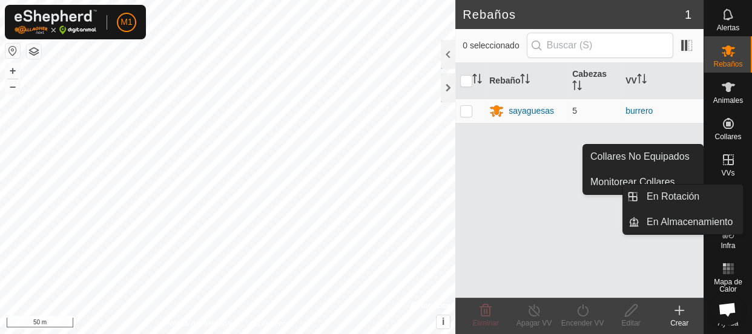
drag, startPoint x: 715, startPoint y: 176, endPoint x: 718, endPoint y: 168, distance: 8.7
click at [715, 175] on div "VVs" at bounding box center [728, 163] width 48 height 36
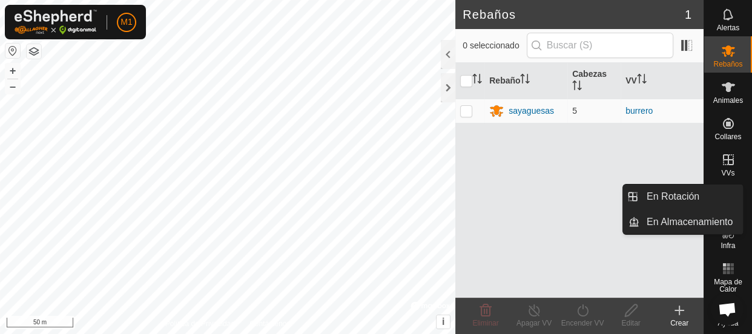
click at [721, 165] on icon at bounding box center [728, 160] width 15 height 15
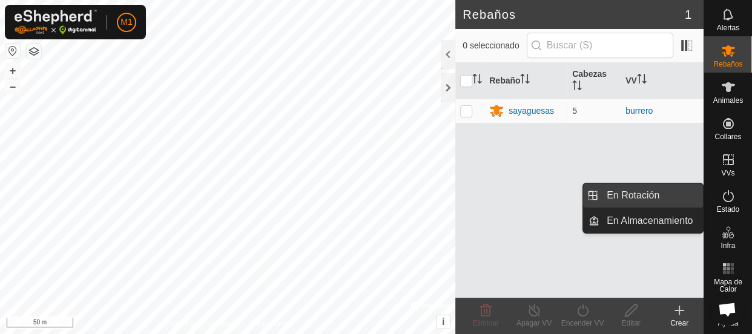
click at [683, 195] on link "En Rotación" at bounding box center [652, 196] width 104 height 24
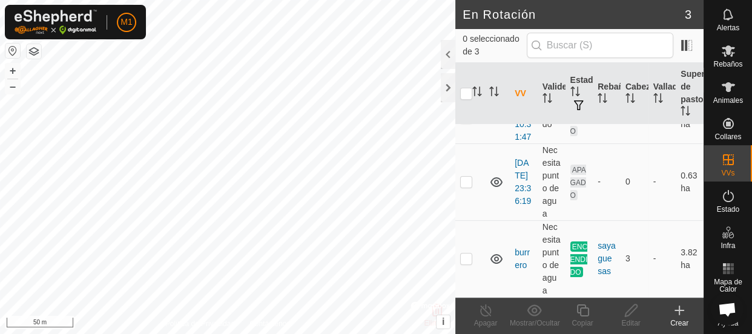
scroll to position [107, 0]
click at [466, 257] on p-tablecheckbox at bounding box center [466, 259] width 12 height 10
checkbox input "true"
click at [486, 313] on icon at bounding box center [486, 310] width 15 height 15
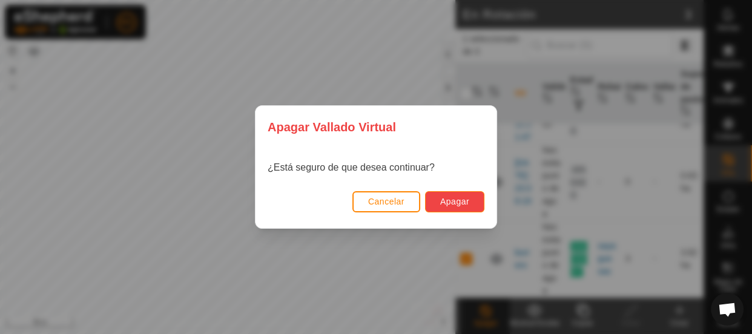
click at [451, 200] on span "Apagar" at bounding box center [454, 202] width 29 height 10
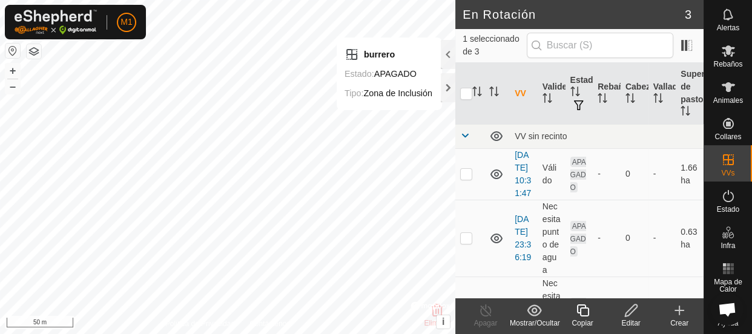
click at [633, 310] on icon at bounding box center [631, 311] width 12 height 12
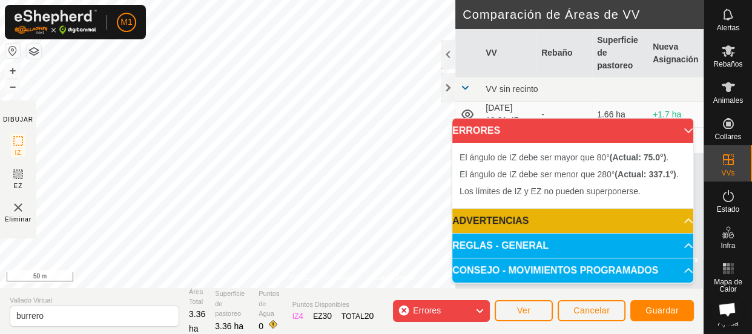
click at [452, 306] on div "Errores" at bounding box center [441, 311] width 97 height 22
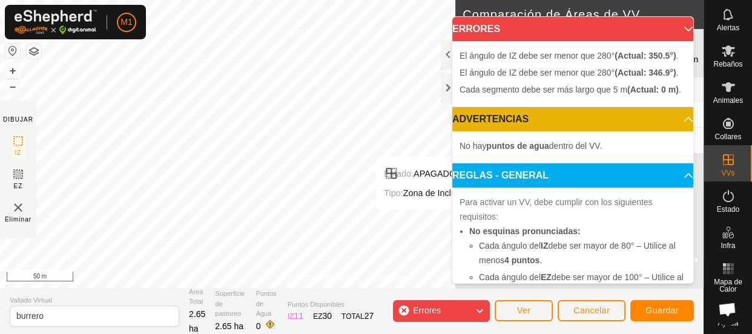
click at [478, 312] on icon at bounding box center [480, 311] width 10 height 16
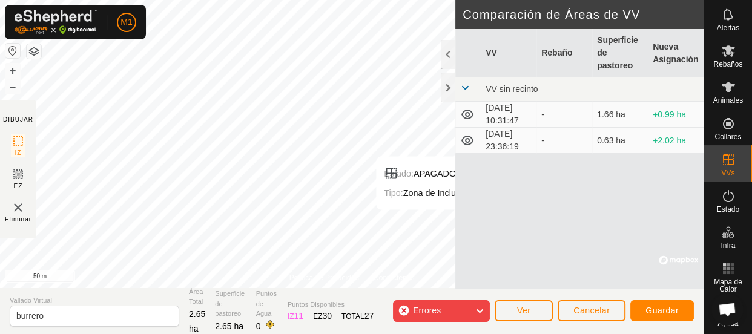
click at [478, 313] on icon at bounding box center [480, 311] width 10 height 16
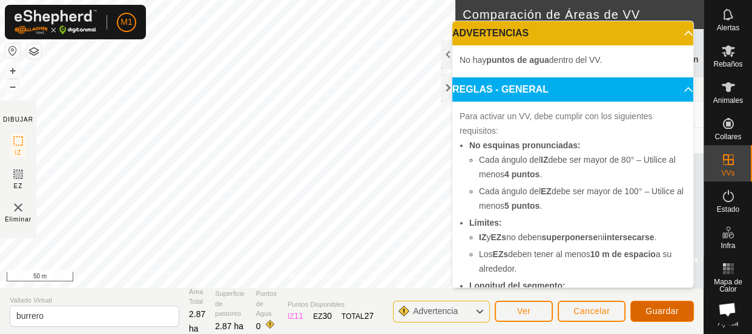
click at [643, 310] on button "Guardar" at bounding box center [663, 311] width 64 height 21
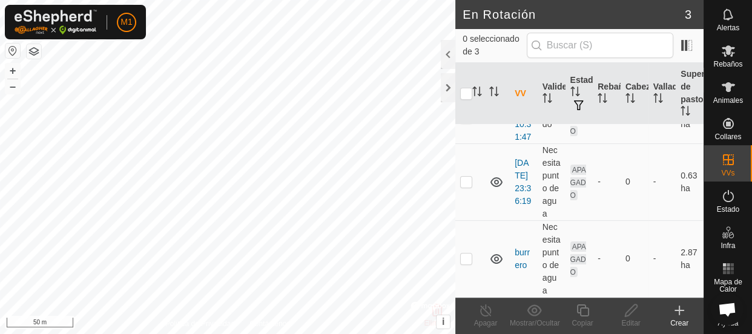
scroll to position [107, 0]
click at [460, 256] on p-checkbox at bounding box center [466, 259] width 12 height 10
checkbox input "true"
click at [512, 253] on td "burrero" at bounding box center [524, 258] width 28 height 77
click at [520, 248] on link "burrero" at bounding box center [522, 259] width 15 height 22
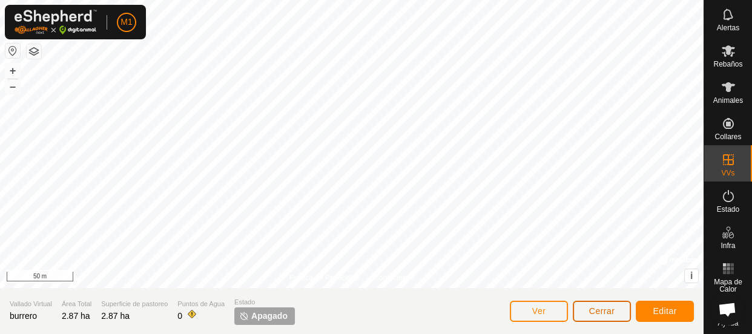
click at [597, 306] on span "Cerrar" at bounding box center [602, 311] width 26 height 10
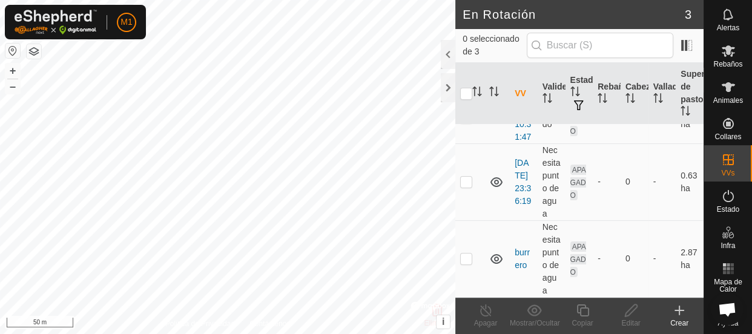
scroll to position [107, 0]
click at [463, 255] on p-checkbox at bounding box center [466, 259] width 12 height 10
checkbox input "true"
click at [495, 255] on icon at bounding box center [496, 259] width 15 height 15
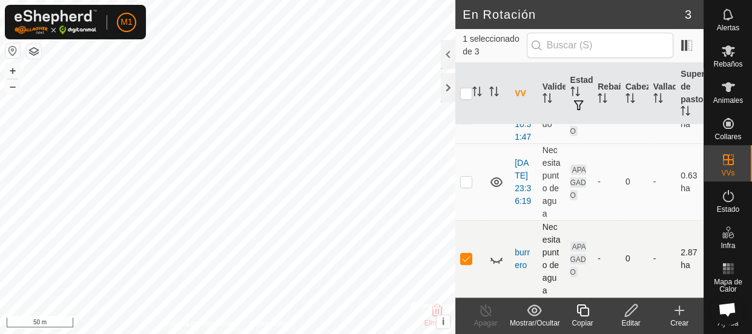
click at [495, 258] on icon at bounding box center [497, 260] width 12 height 5
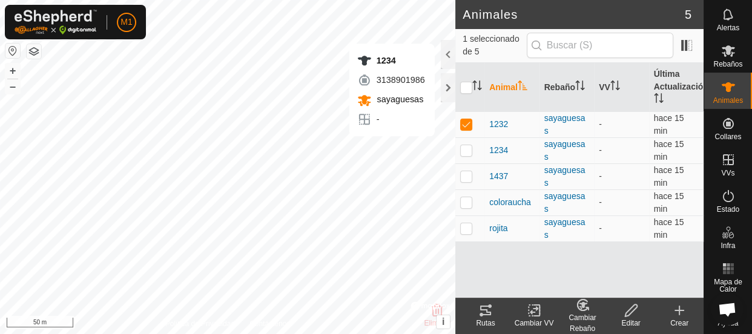
checkbox input "false"
checkbox input "true"
click at [469, 127] on p-tablecheckbox at bounding box center [466, 124] width 12 height 10
checkbox input "true"
click at [463, 209] on td at bounding box center [469, 203] width 29 height 26
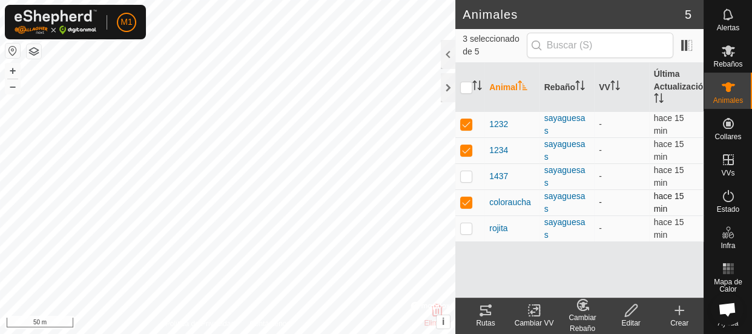
click at [463, 204] on td at bounding box center [469, 203] width 29 height 26
checkbox input "false"
click at [463, 231] on p-checkbox at bounding box center [466, 229] width 12 height 10
checkbox input "true"
click at [523, 316] on change-vp-svg-icon at bounding box center [534, 310] width 48 height 15
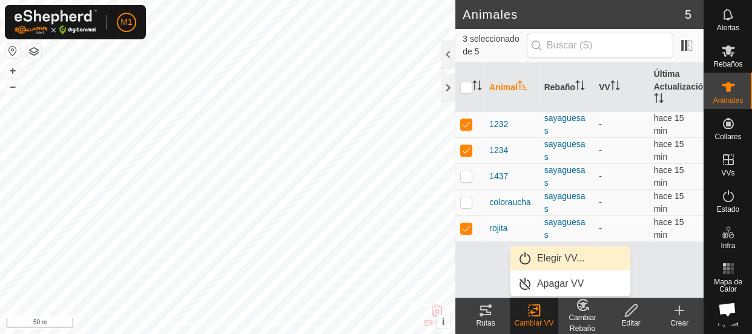
click at [551, 257] on link "Elegir VV..." at bounding box center [571, 259] width 120 height 24
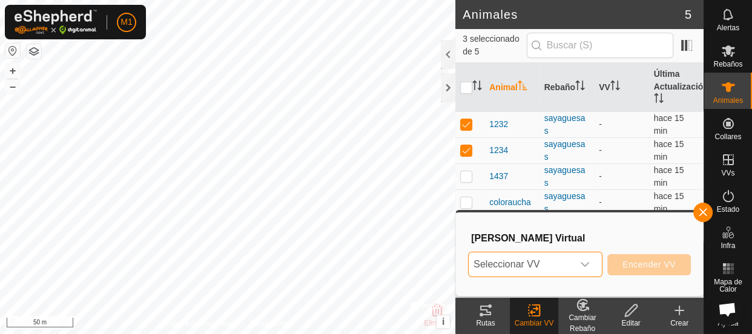
click at [551, 257] on span "Seleccionar VV" at bounding box center [521, 265] width 104 height 24
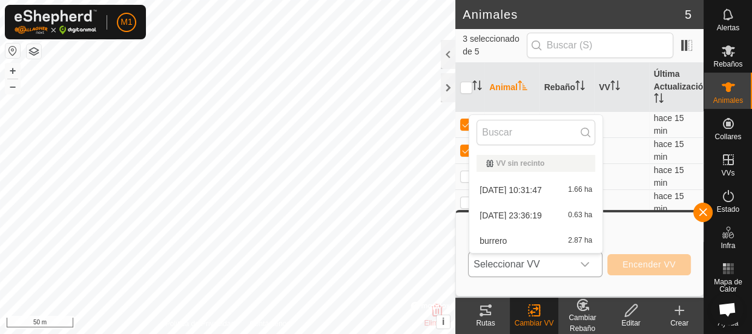
click at [543, 240] on li "burrero 2.87 ha" at bounding box center [535, 241] width 133 height 24
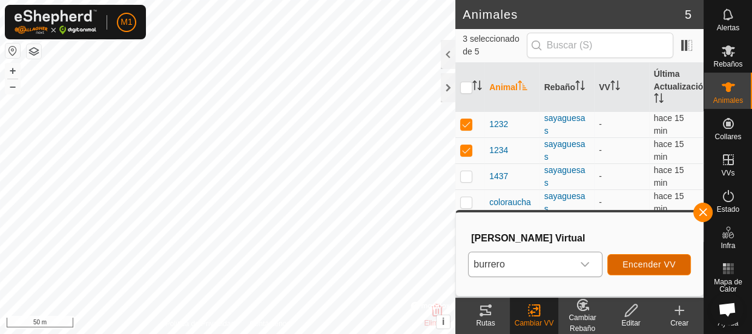
click at [649, 266] on span "Encender VV" at bounding box center [649, 265] width 53 height 10
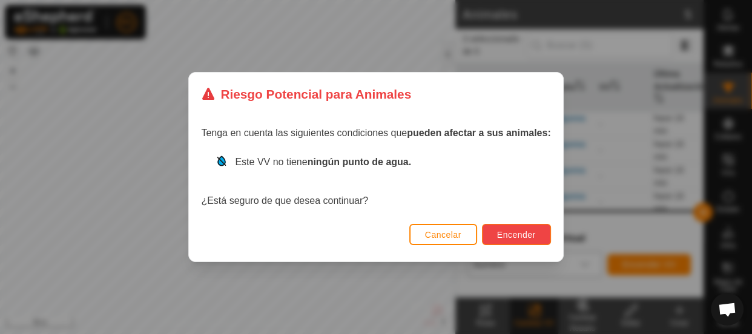
click at [517, 228] on button "Encender" at bounding box center [516, 234] width 69 height 21
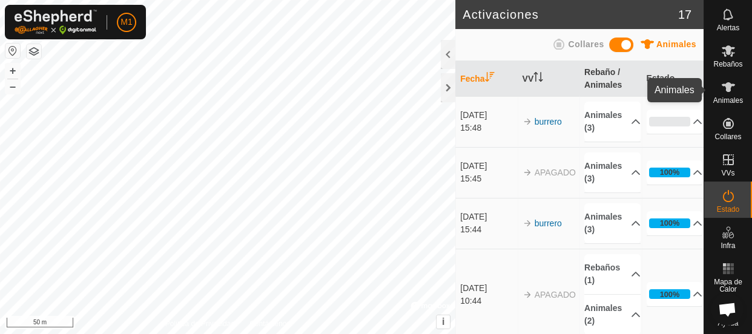
click at [721, 93] on icon at bounding box center [728, 87] width 15 height 15
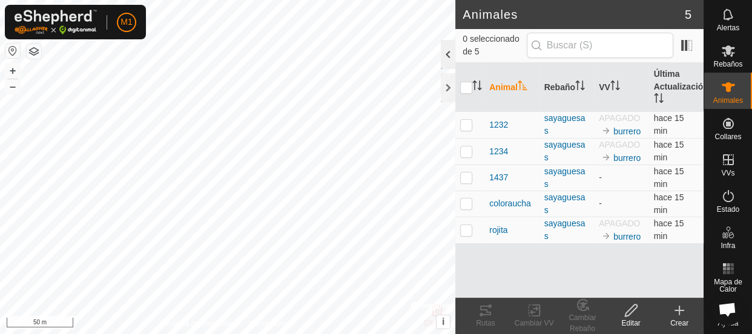
click at [446, 50] on div at bounding box center [448, 54] width 15 height 29
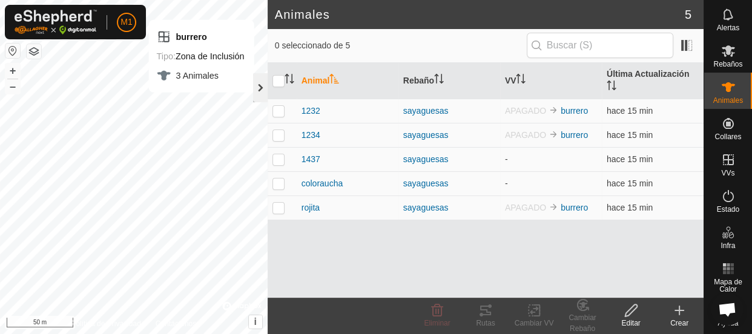
click at [261, 95] on div at bounding box center [260, 87] width 15 height 29
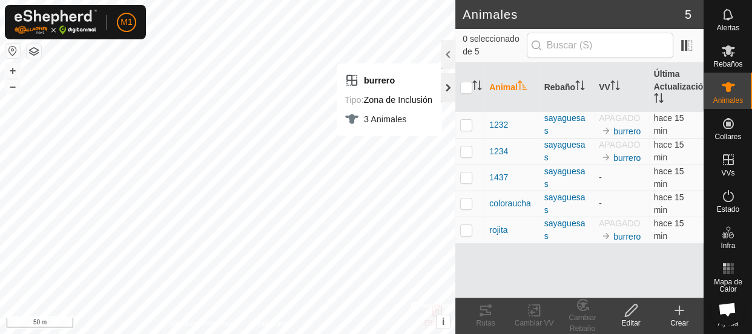
click at [452, 88] on div at bounding box center [448, 87] width 15 height 29
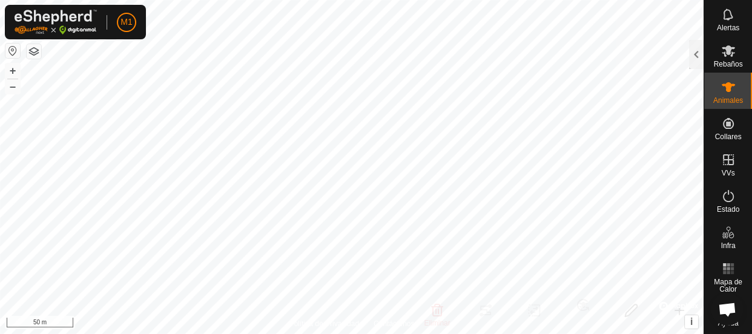
click at [442, 0] on html "M1 Horarios Alertas Rebaños Animales Collares VVs Estado Infra Mapa de Calor Ay…" at bounding box center [376, 167] width 752 height 334
checkbox input "true"
click at [697, 56] on div at bounding box center [696, 54] width 15 height 29
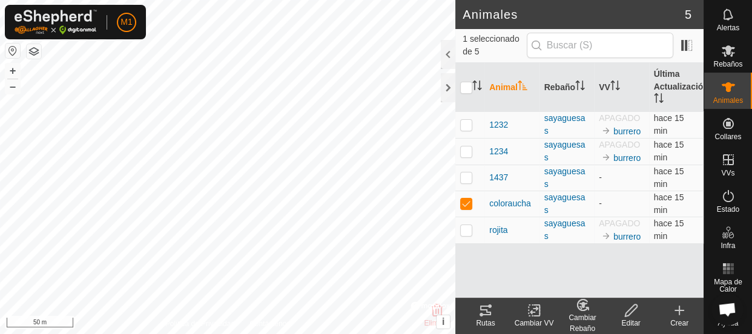
click at [491, 316] on icon at bounding box center [486, 310] width 15 height 15
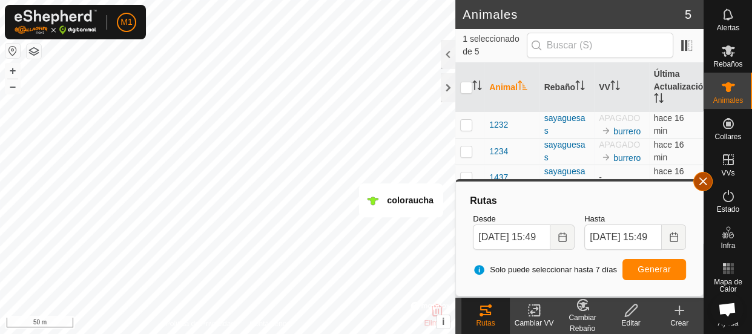
click at [702, 181] on button "button" at bounding box center [703, 181] width 19 height 19
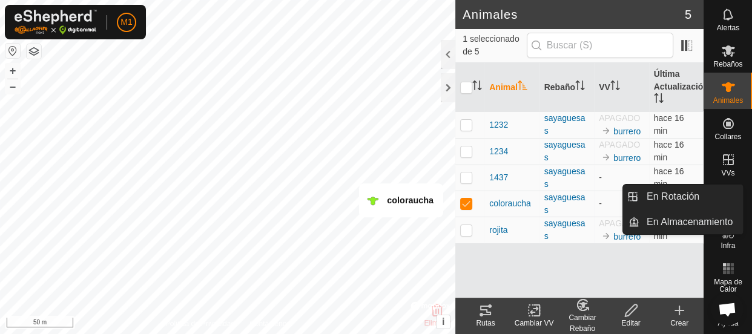
click at [732, 157] on es-virtualpaddocks-svg-icon at bounding box center [729, 159] width 22 height 19
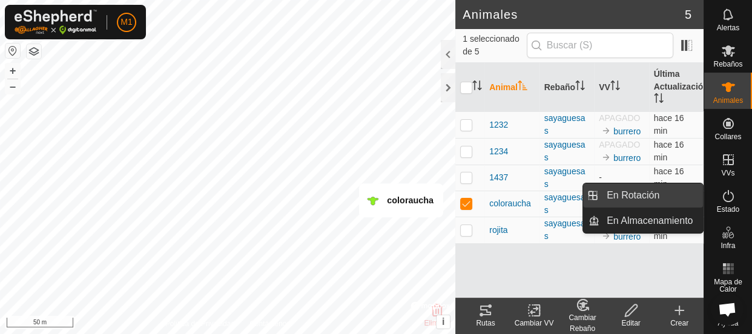
click at [695, 192] on link "En Rotación" at bounding box center [652, 196] width 104 height 24
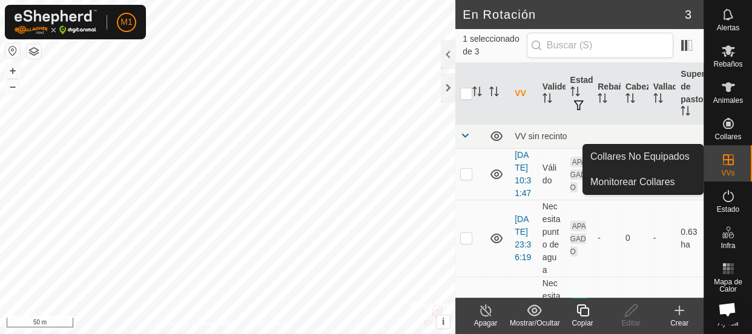
click at [684, 319] on div "Crear" at bounding box center [679, 323] width 48 height 11
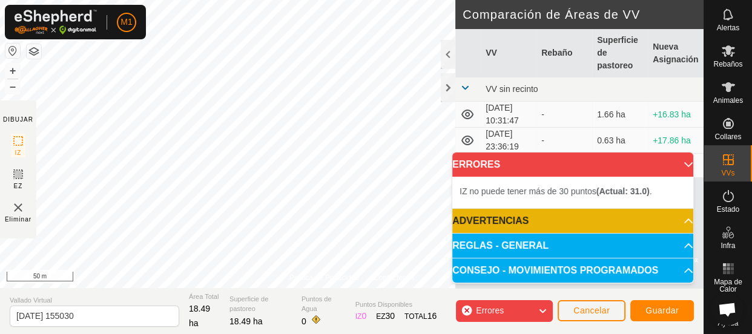
click at [502, 316] on span "Errores" at bounding box center [495, 311] width 38 height 16
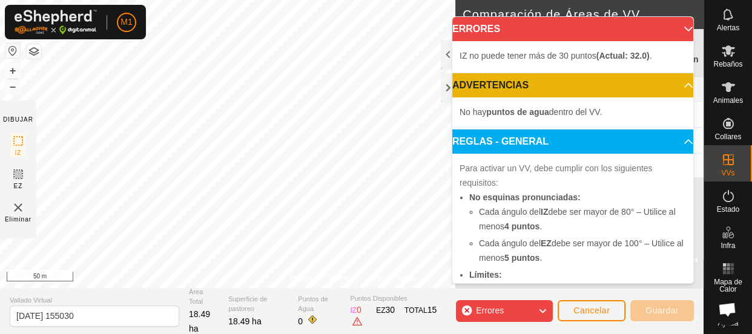
click at [16, 217] on span "Eliminar" at bounding box center [18, 219] width 27 height 9
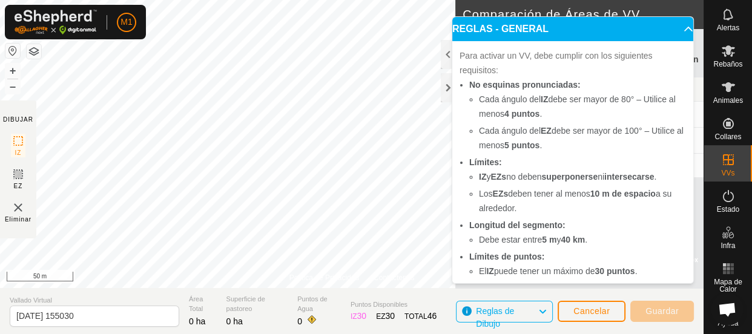
click at [675, 30] on p-accordion-header "REGLAS - GENERAL" at bounding box center [572, 29] width 241 height 24
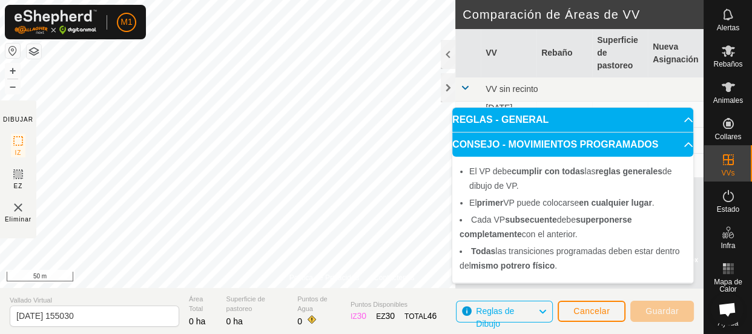
click at [679, 151] on p-accordion-header "CONSEJO - MOVIMIENTOS PROGRAMADOS" at bounding box center [572, 145] width 241 height 24
click at [683, 147] on p-accordion-header "CONSEJO - MOVIMIENTOS PROGRAMADOS" at bounding box center [572, 145] width 241 height 24
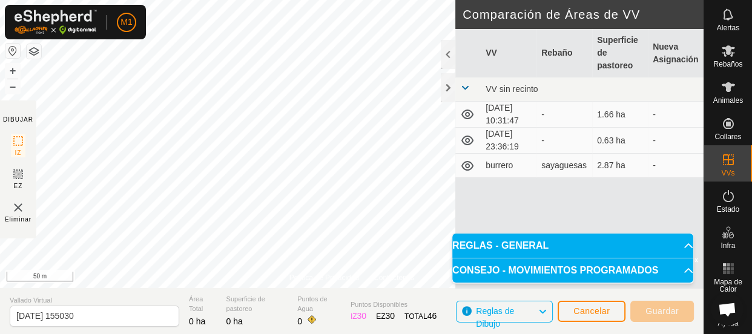
click at [532, 315] on span "Reglas de Dibujo" at bounding box center [507, 312] width 62 height 16
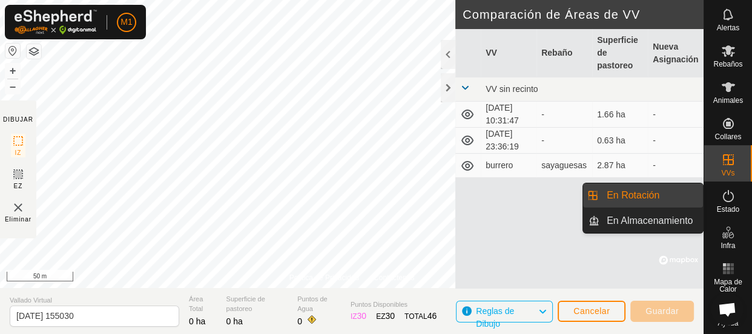
click at [674, 199] on link "En Rotación" at bounding box center [652, 196] width 104 height 24
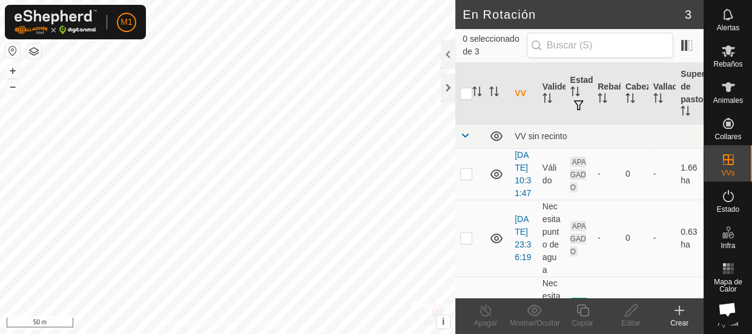
click at [684, 316] on icon at bounding box center [679, 310] width 15 height 15
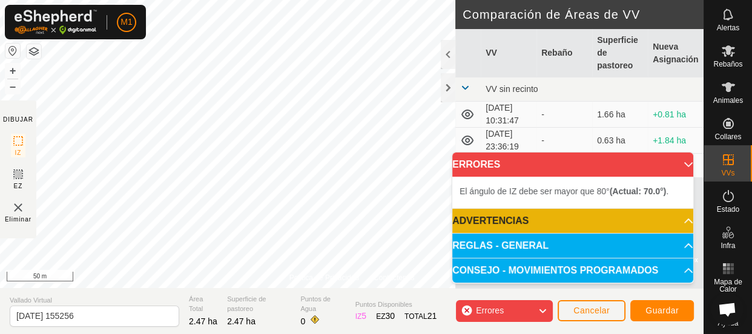
click at [349, 0] on html "M1 Horarios Alertas Rebaños Animales Collares VVs Estado Infra Mapa de Calor Ay…" at bounding box center [376, 167] width 752 height 334
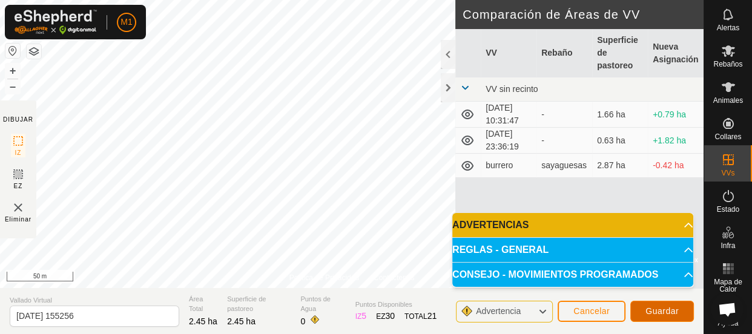
click at [650, 306] on span "Guardar" at bounding box center [662, 311] width 33 height 10
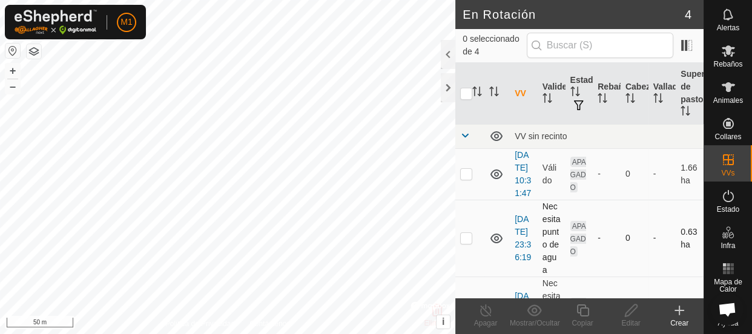
checkbox input "true"
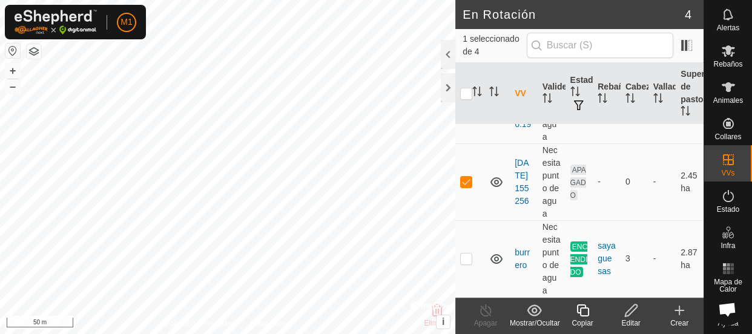
scroll to position [196, 0]
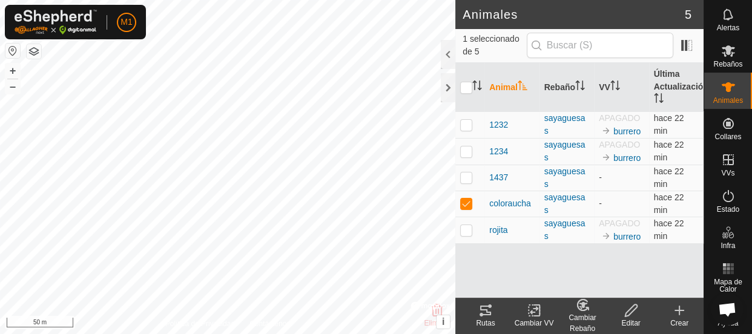
click at [542, 319] on div "Cambiar VV" at bounding box center [534, 323] width 48 height 11
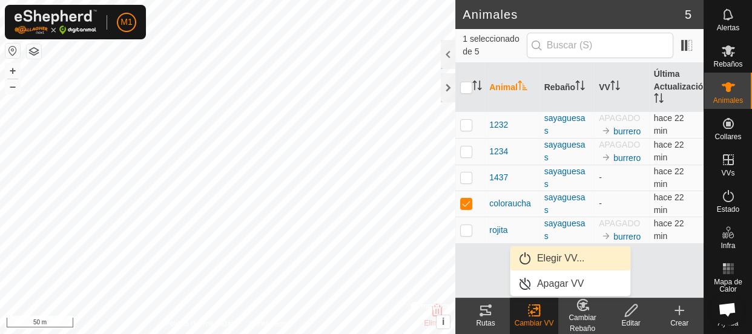
click at [561, 257] on link "Elegir VV..." at bounding box center [571, 259] width 120 height 24
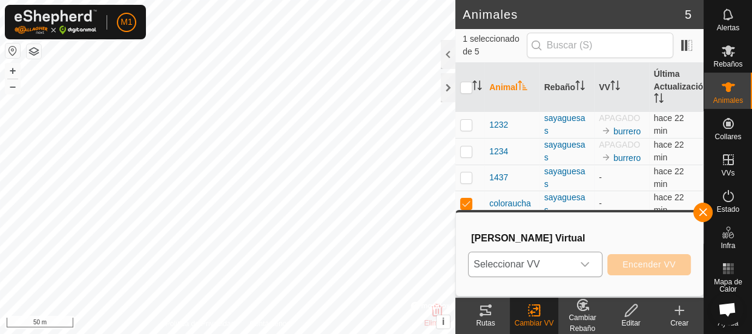
click at [555, 265] on span "Seleccionar VV" at bounding box center [521, 265] width 104 height 24
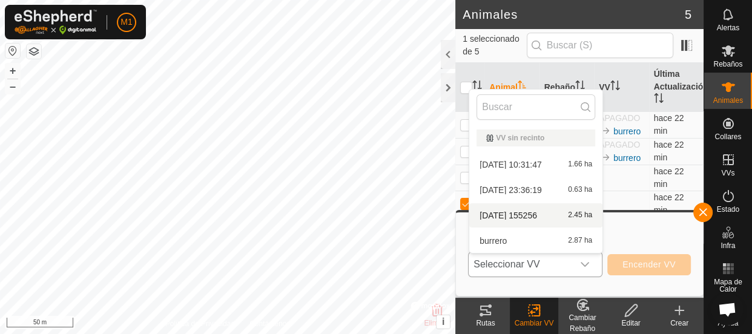
click at [542, 209] on li "2025-09-28 155256 2.45 ha" at bounding box center [535, 216] width 133 height 24
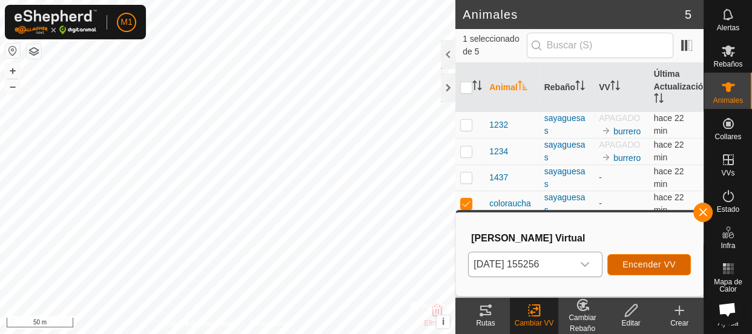
click at [649, 264] on span "Encender VV" at bounding box center [649, 265] width 53 height 10
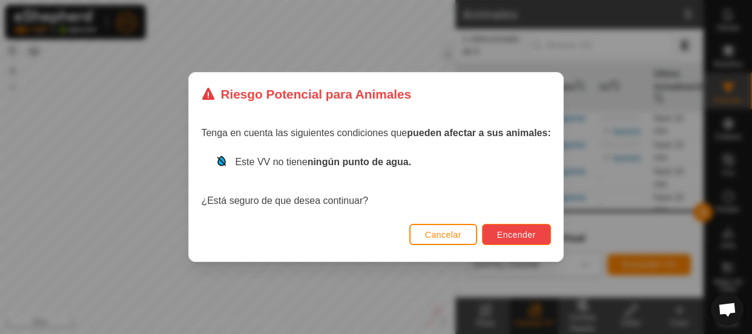
click at [497, 238] on button "Encender" at bounding box center [516, 234] width 69 height 21
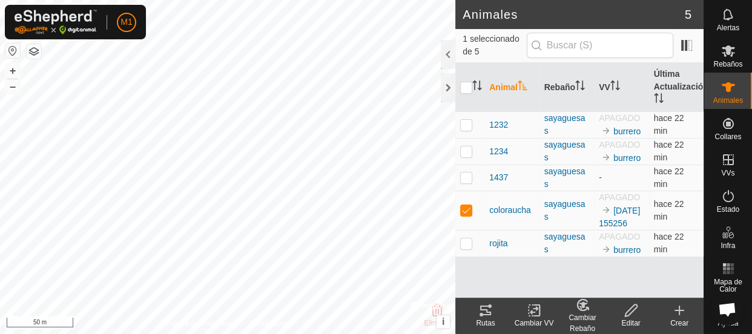
click at [488, 308] on icon at bounding box center [486, 310] width 15 height 15
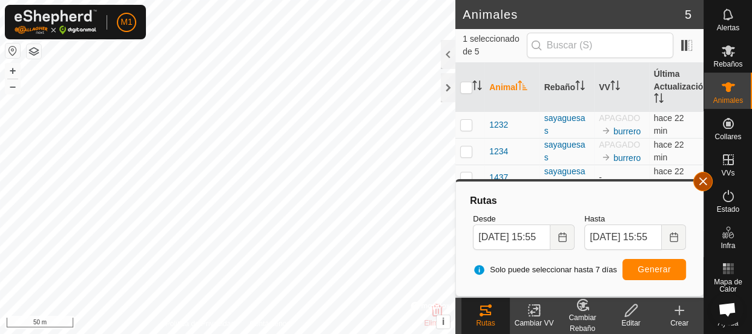
click at [704, 184] on button "button" at bounding box center [703, 181] width 19 height 19
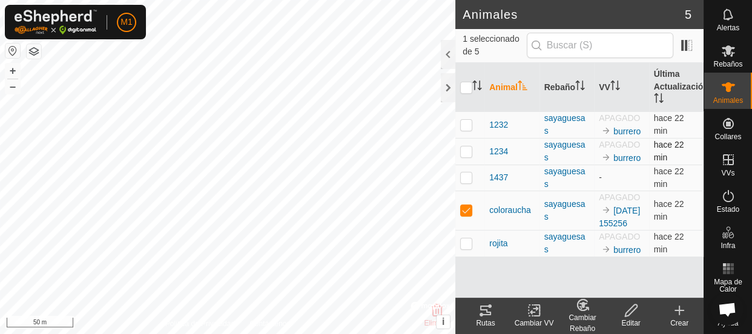
click at [463, 161] on div "Animales 5 1 seleccionado de 5 Animal Rebaño VV Última Actualización 1232 sayag…" at bounding box center [352, 167] width 704 height 334
click at [428, 0] on html "M1 Horarios Alertas Rebaños Animales Collares VVs Estado Infra Mapa de Calor Ay…" at bounding box center [376, 167] width 752 height 334
click at [465, 174] on p-checkbox at bounding box center [466, 178] width 12 height 10
checkbox input "true"
click at [462, 215] on p-checkbox at bounding box center [466, 210] width 12 height 10
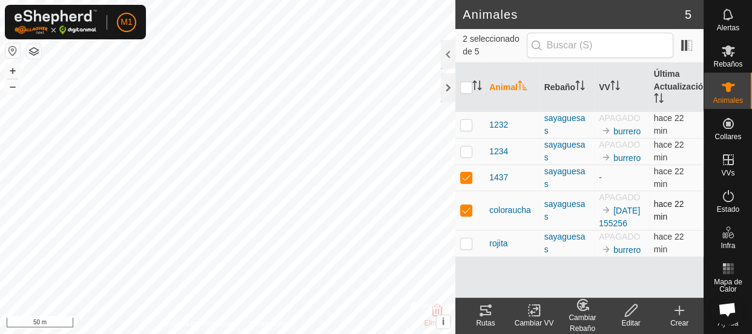
checkbox input "false"
click at [422, 334] on html "M1 Horarios Alertas Rebaños Animales Collares VVs Estado Infra Mapa de Calor Ay…" at bounding box center [376, 167] width 752 height 334
click at [465, 180] on p-checkbox at bounding box center [466, 178] width 12 height 10
checkbox input "false"
click at [463, 52] on div "Animales 5 0 seleccionado de 5 Animal Rebaño VV Última Actualización 1232 sayag…" at bounding box center [352, 167] width 704 height 334
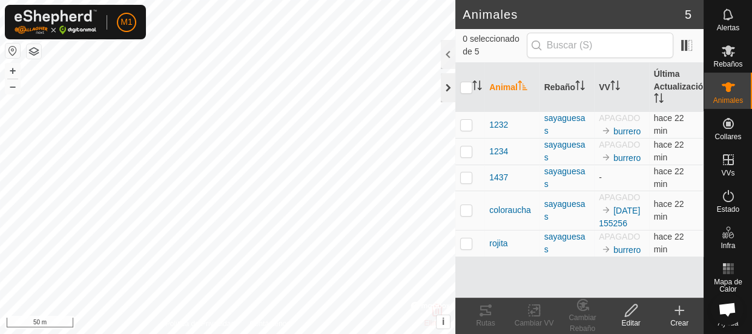
click at [446, 92] on div at bounding box center [448, 87] width 15 height 29
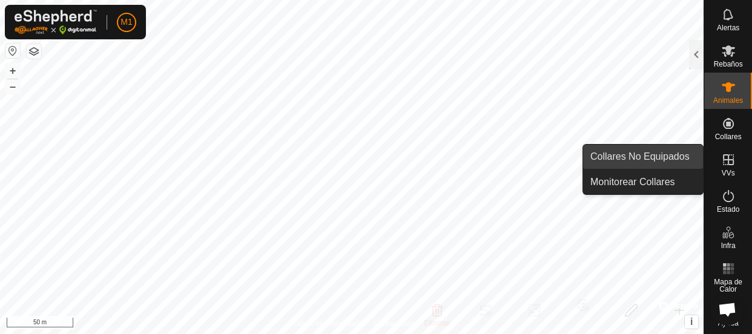
click at [699, 155] on link "Collares No Equipados" at bounding box center [643, 157] width 120 height 24
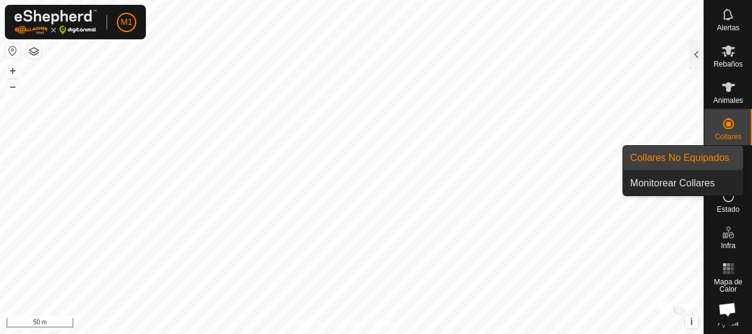
click at [723, 125] on icon at bounding box center [728, 123] width 11 height 11
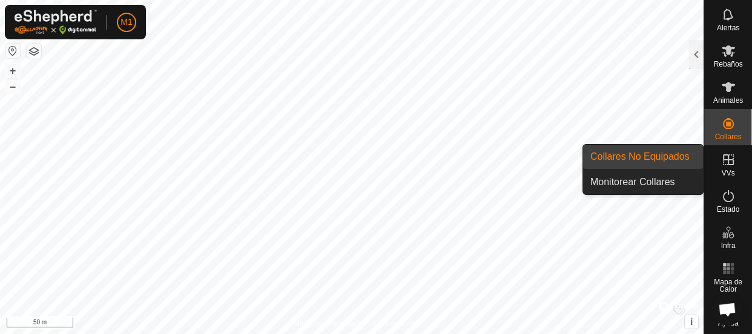
click at [686, 159] on link "Collares No Equipados" at bounding box center [643, 157] width 120 height 24
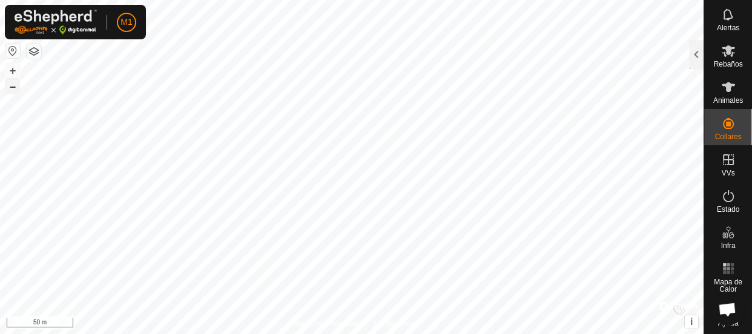
click at [8, 91] on button "–" at bounding box center [12, 86] width 15 height 15
click at [9, 91] on button "–" at bounding box center [12, 86] width 15 height 15
click at [694, 61] on div at bounding box center [696, 54] width 15 height 29
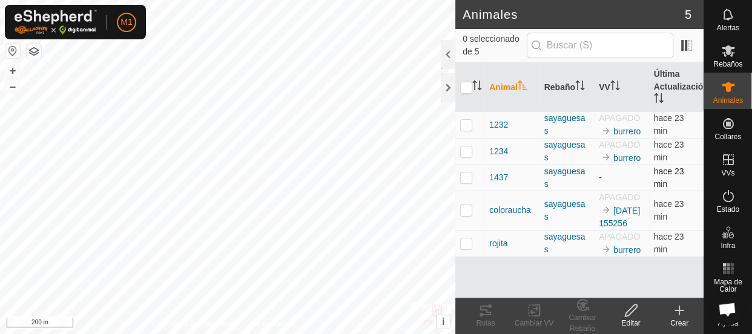
click at [469, 177] on p-checkbox at bounding box center [466, 178] width 12 height 10
click at [487, 316] on icon at bounding box center [486, 310] width 15 height 15
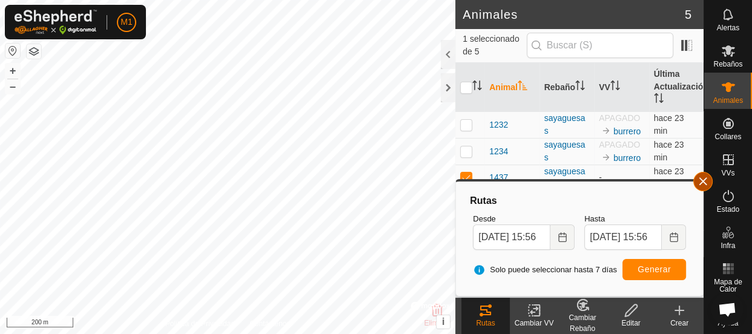
click at [703, 179] on button "button" at bounding box center [703, 181] width 19 height 19
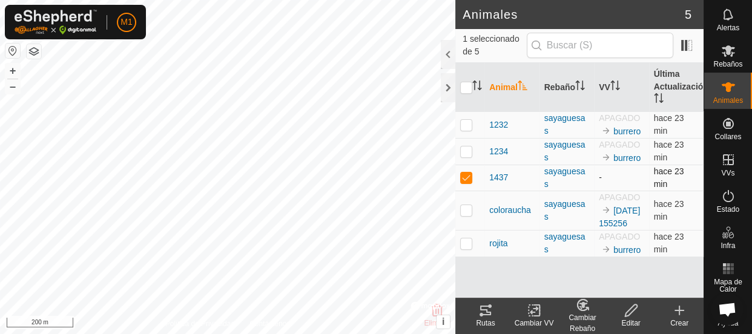
click at [463, 179] on p-checkbox at bounding box center [466, 178] width 12 height 10
checkbox input "false"
click at [495, 175] on span "1437" at bounding box center [498, 177] width 19 height 13
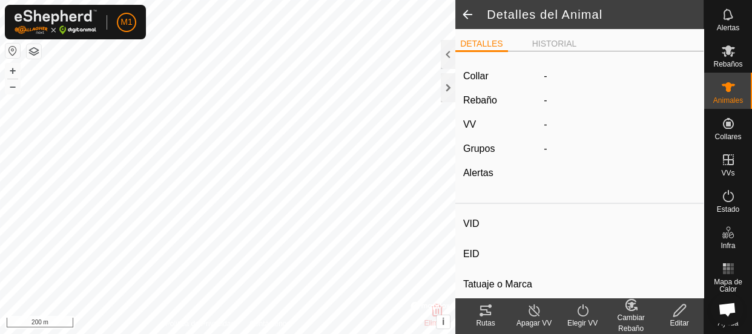
type input "1437"
type input "-"
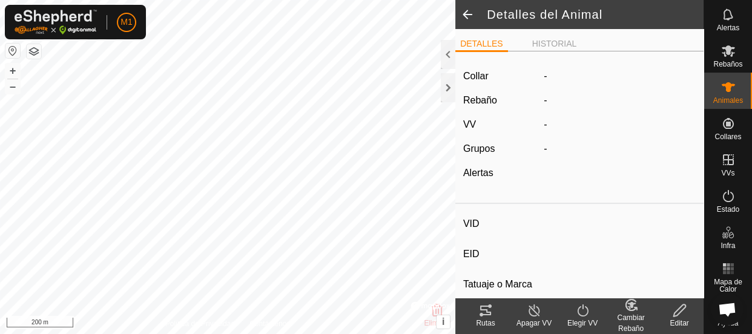
type input "0 kg"
type input "-"
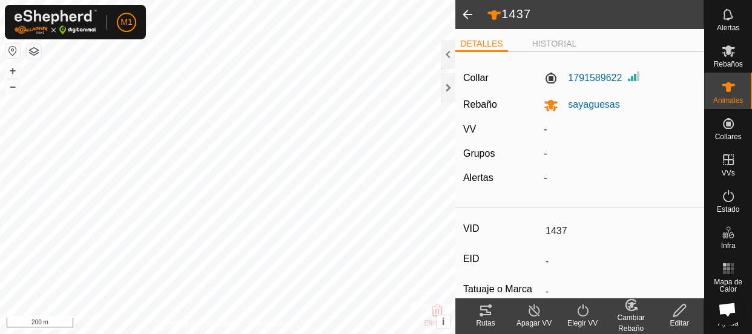
click at [678, 326] on div "Editar" at bounding box center [679, 323] width 48 height 11
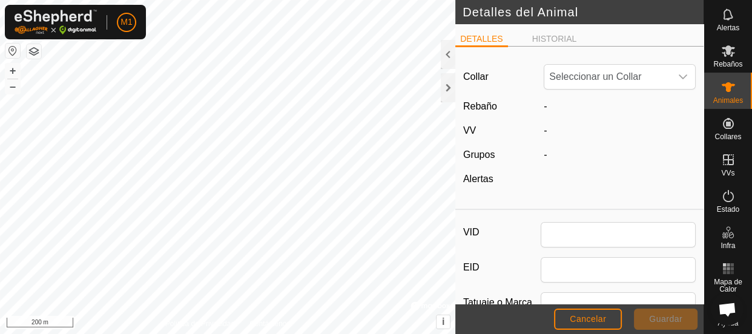
type input "1437"
type input "0"
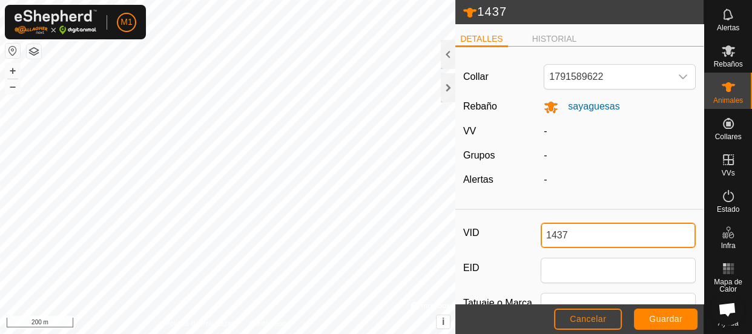
drag, startPoint x: 575, startPoint y: 236, endPoint x: 486, endPoint y: 237, distance: 88.4
click at [486, 237] on div "VID 1437" at bounding box center [579, 235] width 233 height 25
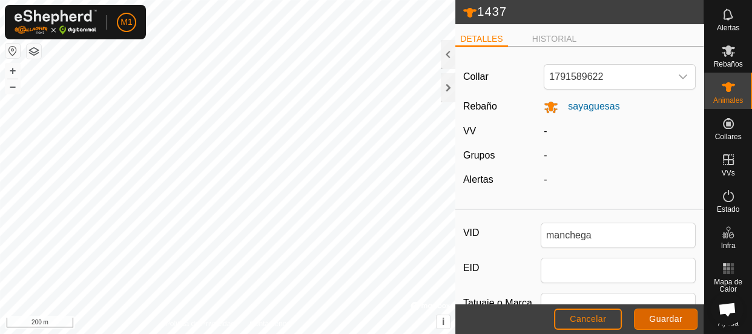
click at [666, 326] on button "Guardar" at bounding box center [666, 319] width 64 height 21
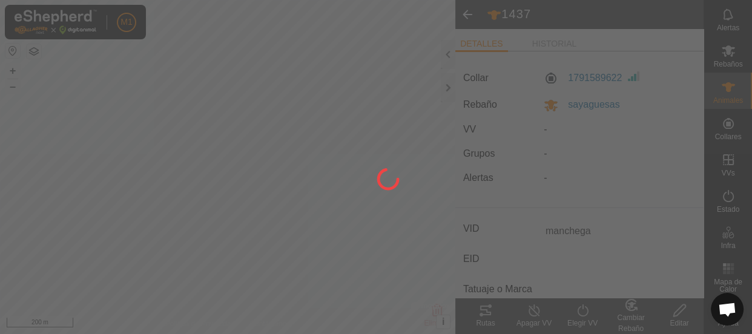
type input "1437"
type input "-"
type input "0 kg"
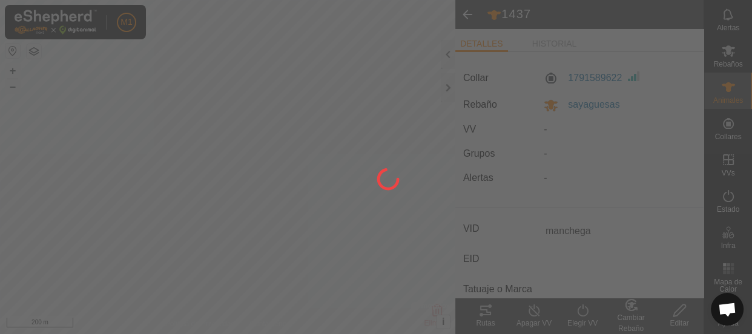
type input "-"
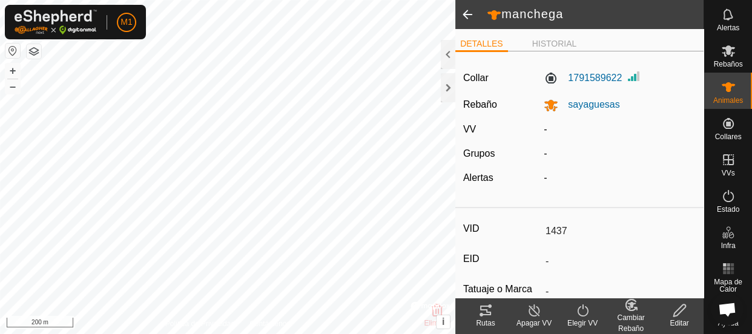
type input "manchega"
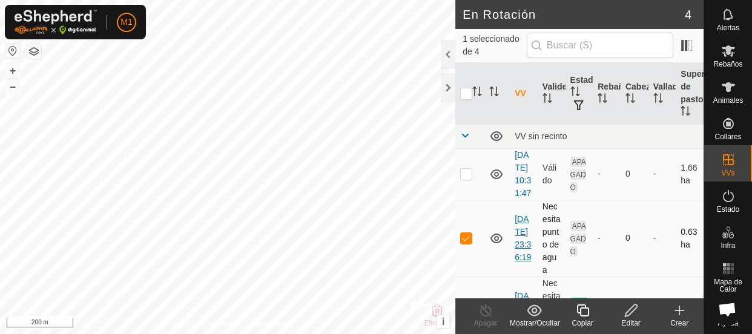
click at [519, 259] on link "2025-09-27 23:36:19" at bounding box center [523, 238] width 16 height 48
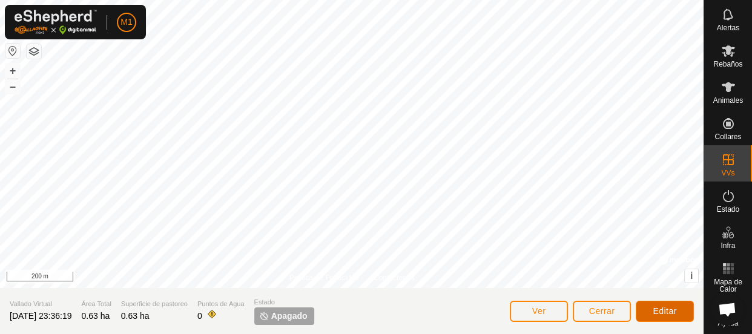
click at [665, 311] on span "Editar" at bounding box center [665, 311] width 24 height 10
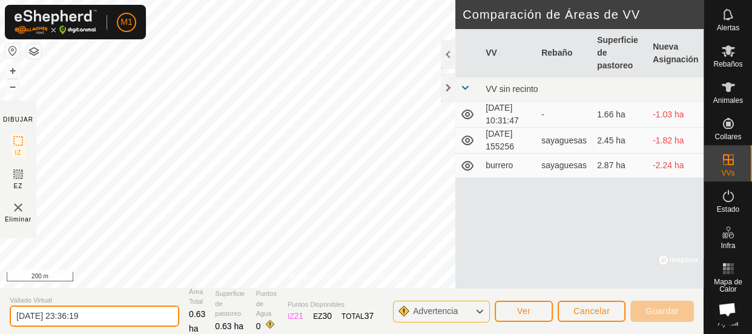
drag, startPoint x: 91, startPoint y: 315, endPoint x: 0, endPoint y: 305, distance: 91.4
click at [0, 305] on section "Vallado Virtual 2025-09-27 23:36:19 Área Total 0.63 ha Superficie de pastoreo 0…" at bounding box center [352, 311] width 704 height 46
type input "palancar"
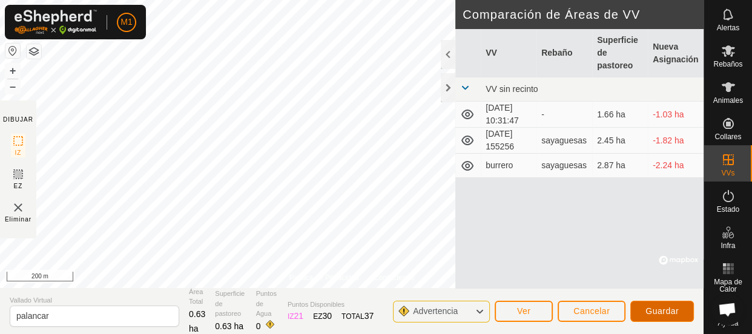
click at [663, 313] on span "Guardar" at bounding box center [662, 311] width 33 height 10
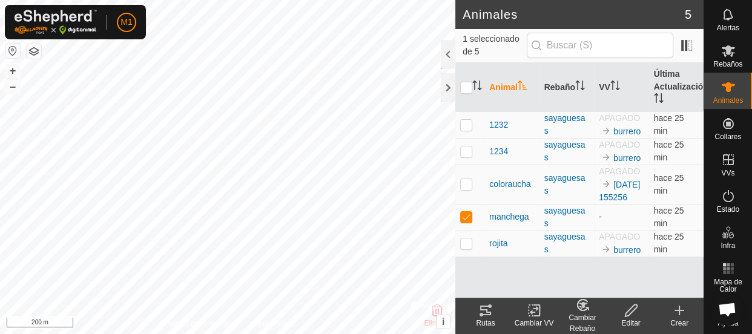
click at [485, 310] on icon at bounding box center [485, 311] width 11 height 10
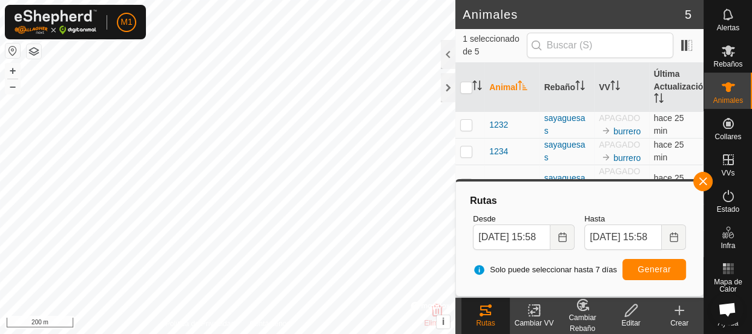
click at [534, 323] on div "Cambiar VV" at bounding box center [534, 323] width 48 height 11
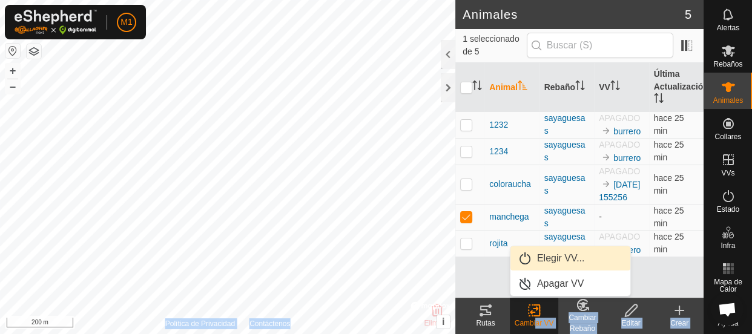
click at [557, 258] on link "Elegir VV..." at bounding box center [571, 259] width 120 height 24
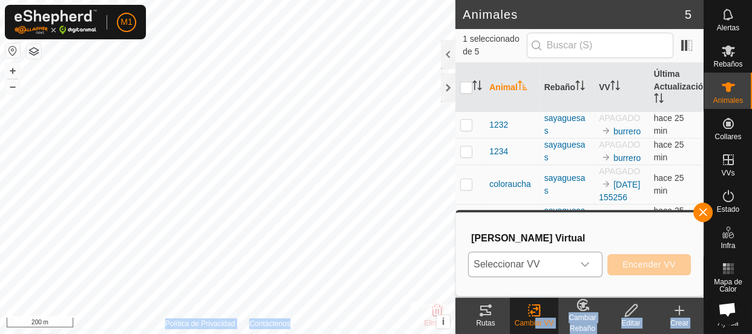
click at [526, 266] on span "Seleccionar VV" at bounding box center [521, 265] width 104 height 24
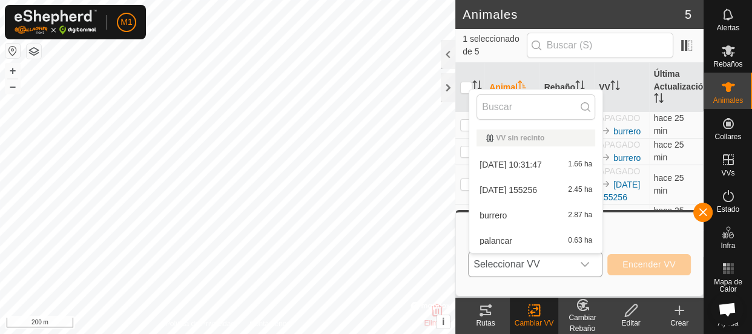
click at [522, 234] on li "palancar 0.63 ha" at bounding box center [535, 241] width 133 height 24
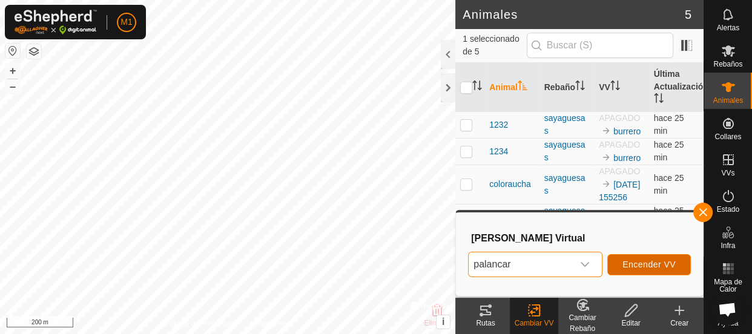
click at [617, 259] on button "Encender VV" at bounding box center [650, 264] width 84 height 21
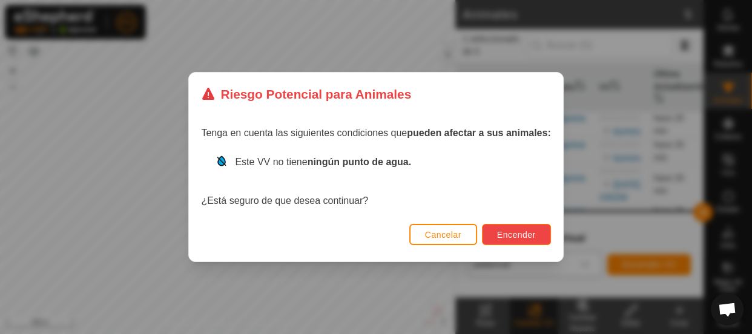
click at [506, 234] on span "Encender" at bounding box center [516, 235] width 39 height 10
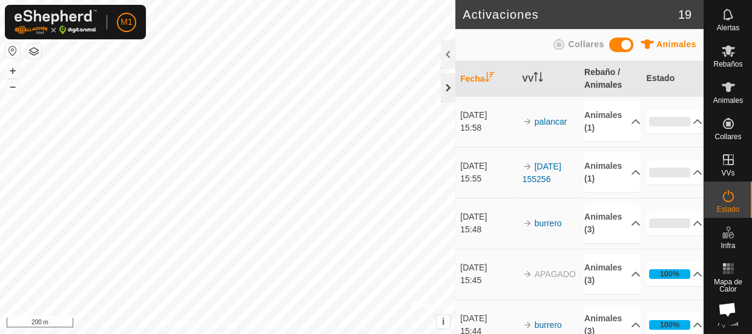
click at [446, 79] on div at bounding box center [448, 87] width 15 height 29
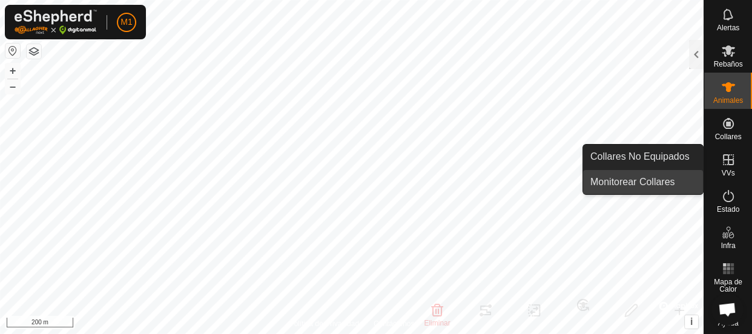
click at [669, 179] on link "Monitorear Collares" at bounding box center [643, 182] width 120 height 24
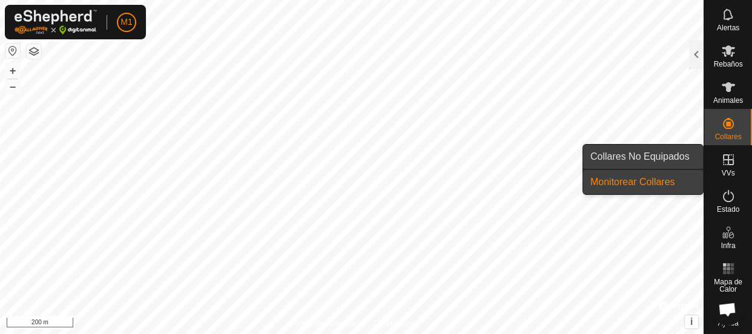
click at [653, 164] on link "Collares No Equipados" at bounding box center [643, 157] width 120 height 24
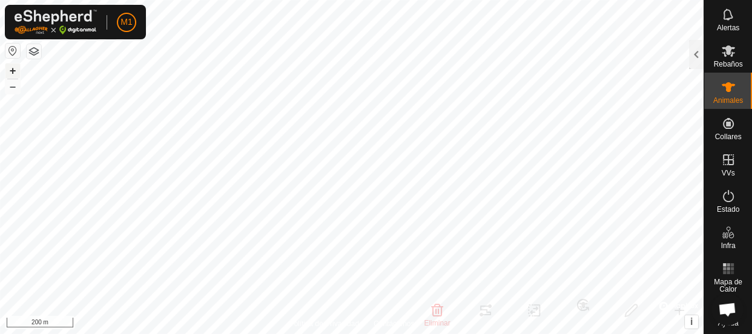
click at [12, 75] on button "+" at bounding box center [12, 71] width 15 height 15
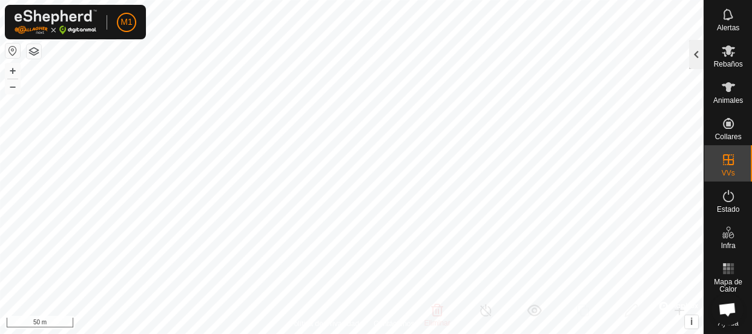
click at [701, 52] on div at bounding box center [696, 54] width 15 height 29
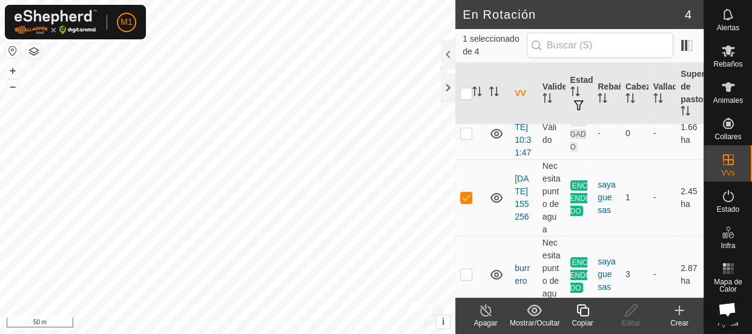
scroll to position [39, 0]
click at [482, 317] on icon at bounding box center [486, 310] width 15 height 15
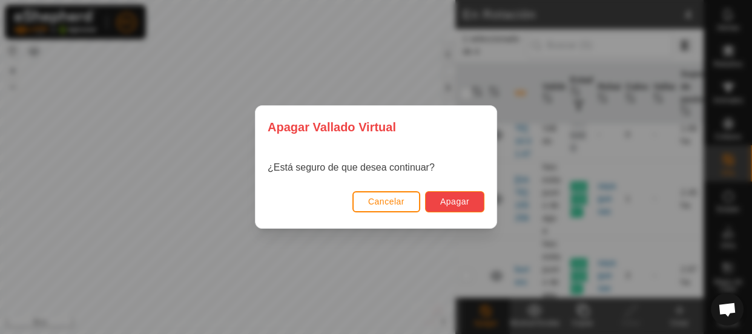
click at [460, 203] on span "Apagar" at bounding box center [454, 202] width 29 height 10
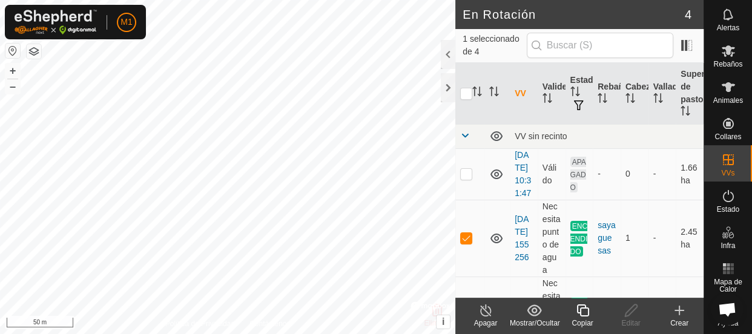
click at [485, 311] on line at bounding box center [486, 311] width 10 height 10
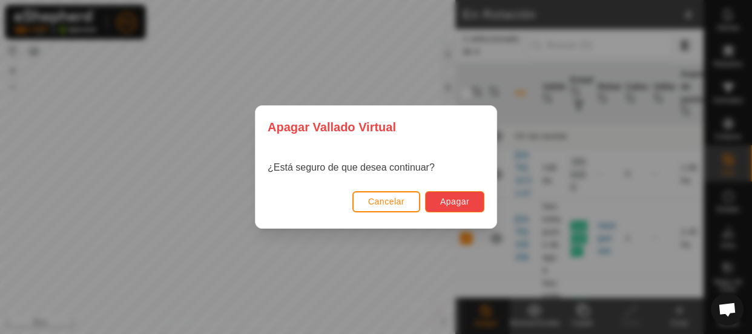
click at [460, 201] on span "Apagar" at bounding box center [454, 202] width 29 height 10
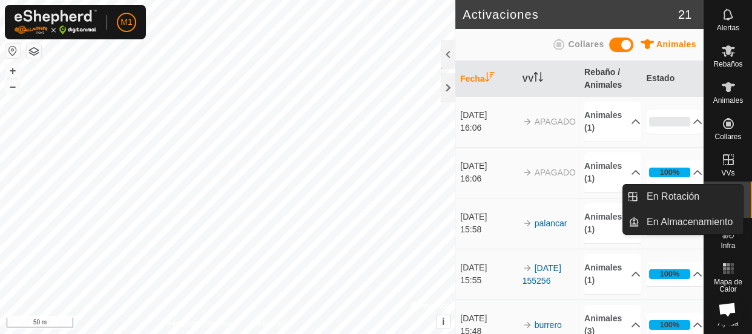
click at [724, 166] on es-virtualpaddocks-svg-icon at bounding box center [729, 159] width 22 height 19
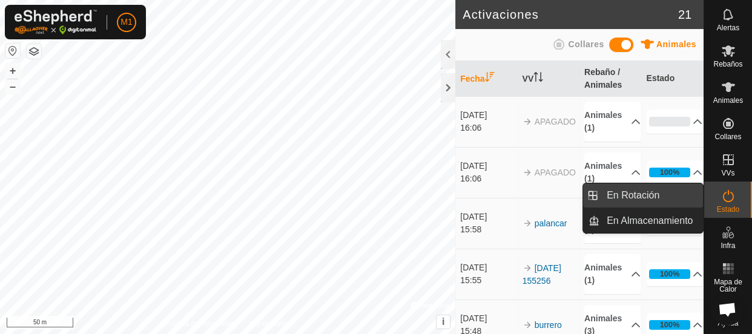
click at [686, 200] on link "En Rotación" at bounding box center [652, 196] width 104 height 24
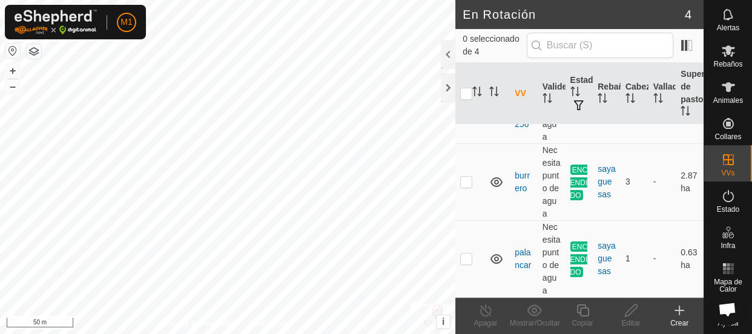
scroll to position [134, 0]
click at [520, 129] on link "[DATE] 155256" at bounding box center [522, 105] width 14 height 48
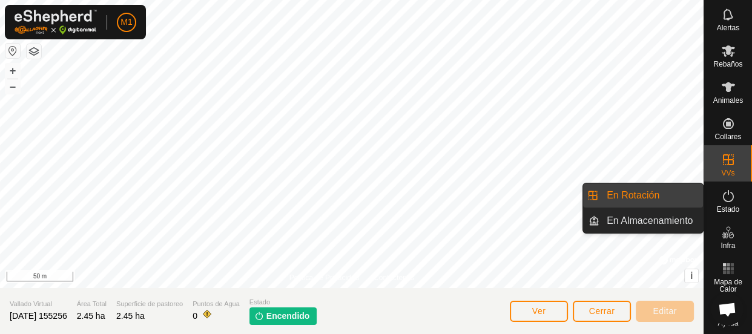
click at [692, 189] on link "En Rotación" at bounding box center [652, 196] width 104 height 24
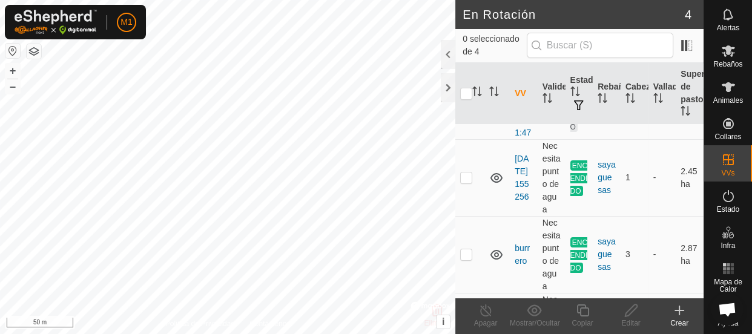
scroll to position [109, 0]
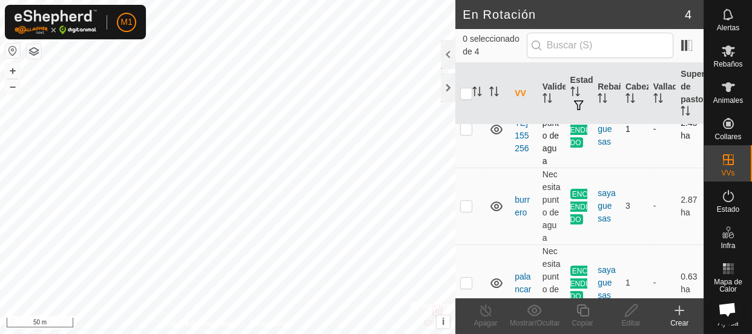
click at [466, 134] on p-checkbox at bounding box center [466, 129] width 12 height 10
checkbox input "true"
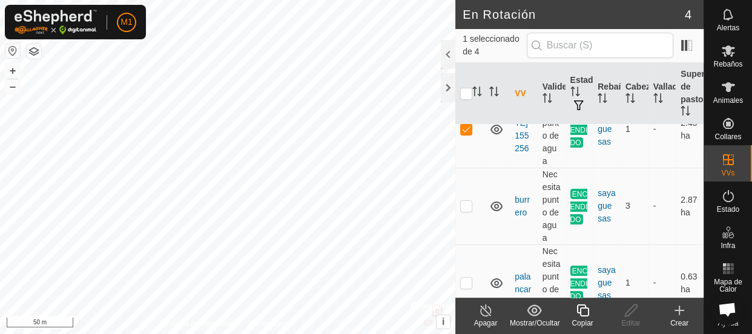
click at [480, 314] on icon at bounding box center [486, 310] width 15 height 15
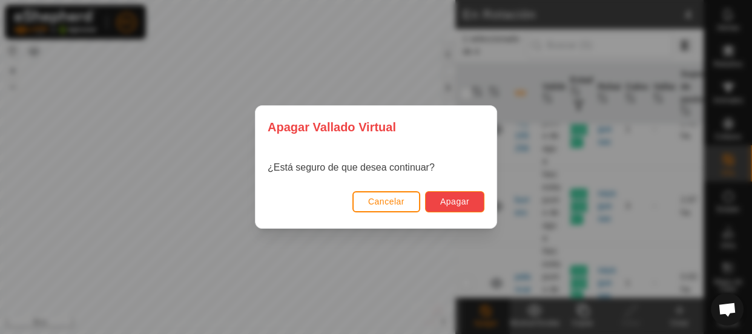
click at [442, 202] on span "Apagar" at bounding box center [454, 202] width 29 height 10
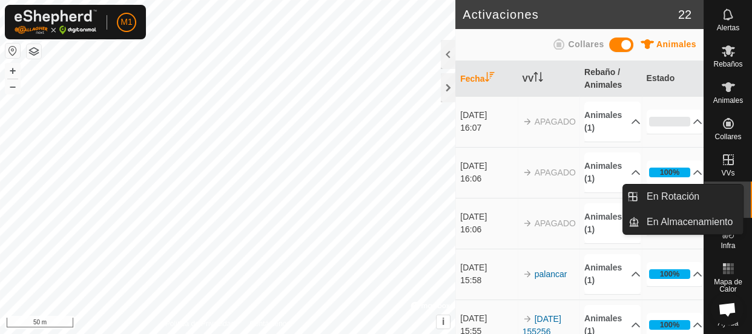
click at [726, 157] on icon at bounding box center [728, 160] width 15 height 15
click at [721, 170] on span "VVs" at bounding box center [727, 173] width 13 height 7
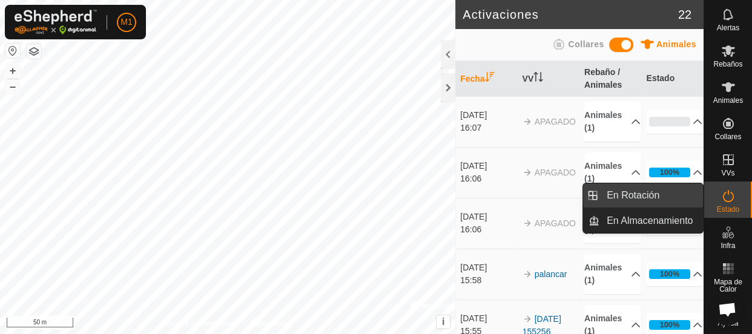
click at [686, 194] on link "En Rotación" at bounding box center [652, 196] width 104 height 24
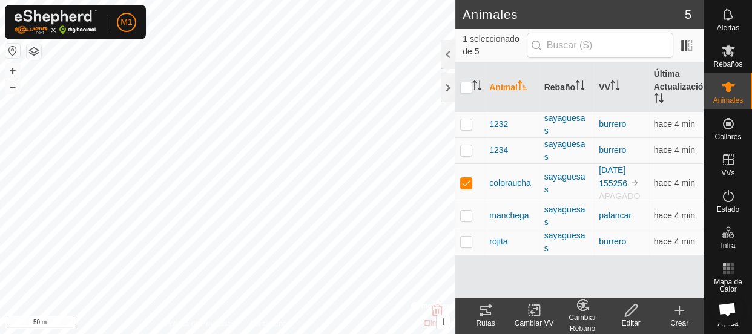
click at [529, 313] on icon at bounding box center [534, 310] width 15 height 15
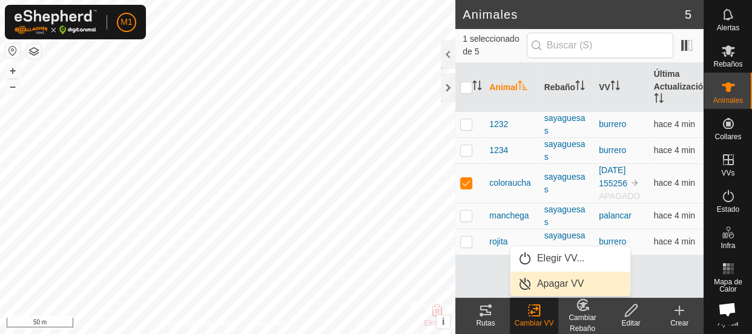
click at [526, 288] on link "Apagar VV" at bounding box center [571, 284] width 120 height 24
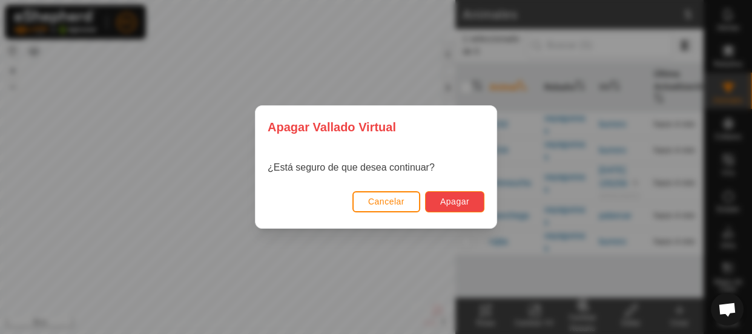
click at [472, 210] on button "Apagar" at bounding box center [454, 201] width 59 height 21
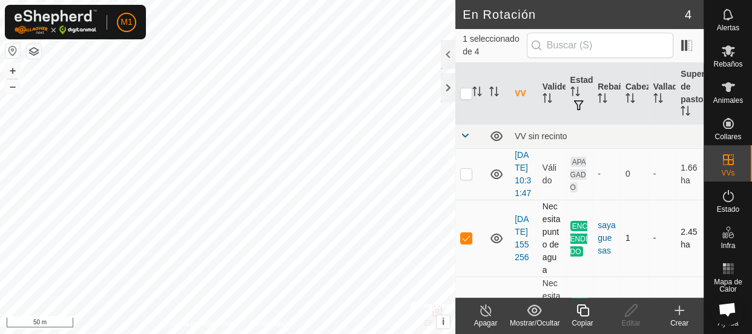
click at [466, 243] on p-checkbox at bounding box center [466, 238] width 12 height 10
checkbox input "false"
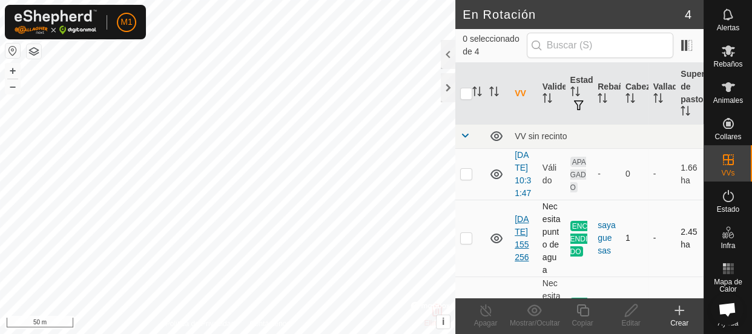
click at [525, 262] on link "[DATE] 155256" at bounding box center [522, 238] width 14 height 48
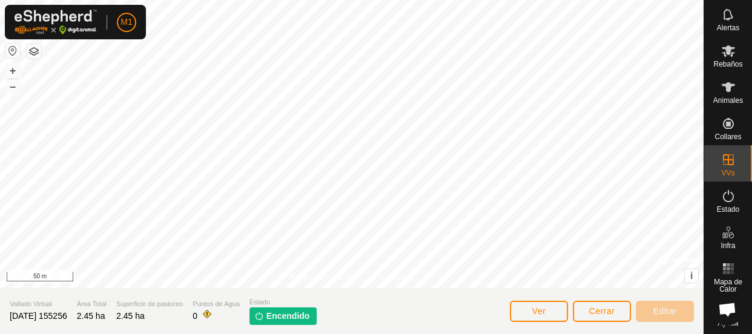
click at [282, 311] on p-tag "Encendido" at bounding box center [284, 317] width 68 height 18
click at [548, 318] on button "Ver" at bounding box center [539, 311] width 58 height 21
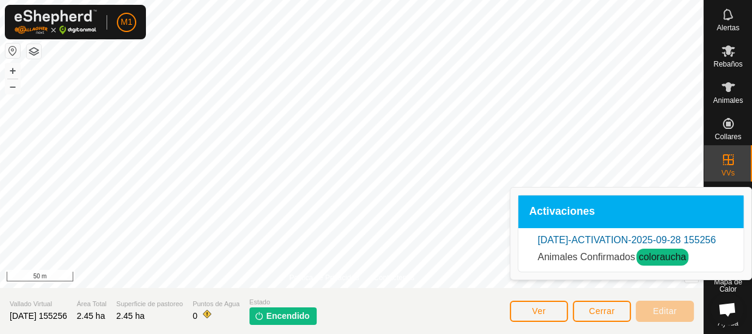
click at [653, 262] on link "coloraucha" at bounding box center [662, 257] width 47 height 10
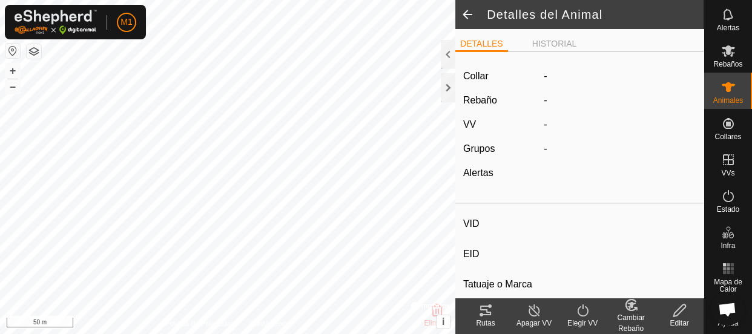
type input "coloraucha"
type input "-"
type input "32"
type input "-"
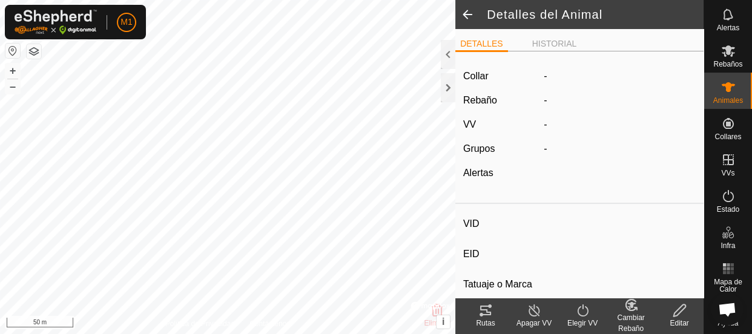
type input "12/2024"
type input "10 months"
type input "0 kg"
type input "-"
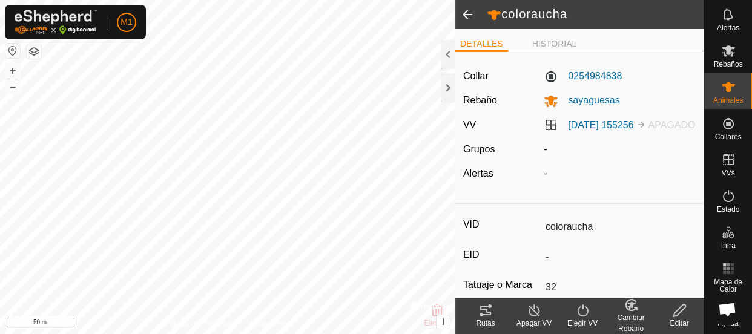
click at [532, 313] on icon at bounding box center [534, 310] width 15 height 15
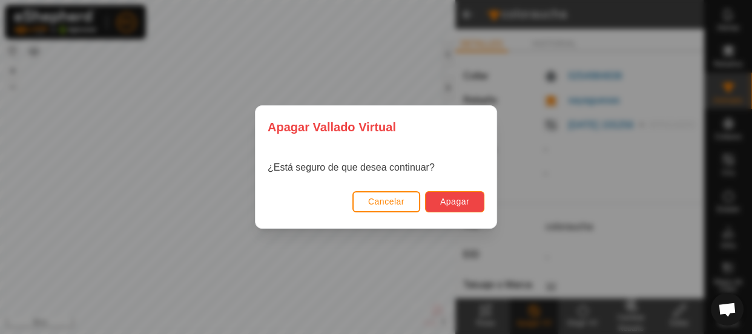
click at [434, 202] on button "Apagar" at bounding box center [454, 201] width 59 height 21
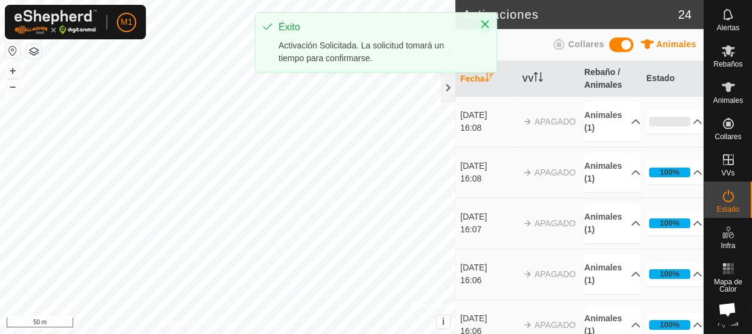
click at [483, 22] on icon "Close" at bounding box center [486, 25] width 8 height 8
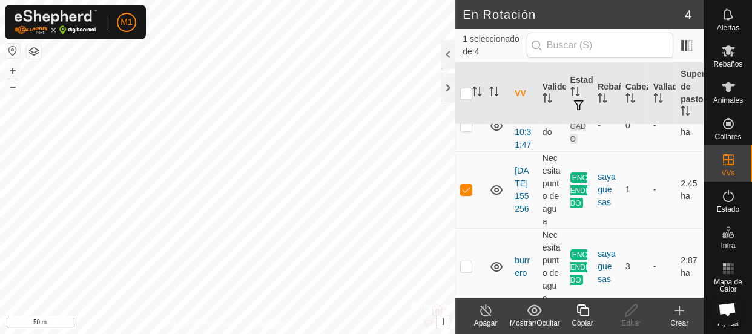
scroll to position [44, 0]
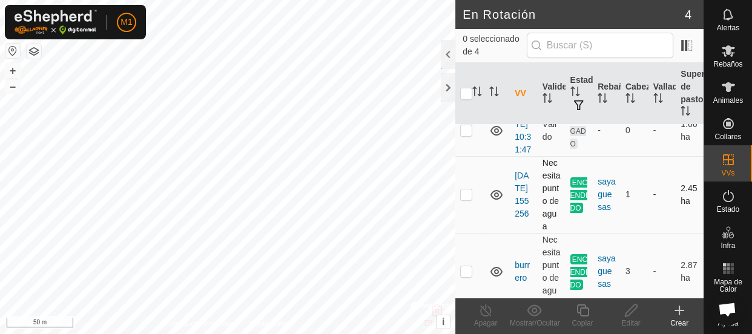
checkbox input "false"
click at [598, 214] on div "sayaguesas" at bounding box center [607, 195] width 18 height 38
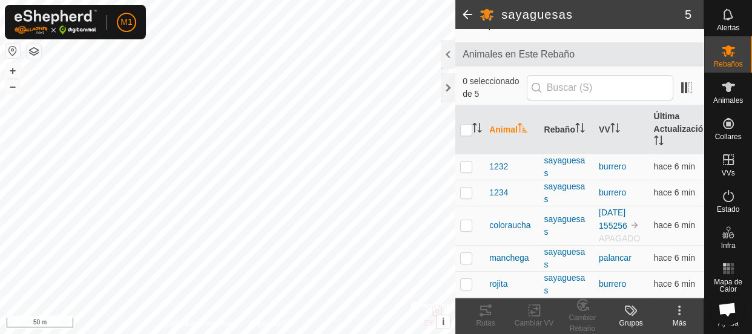
scroll to position [64, 0]
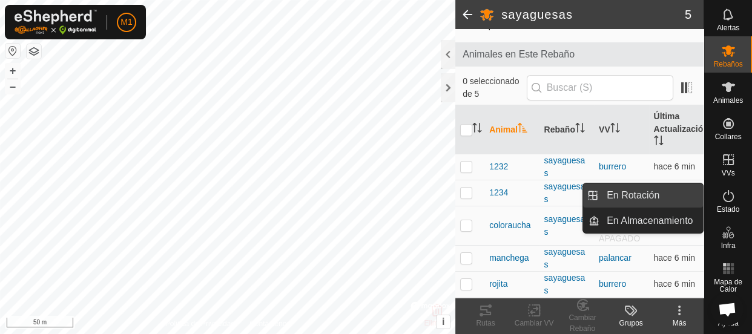
click at [700, 190] on link "En Rotación" at bounding box center [652, 196] width 104 height 24
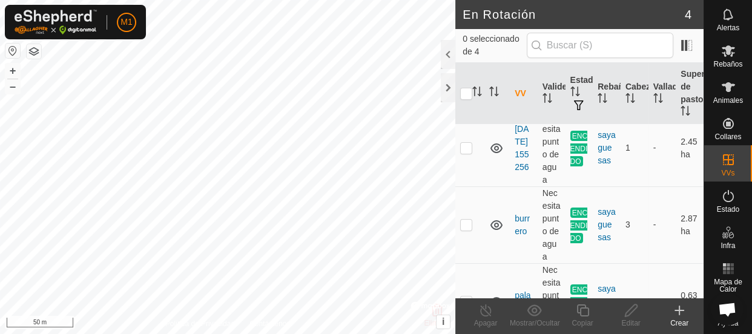
scroll to position [88, 0]
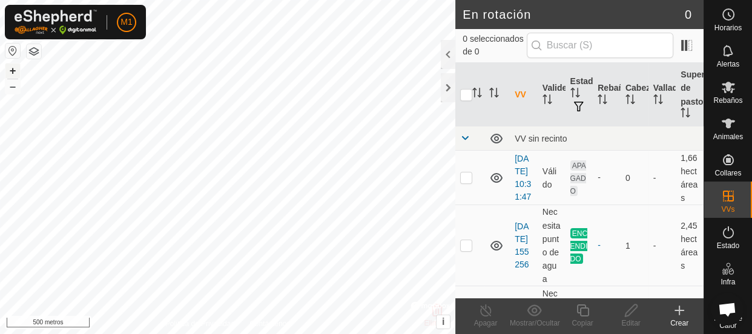
click at [9, 72] on button "+" at bounding box center [12, 71] width 15 height 15
click at [10, 72] on font "+" at bounding box center [13, 70] width 7 height 13
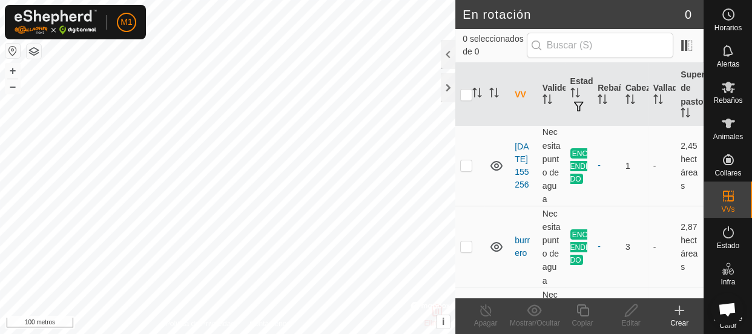
scroll to position [81, 0]
click at [469, 169] on p-checkbox at bounding box center [466, 164] width 12 height 10
checkbox input "true"
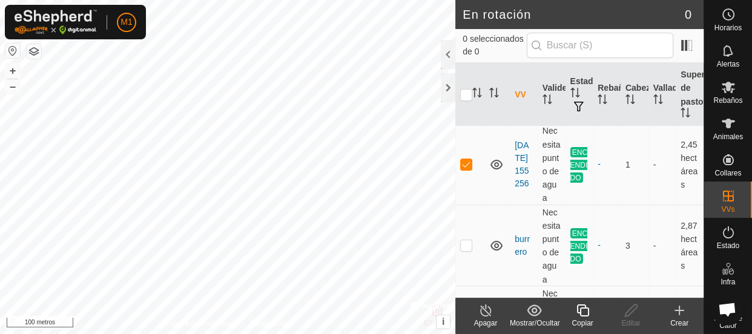
click at [492, 321] on font "Apagar" at bounding box center [486, 323] width 24 height 8
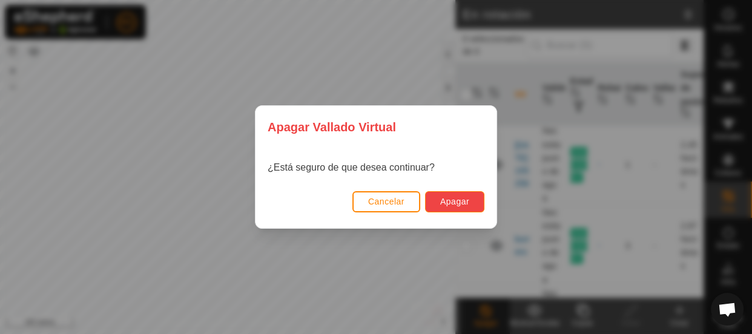
click at [445, 204] on font "Apagar" at bounding box center [454, 202] width 29 height 10
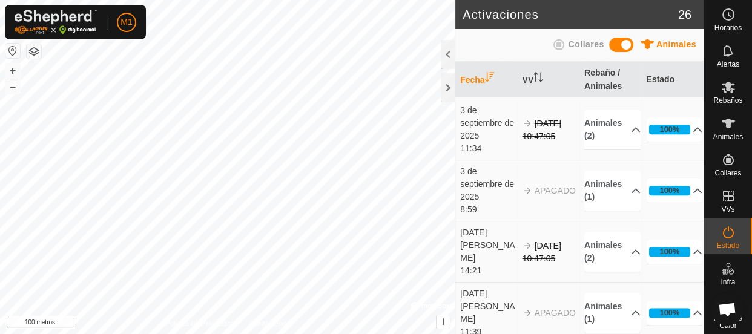
scroll to position [1443, 0]
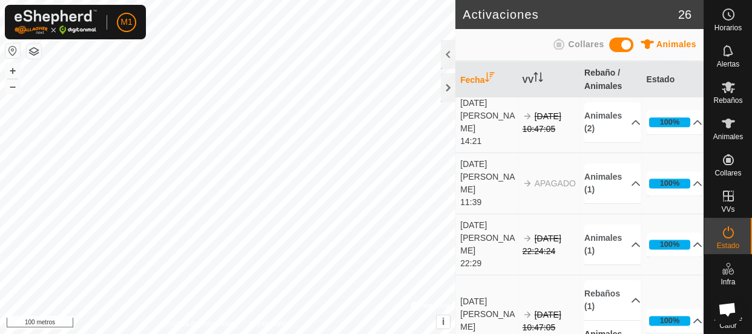
click at [715, 112] on div "Animales" at bounding box center [728, 127] width 48 height 36
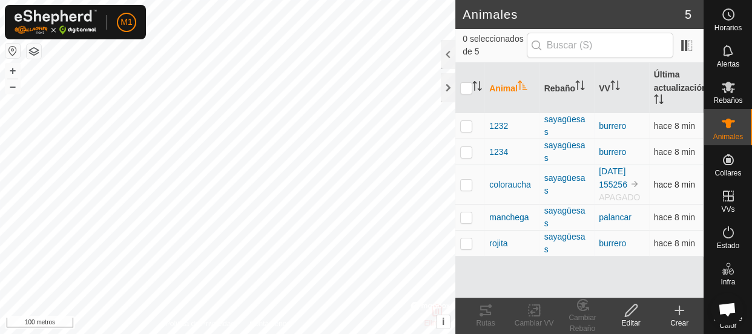
click at [467, 190] on p-checkbox at bounding box center [466, 185] width 12 height 10
checkbox input "true"
click at [534, 315] on icon at bounding box center [534, 310] width 15 height 15
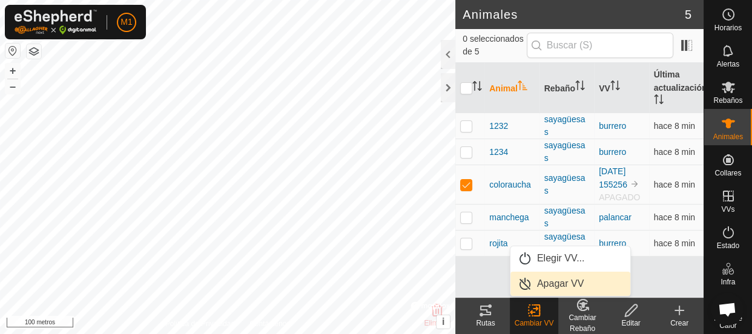
click at [575, 280] on link "Apagar VV" at bounding box center [571, 284] width 120 height 24
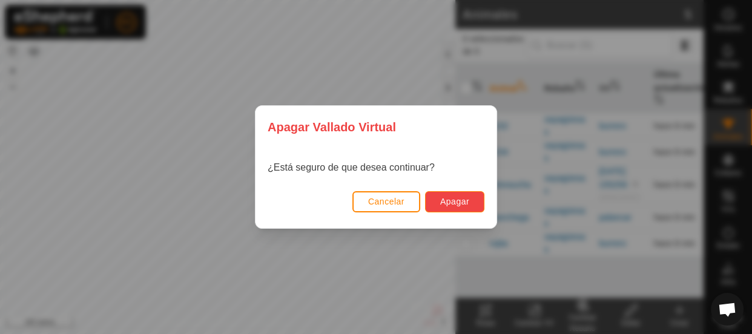
click at [430, 197] on button "Apagar" at bounding box center [454, 201] width 59 height 21
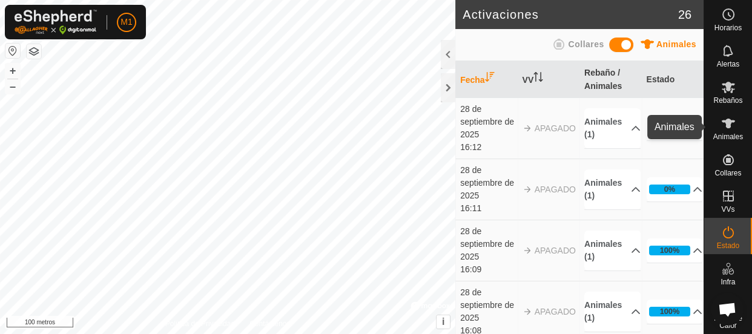
click at [721, 119] on icon at bounding box center [728, 123] width 15 height 15
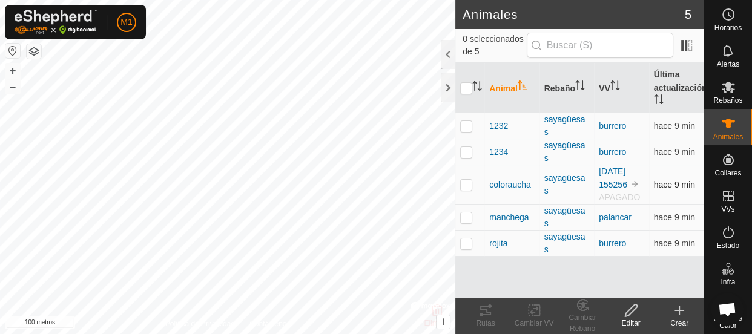
click at [469, 188] on p-checkbox at bounding box center [466, 185] width 12 height 10
checkbox input "true"
click at [532, 314] on icon at bounding box center [534, 311] width 8 height 8
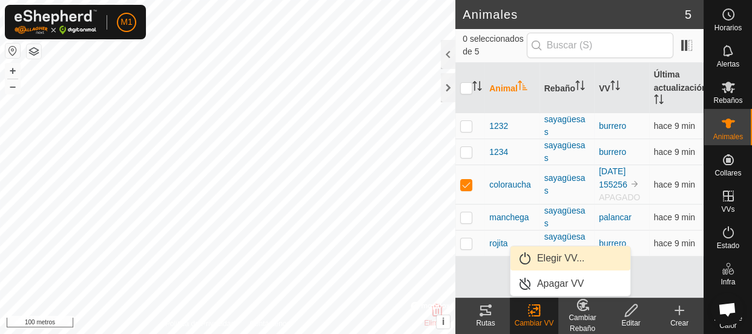
click at [543, 254] on link "Elegir VV..." at bounding box center [571, 259] width 120 height 24
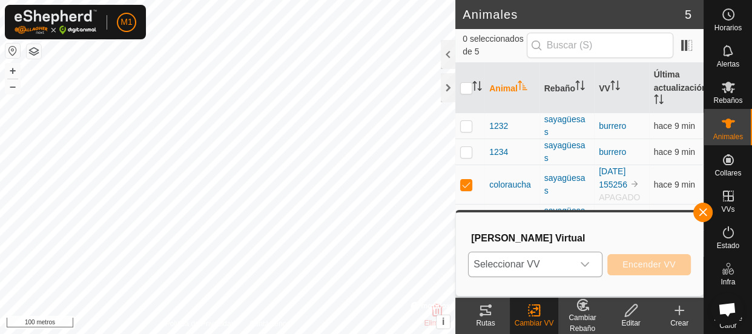
click at [540, 262] on span "Seleccionar VV" at bounding box center [521, 265] width 104 height 24
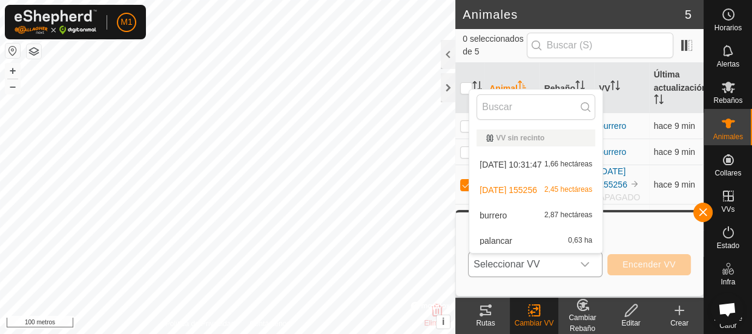
click at [527, 239] on li "palancar 0,63 ha" at bounding box center [535, 241] width 133 height 24
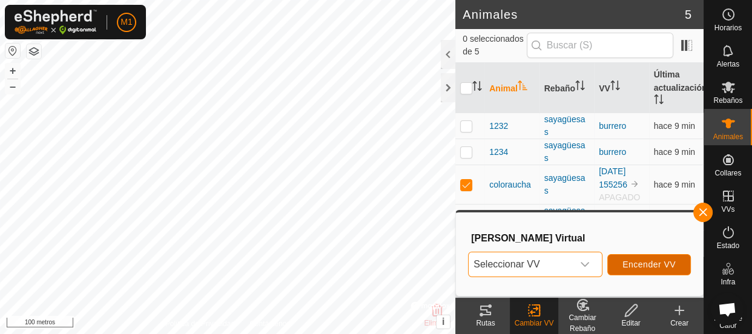
click at [648, 271] on button "Encender VV" at bounding box center [650, 264] width 84 height 21
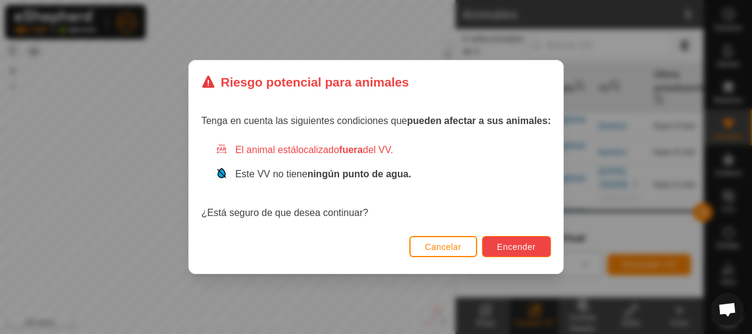
click at [505, 246] on font "Encender" at bounding box center [516, 247] width 39 height 10
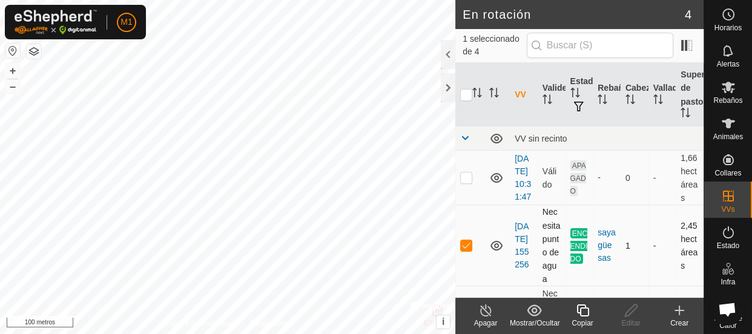
click at [465, 250] on p-checkbox at bounding box center [466, 245] width 12 height 10
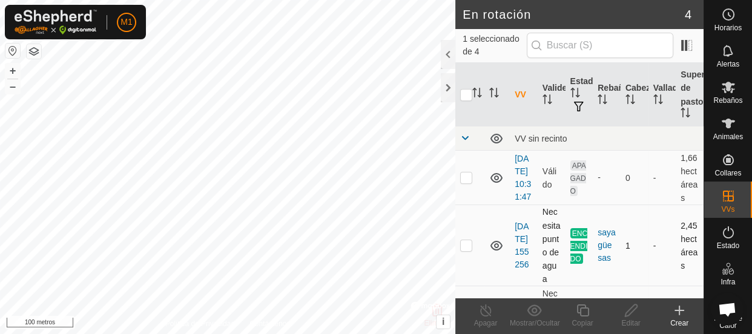
checkbox input "false"
click at [580, 265] on td "ENCENDIDO" at bounding box center [580, 245] width 28 height 81
click at [520, 260] on font "[DATE] 155256" at bounding box center [522, 246] width 14 height 48
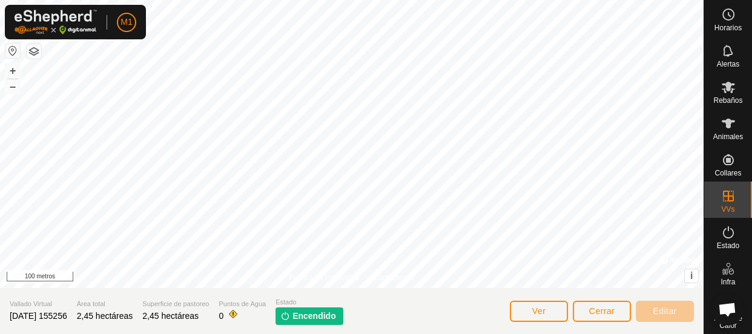
click at [310, 323] on p-tag "Encendido" at bounding box center [310, 317] width 68 height 18
click at [521, 316] on button "Ver" at bounding box center [539, 311] width 58 height 21
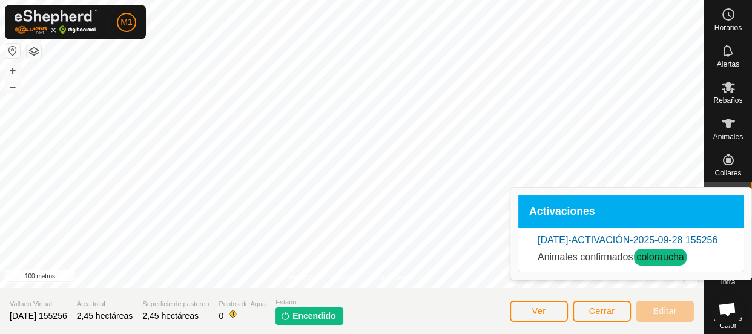
click at [635, 267] on div "Animales confirmados coloraucha" at bounding box center [631, 257] width 187 height 19
click at [552, 214] on font "Activaciones" at bounding box center [562, 211] width 66 height 12
click at [330, 317] on font "Encendido" at bounding box center [315, 316] width 44 height 10
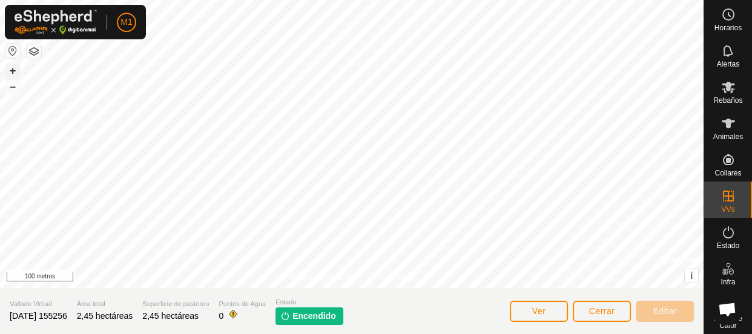
click at [12, 67] on font "+" at bounding box center [13, 70] width 7 height 13
click at [738, 128] on div "Animales" at bounding box center [728, 127] width 48 height 36
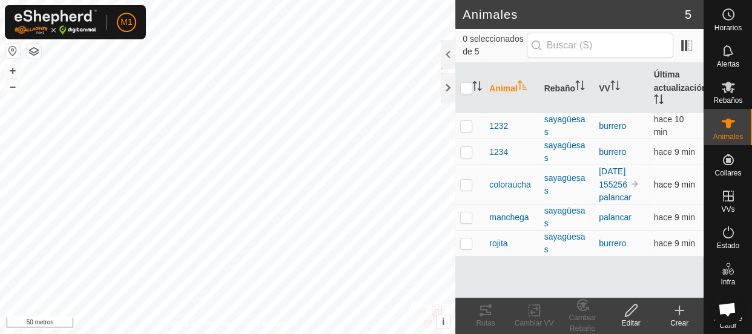
click at [464, 190] on p-checkbox at bounding box center [466, 185] width 12 height 10
checkbox input "true"
click at [478, 311] on tracks-svg-icon at bounding box center [486, 310] width 48 height 15
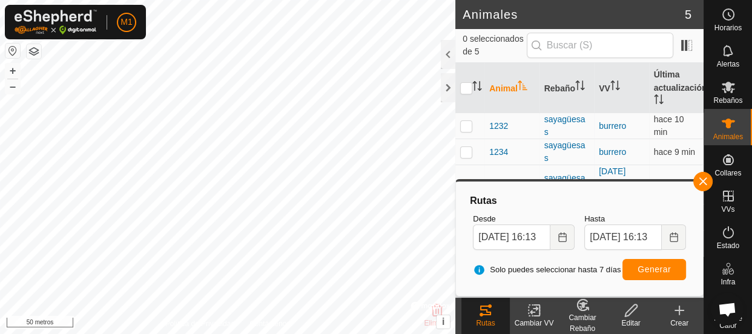
click at [627, 319] on font "Editar" at bounding box center [630, 323] width 19 height 8
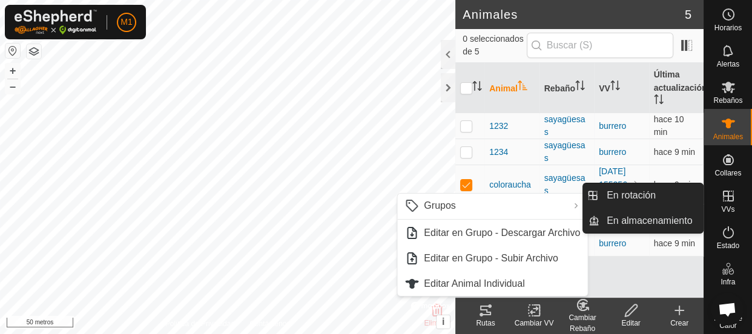
click at [724, 193] on icon at bounding box center [728, 196] width 11 height 11
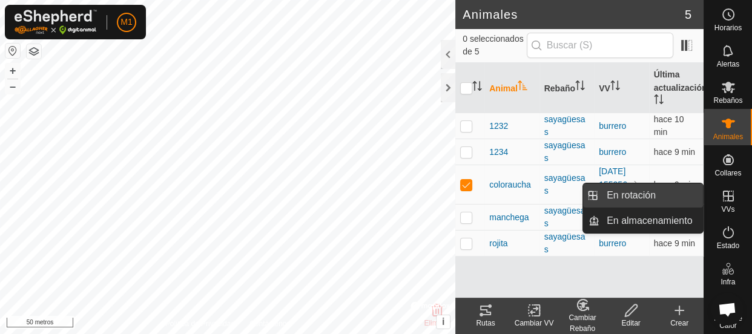
click at [693, 191] on link "En rotación" at bounding box center [652, 196] width 104 height 24
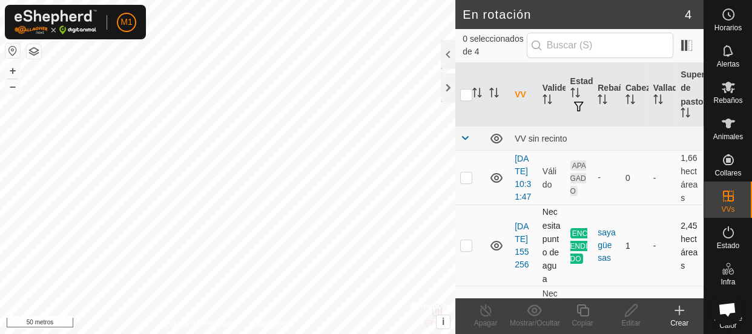
click at [465, 250] on p-checkbox at bounding box center [466, 245] width 12 height 10
checkbox input "true"
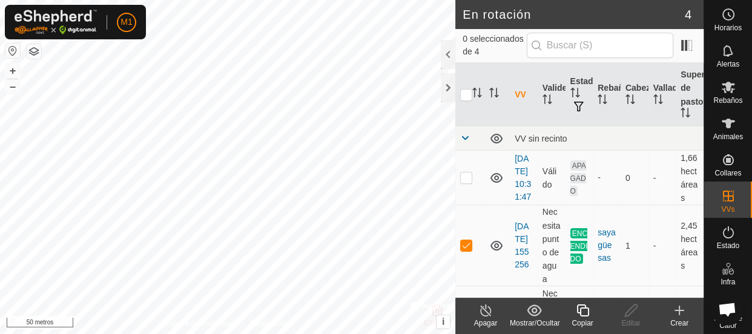
click at [532, 314] on icon at bounding box center [534, 310] width 15 height 15
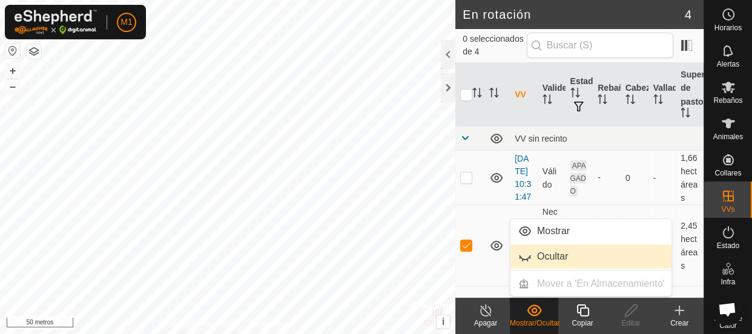
click at [549, 250] on link "Ocultar" at bounding box center [592, 257] width 162 height 24
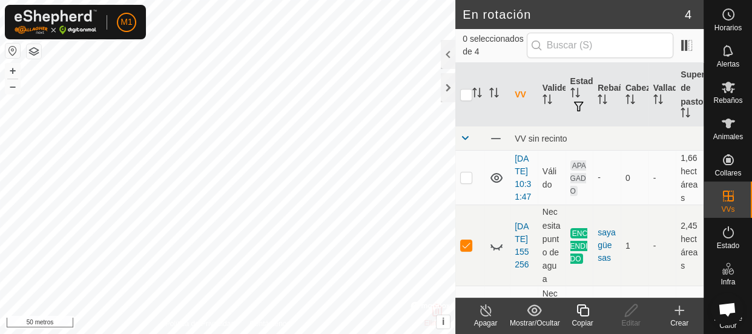
click at [531, 319] on font "Mostrar/Ocultar" at bounding box center [535, 323] width 50 height 8
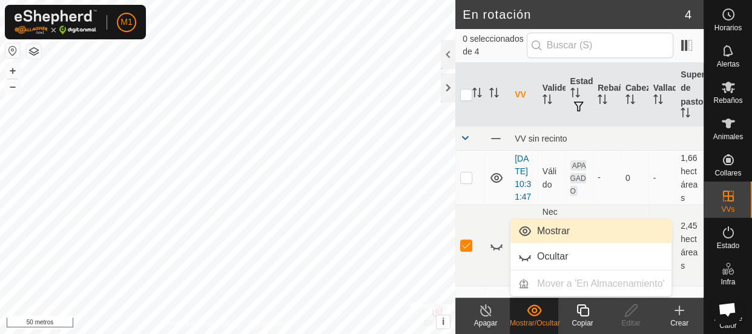
click at [538, 236] on link "Mostrar" at bounding box center [592, 231] width 162 height 24
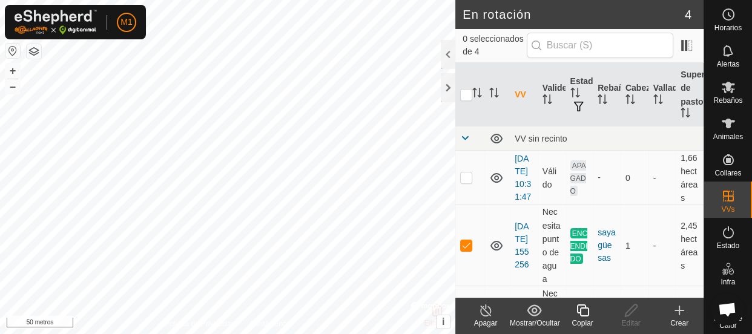
click at [543, 320] on font "Mostrar/Ocultar" at bounding box center [535, 323] width 50 height 8
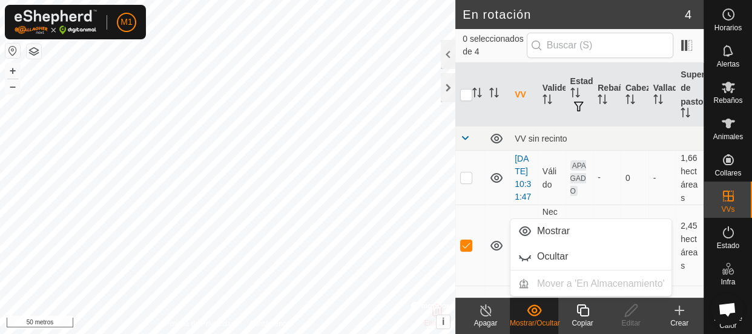
click at [493, 321] on font "Apagar" at bounding box center [486, 323] width 24 height 8
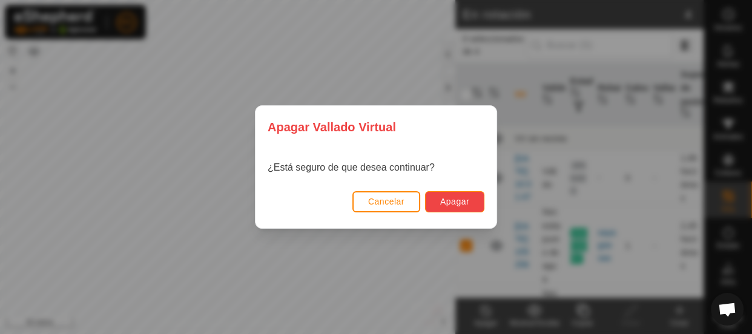
click at [448, 196] on button "Apagar" at bounding box center [454, 201] width 59 height 21
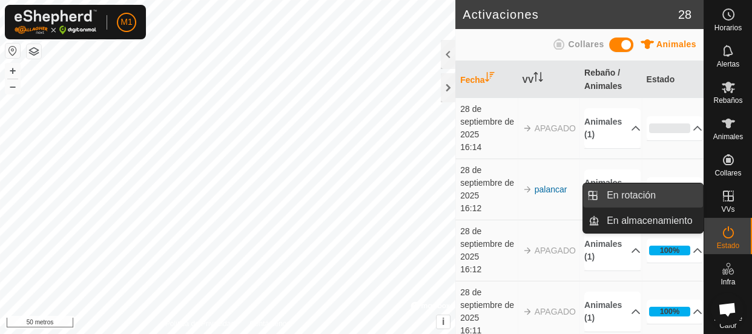
click at [692, 188] on link "En rotación" at bounding box center [652, 196] width 104 height 24
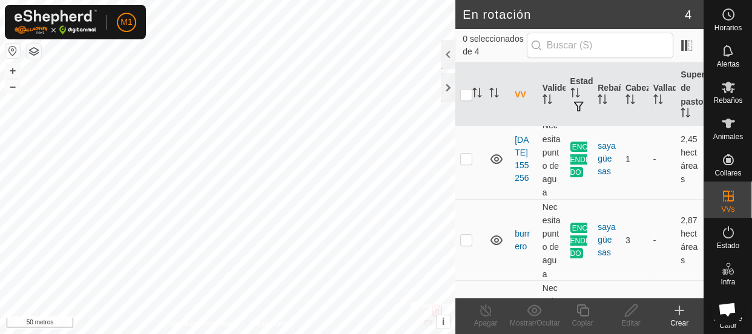
scroll to position [212, 0]
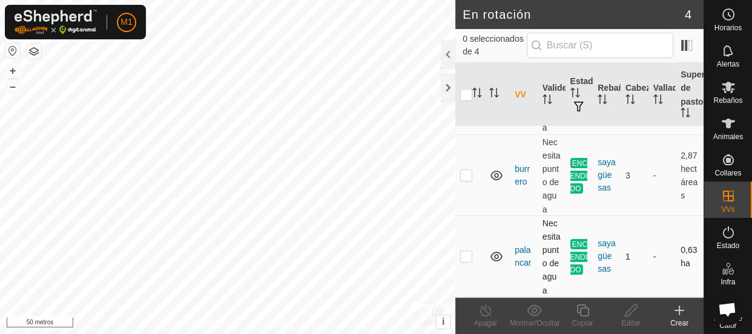
click at [474, 248] on td at bounding box center [469, 256] width 29 height 81
checkbox input "true"
click at [482, 309] on icon at bounding box center [486, 310] width 15 height 15
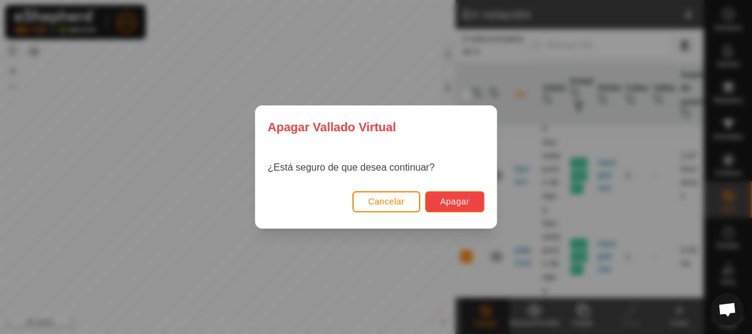
click at [462, 210] on button "Apagar" at bounding box center [454, 201] width 59 height 21
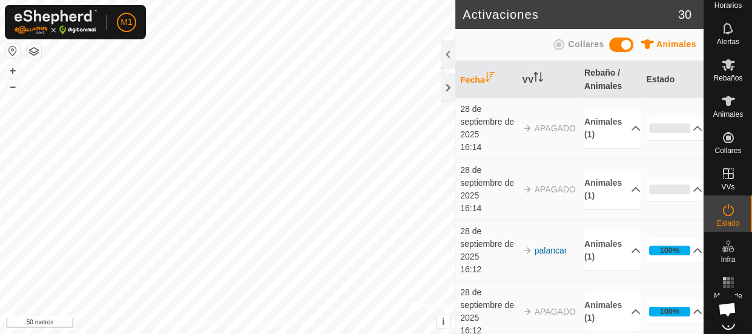
scroll to position [36, 0]
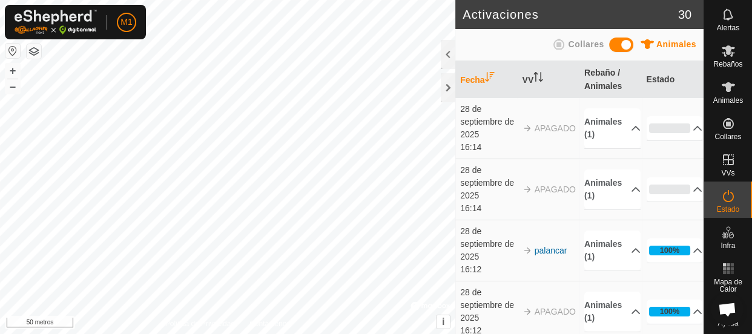
click at [487, 0] on html "M1 Horarios Alertas Rebaños Animales Collares VVs Estado Infra Mapa de Calor Ay…" at bounding box center [376, 167] width 752 height 334
click at [503, 0] on html "M1 Horarios Alertas Rebaños Animales Collares VVs Estado Infra Mapa de Calor Ay…" at bounding box center [376, 167] width 752 height 334
click at [390, 0] on html "M1 Horarios Alertas Rebaños Animales Collares VVs Estado Infra Mapa de Calor Ay…" at bounding box center [376, 167] width 752 height 334
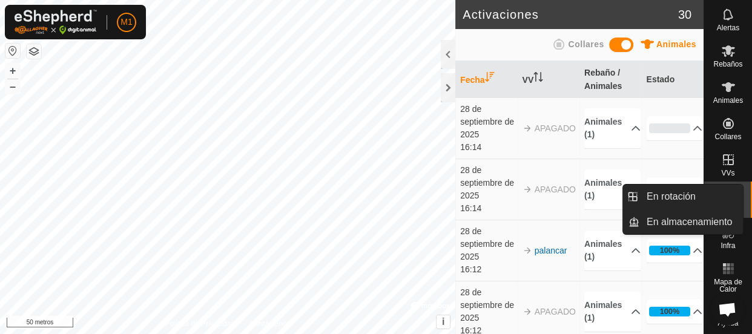
click at [735, 164] on div "VVs" at bounding box center [728, 163] width 48 height 36
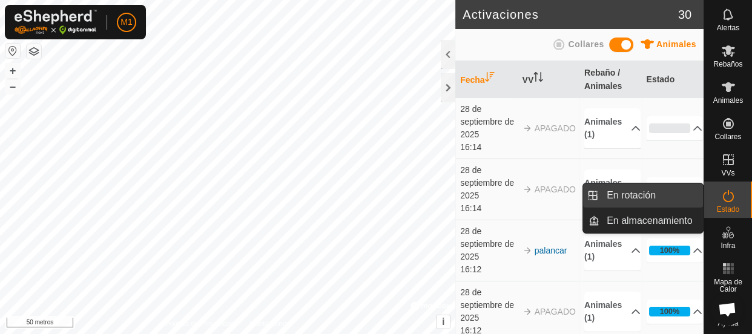
click at [690, 194] on link "En rotación" at bounding box center [652, 196] width 104 height 24
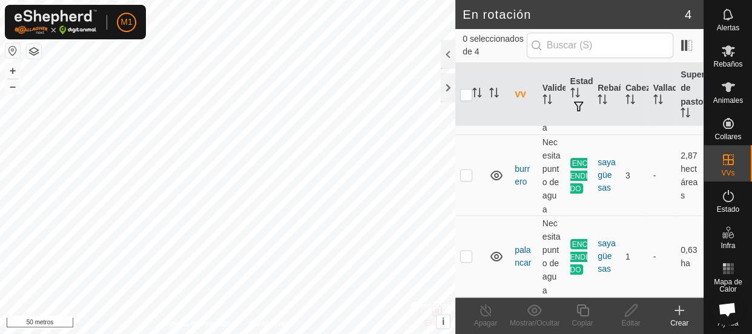
scroll to position [212, 0]
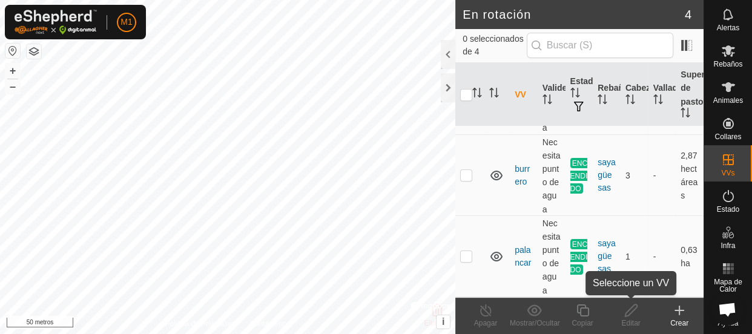
drag, startPoint x: 637, startPoint y: 312, endPoint x: 646, endPoint y: 308, distance: 9.2
click at [646, 308] on edit-svg-icon at bounding box center [631, 310] width 48 height 15
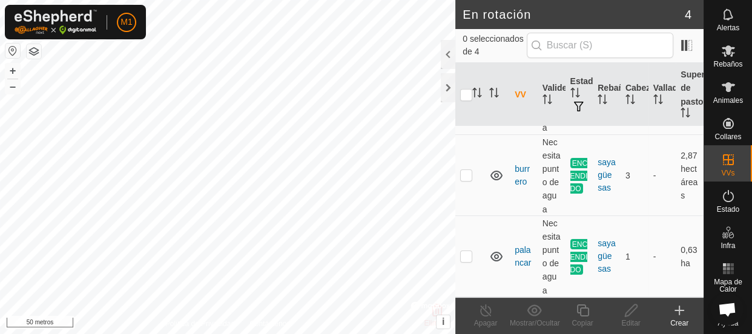
click at [328, 334] on html "M1 Horarios Alertas Rebaños Animales Collares VVs Estado Infra Mapa de Calor Ay…" at bounding box center [376, 167] width 752 height 334
click at [271, 334] on html "M1 Horarios Alertas Rebaños Animales Collares VVs Estado Infra Mapa de Calor Ay…" at bounding box center [376, 167] width 752 height 334
click at [144, 334] on html "M1 Horarios Alertas Rebaños Animales Collares VVs Estado Infra Mapa de Calor Ay…" at bounding box center [376, 167] width 752 height 334
checkbox input "true"
click at [492, 317] on icon at bounding box center [486, 310] width 15 height 15
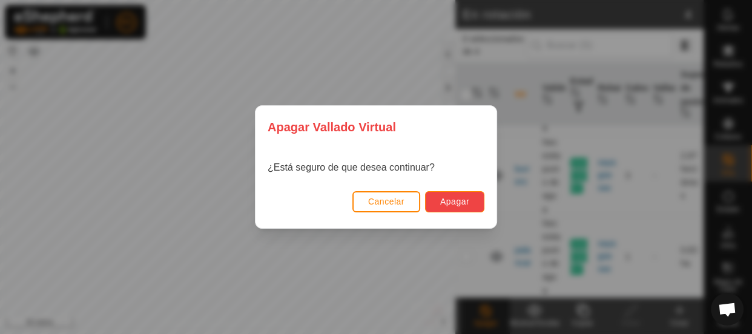
click at [444, 198] on font "Apagar" at bounding box center [454, 202] width 29 height 10
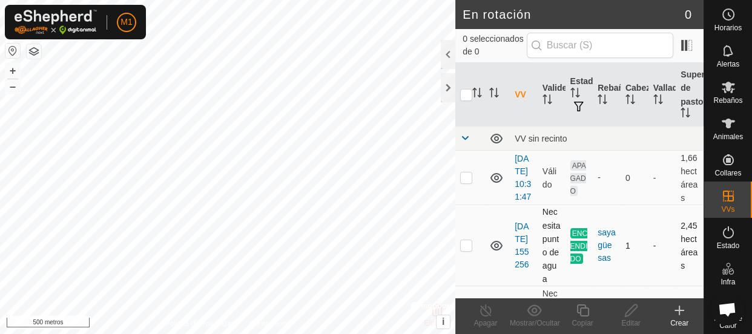
click at [497, 253] on icon at bounding box center [496, 246] width 15 height 15
click at [500, 253] on icon at bounding box center [496, 246] width 15 height 15
click at [499, 253] on icon at bounding box center [496, 246] width 15 height 15
click at [466, 250] on p-checkbox at bounding box center [466, 245] width 12 height 10
checkbox input "true"
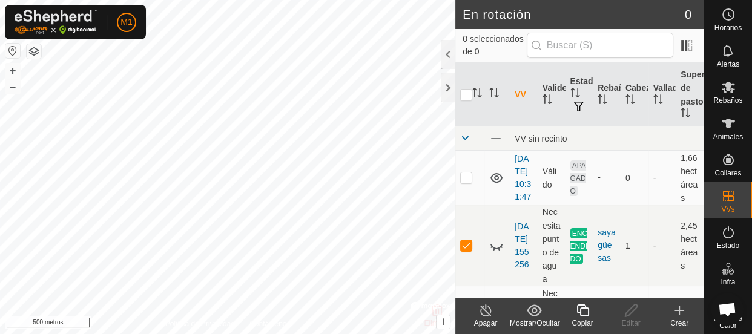
click at [578, 314] on icon at bounding box center [582, 310] width 15 height 15
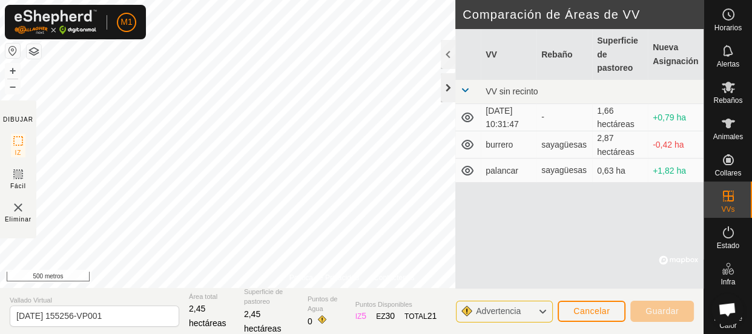
click at [450, 85] on div at bounding box center [448, 87] width 15 height 29
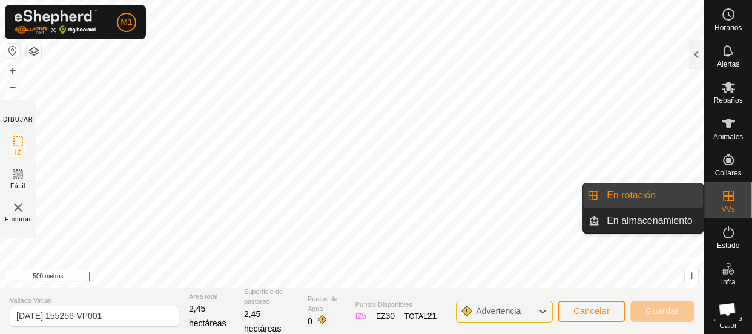
click at [689, 186] on link "En rotación" at bounding box center [652, 196] width 104 height 24
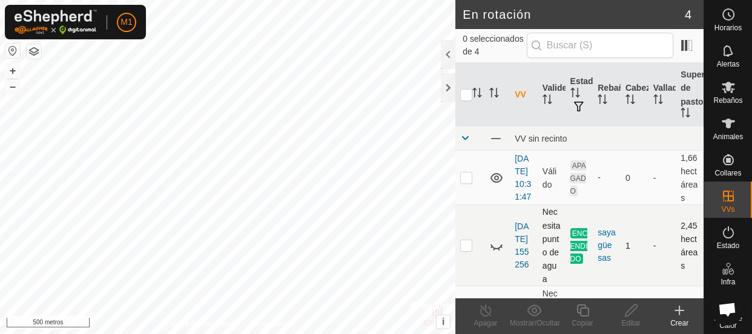
click at [466, 250] on p-checkbox at bounding box center [466, 245] width 12 height 10
checkbox input "true"
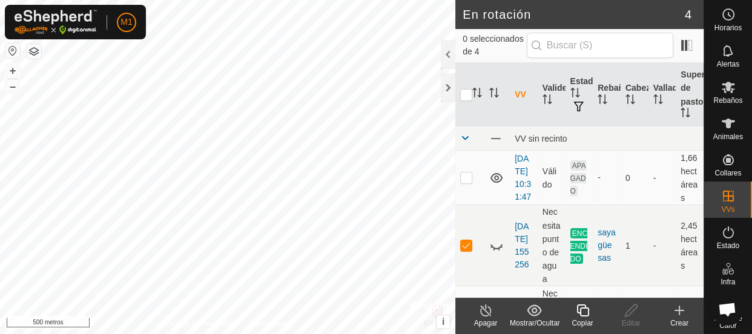
click at [480, 312] on icon at bounding box center [485, 311] width 11 height 12
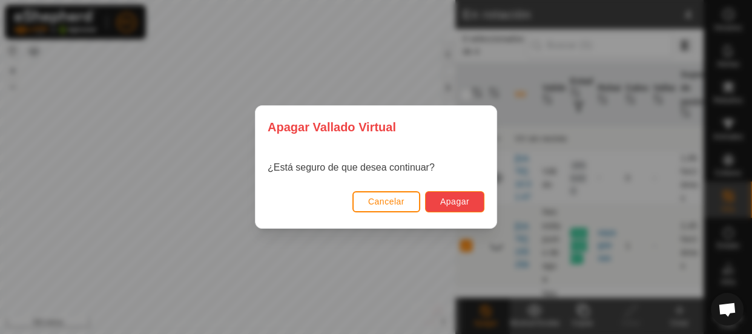
click at [466, 204] on font "Apagar" at bounding box center [454, 202] width 29 height 10
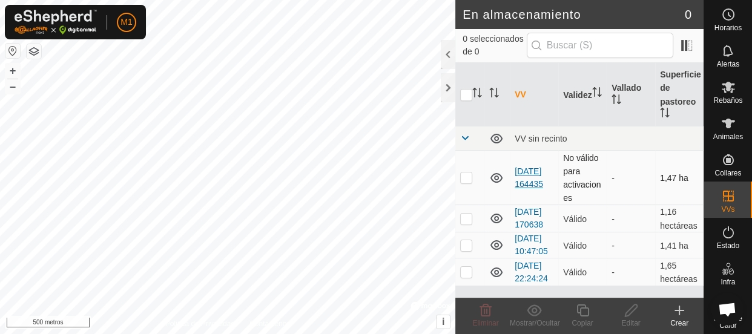
click at [528, 167] on font "2025-08-29 164435" at bounding box center [529, 178] width 28 height 22
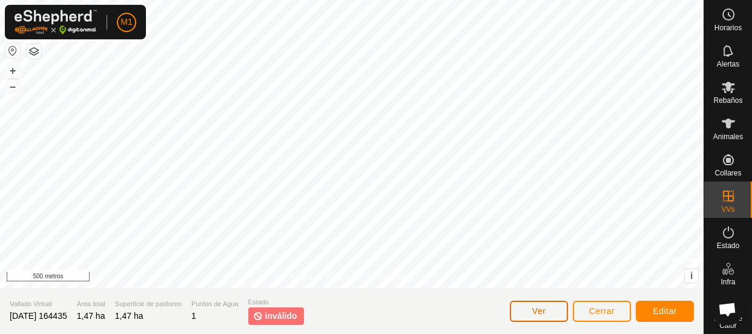
click at [545, 308] on font "Ver" at bounding box center [539, 311] width 14 height 10
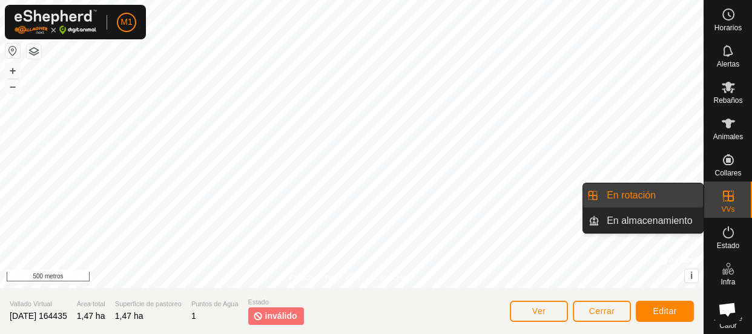
click at [681, 194] on link "En rotación" at bounding box center [652, 196] width 104 height 24
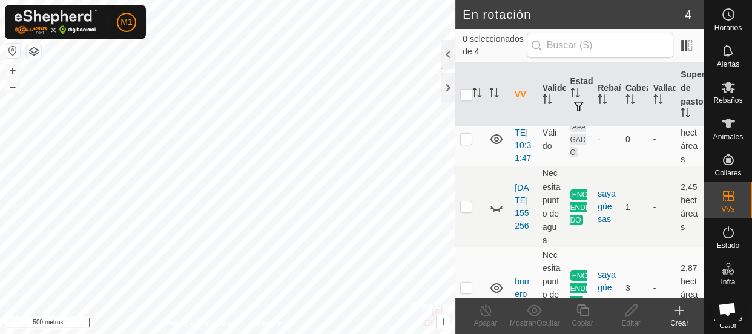
scroll to position [48, 0]
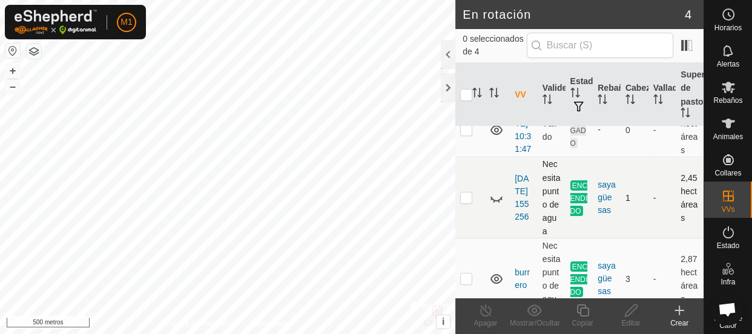
click at [496, 205] on icon at bounding box center [496, 198] width 15 height 15
click at [463, 202] on p-checkbox at bounding box center [466, 198] width 12 height 10
checkbox input "true"
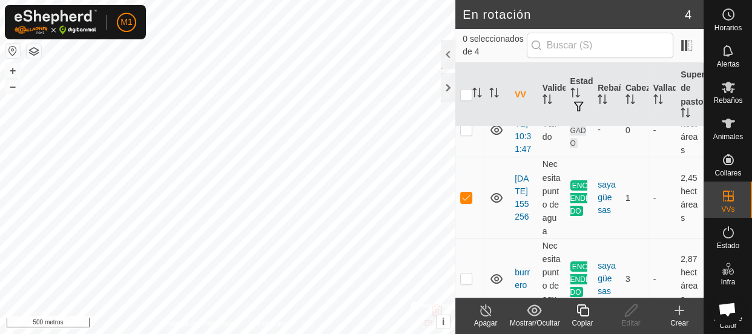
click at [480, 316] on icon at bounding box center [486, 310] width 15 height 15
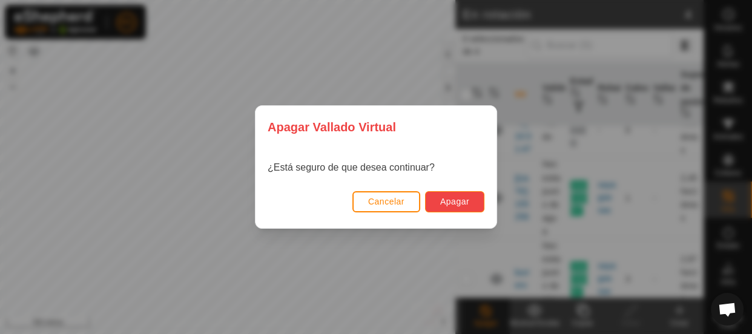
click at [455, 200] on font "Apagar" at bounding box center [454, 202] width 29 height 10
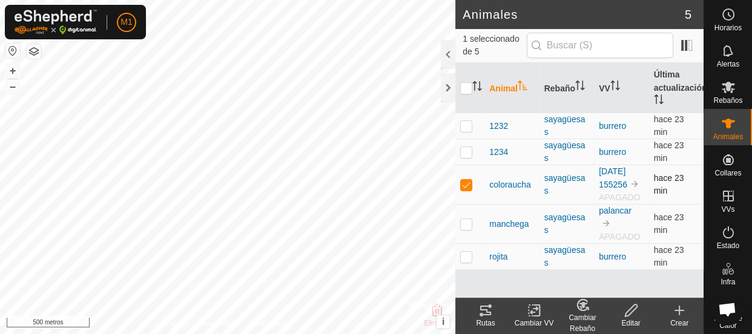
click at [466, 188] on p-checkbox at bounding box center [466, 185] width 12 height 10
checkbox input "true"
click at [532, 313] on icon at bounding box center [534, 311] width 8 height 8
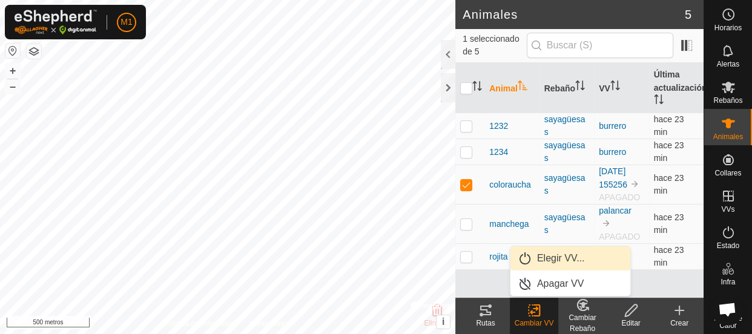
click at [540, 262] on link "Elegir VV..." at bounding box center [571, 259] width 120 height 24
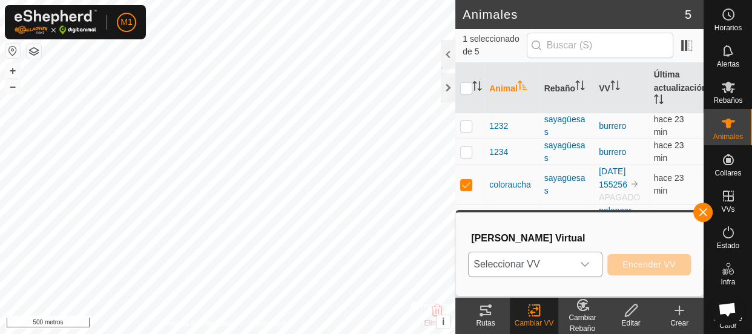
click at [567, 272] on span "Seleccionar VV" at bounding box center [521, 265] width 104 height 24
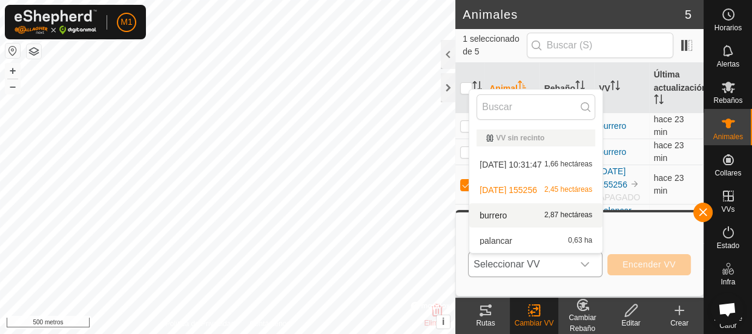
click at [546, 213] on li "burrero 2,87 hectáreas" at bounding box center [535, 216] width 133 height 24
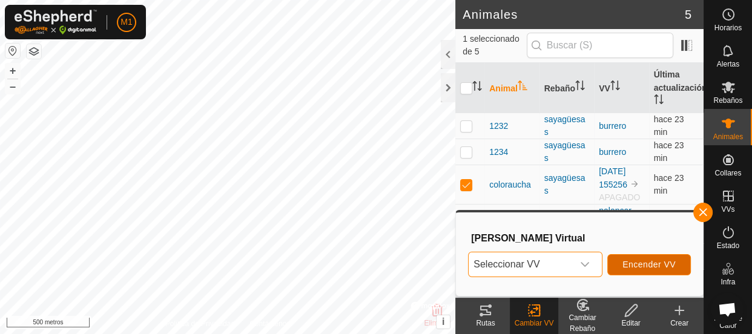
click at [621, 261] on button "Encender VV" at bounding box center [650, 264] width 84 height 21
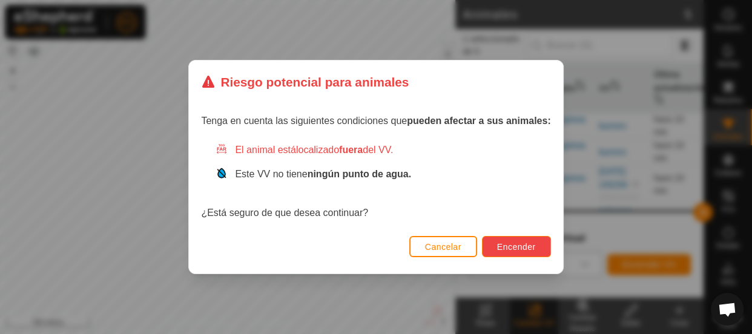
click at [520, 243] on font "Encender" at bounding box center [516, 247] width 39 height 10
